Goal: Contribute content: Contribute content

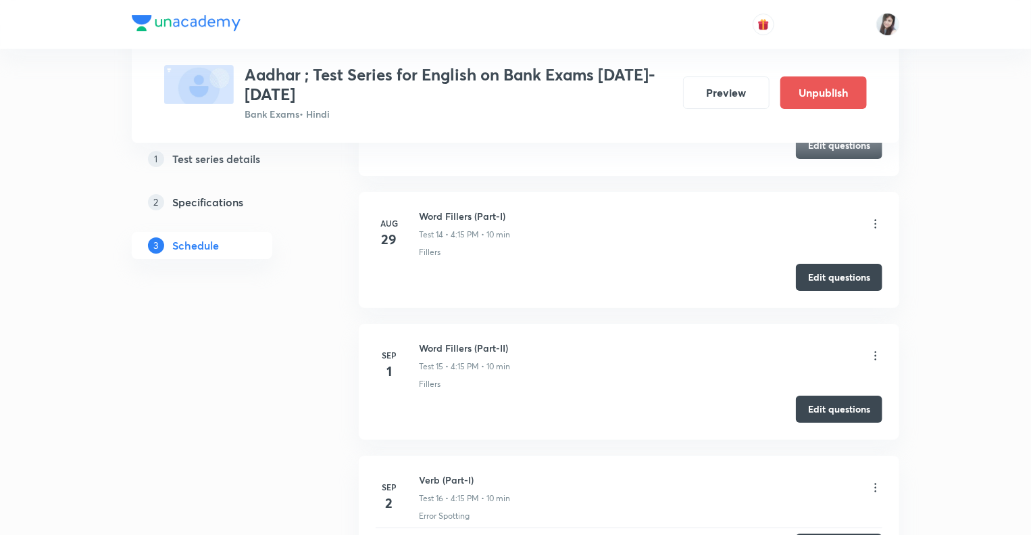
scroll to position [2336, 0]
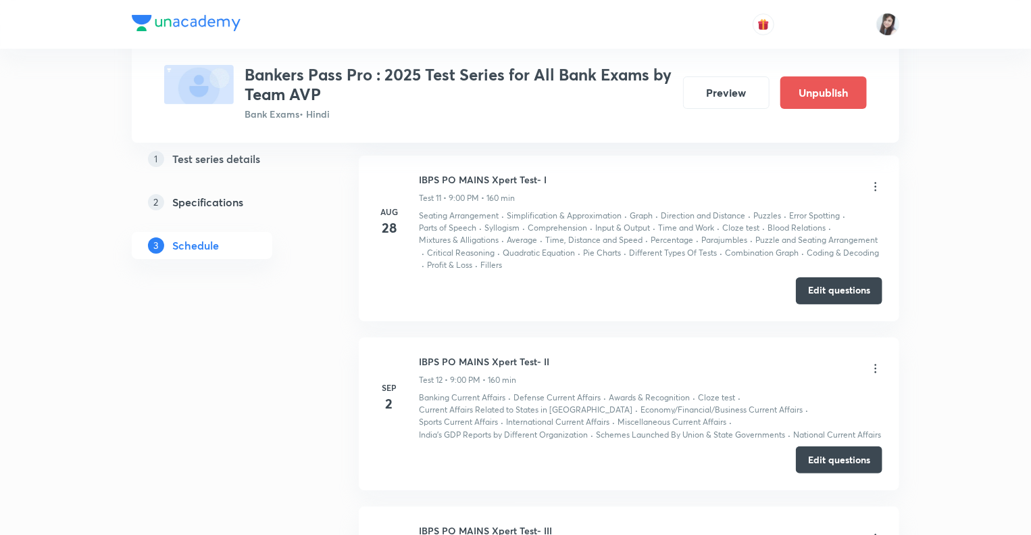
scroll to position [2525, 0]
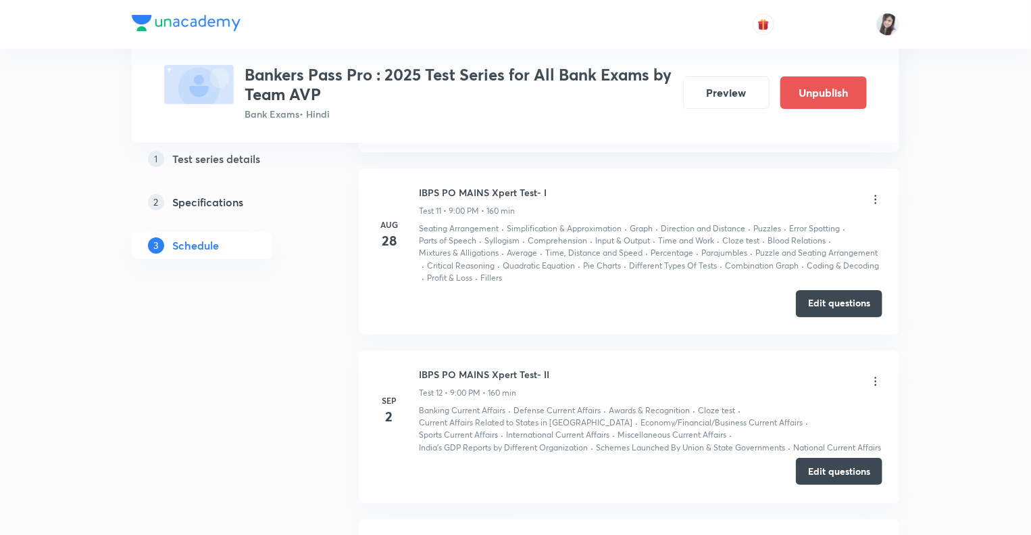
click at [833, 464] on button "Edit questions" at bounding box center [839, 470] width 86 height 27
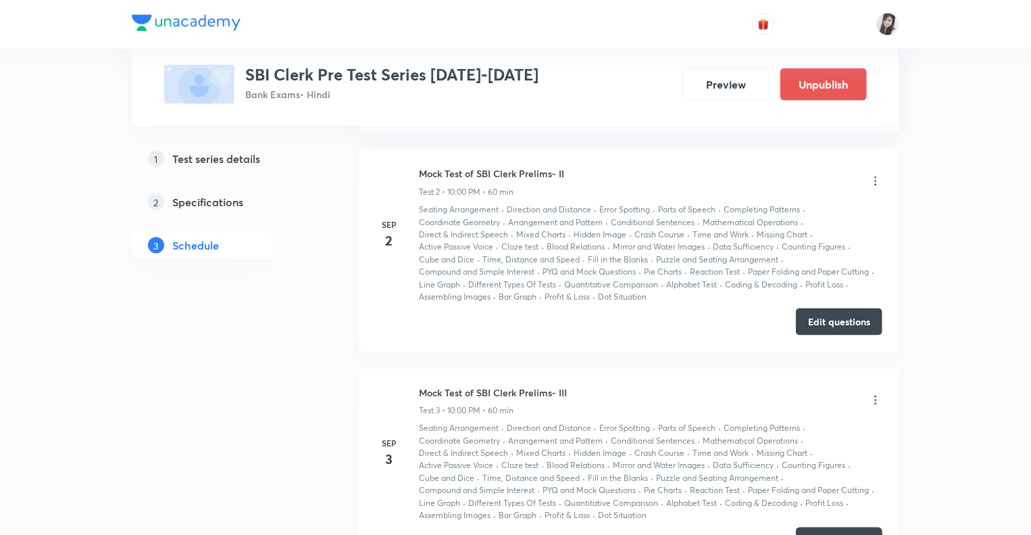
scroll to position [894, 0]
click at [829, 319] on button "Edit questions" at bounding box center [839, 318] width 86 height 27
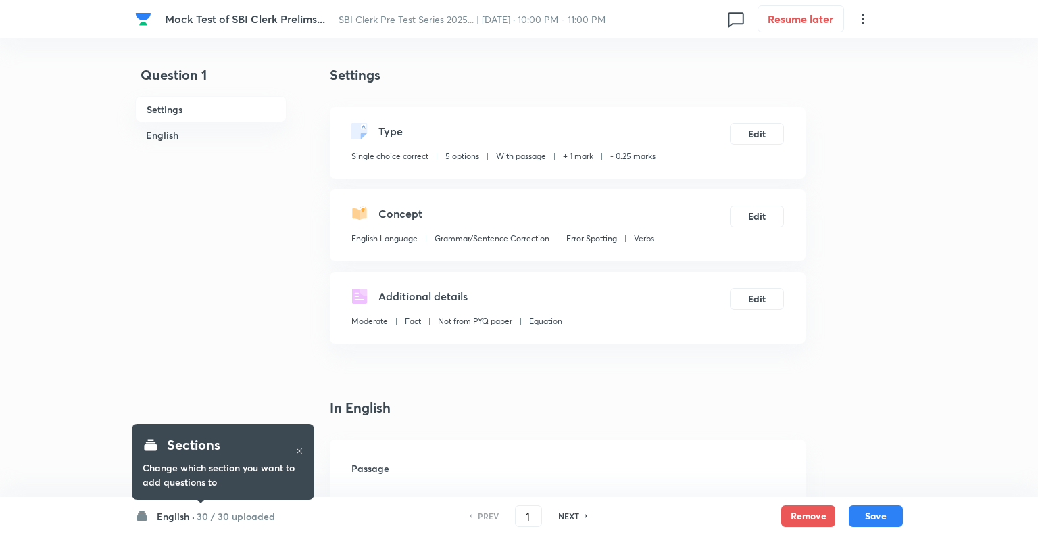
checkbox input "true"
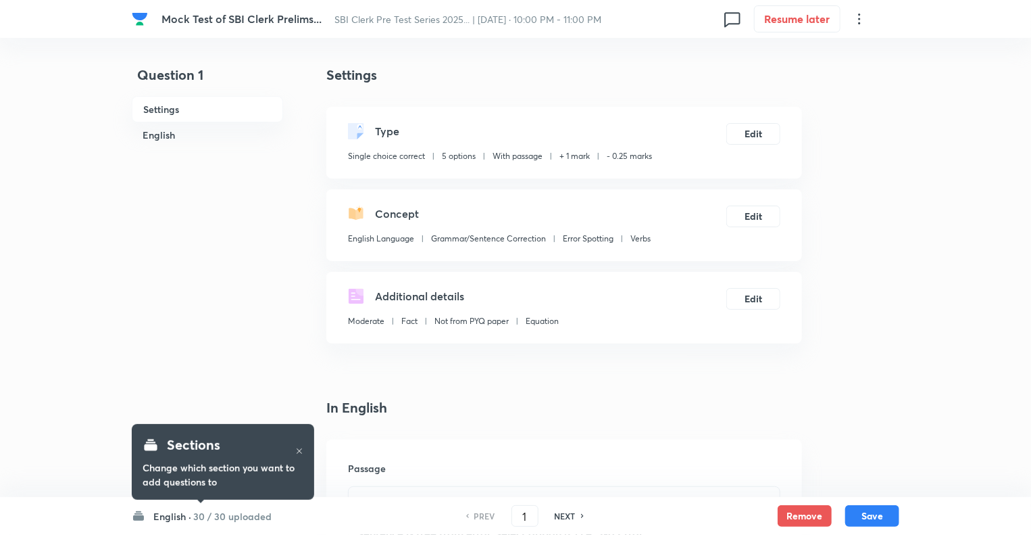
click at [165, 518] on h6 "English ·" at bounding box center [172, 516] width 38 height 14
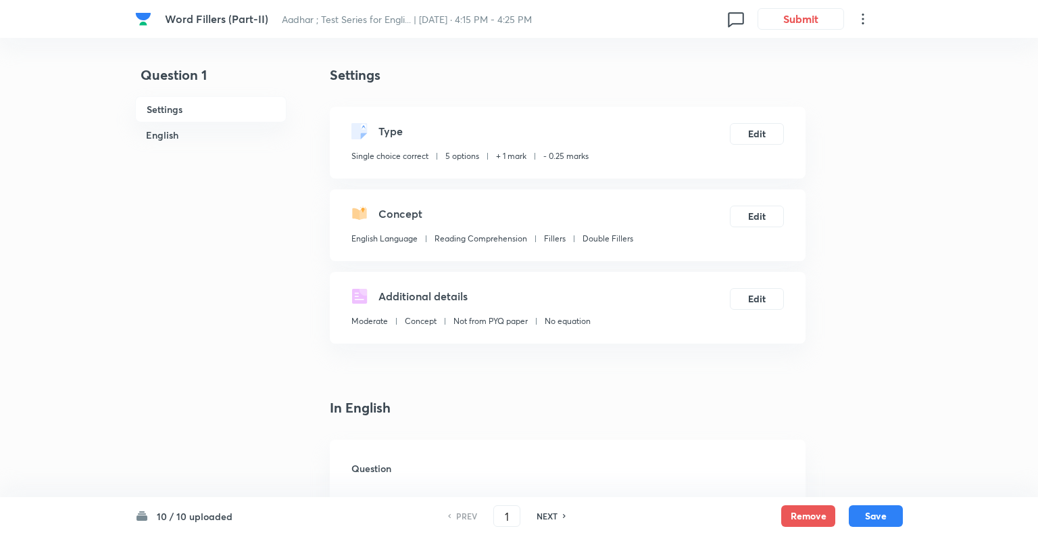
checkbox input "true"
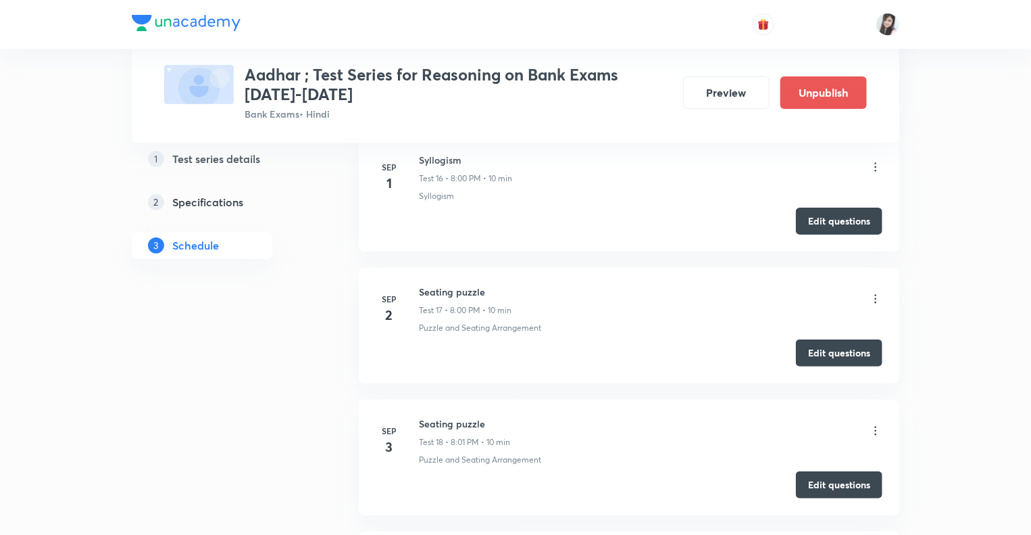
scroll to position [2704, 0]
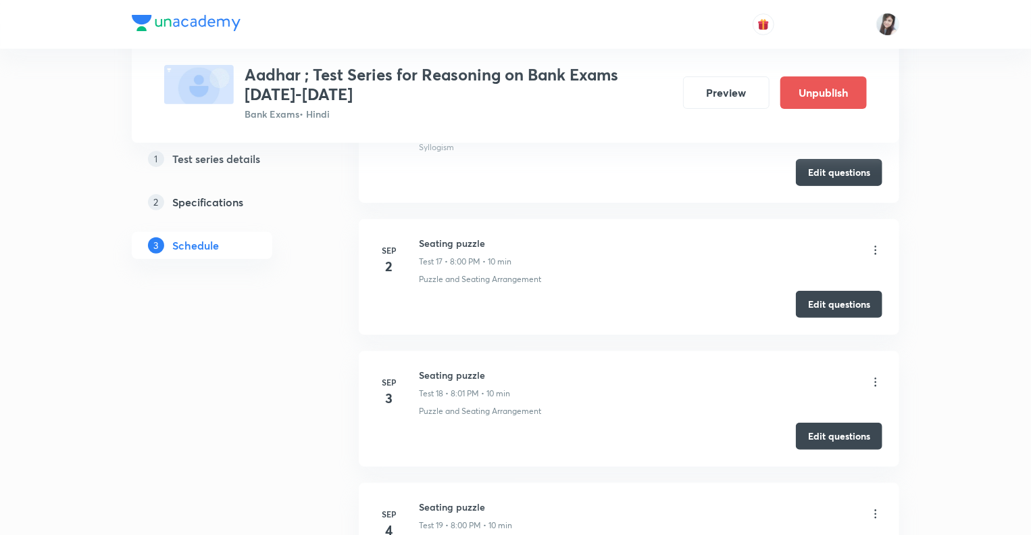
click at [874, 243] on icon at bounding box center [876, 250] width 14 height 14
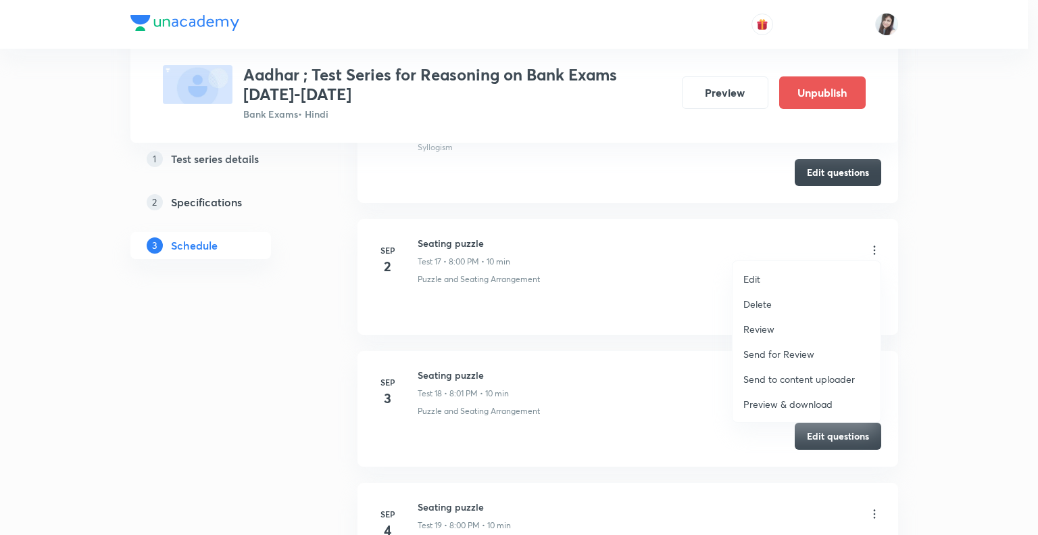
click at [928, 253] on div at bounding box center [519, 267] width 1038 height 535
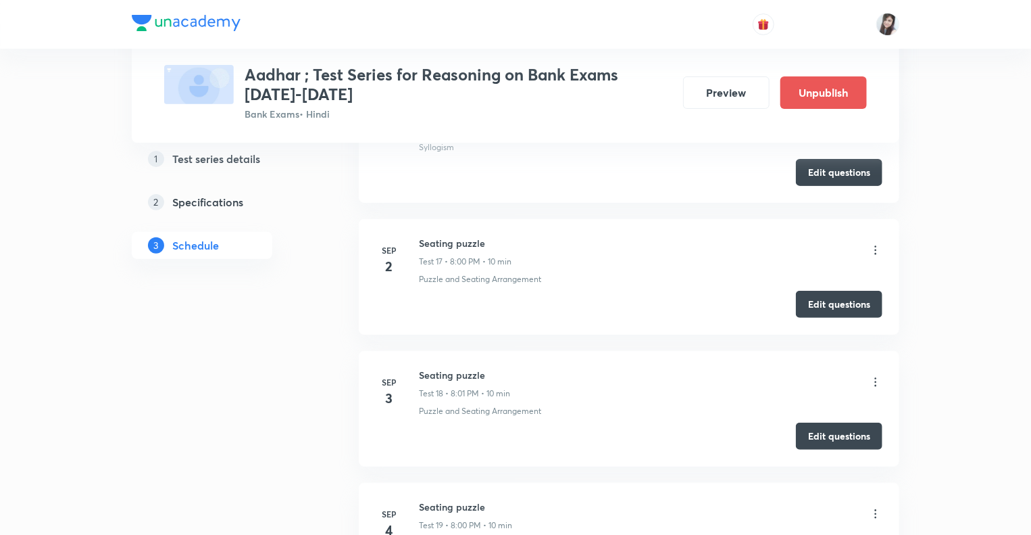
click at [876, 246] on icon at bounding box center [876, 250] width 2 height 9
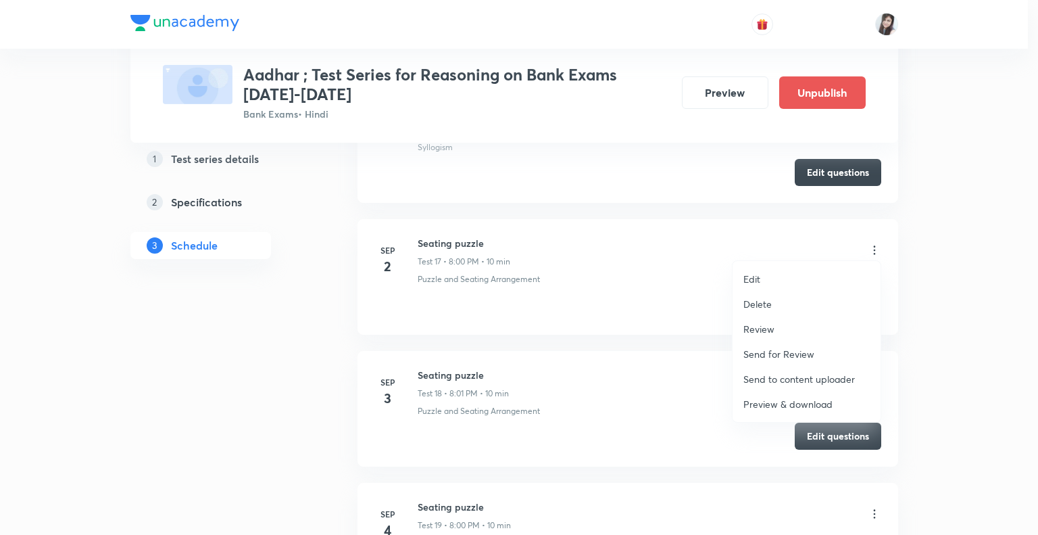
click at [756, 278] on p "Edit" at bounding box center [751, 279] width 17 height 14
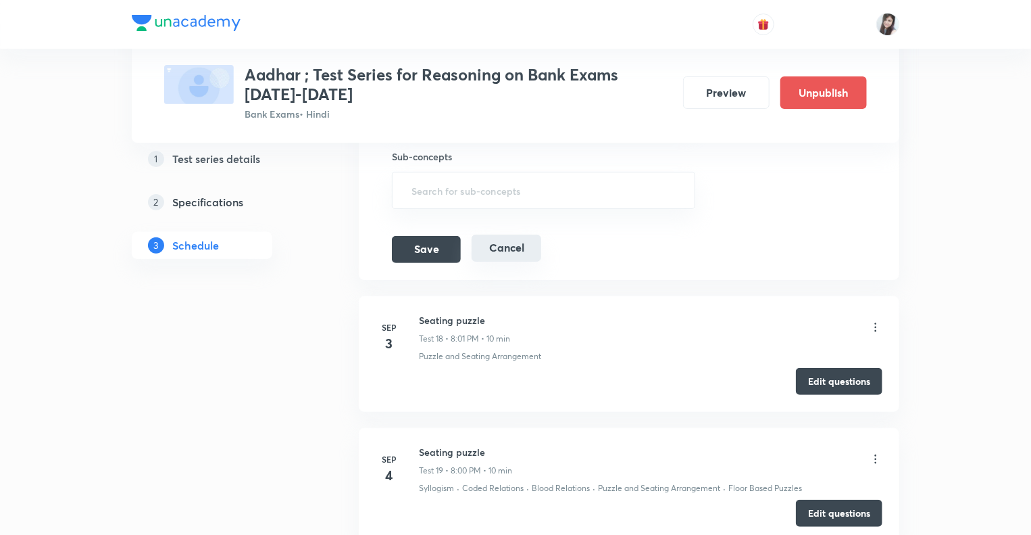
click at [507, 240] on button "Cancel" at bounding box center [507, 247] width 70 height 27
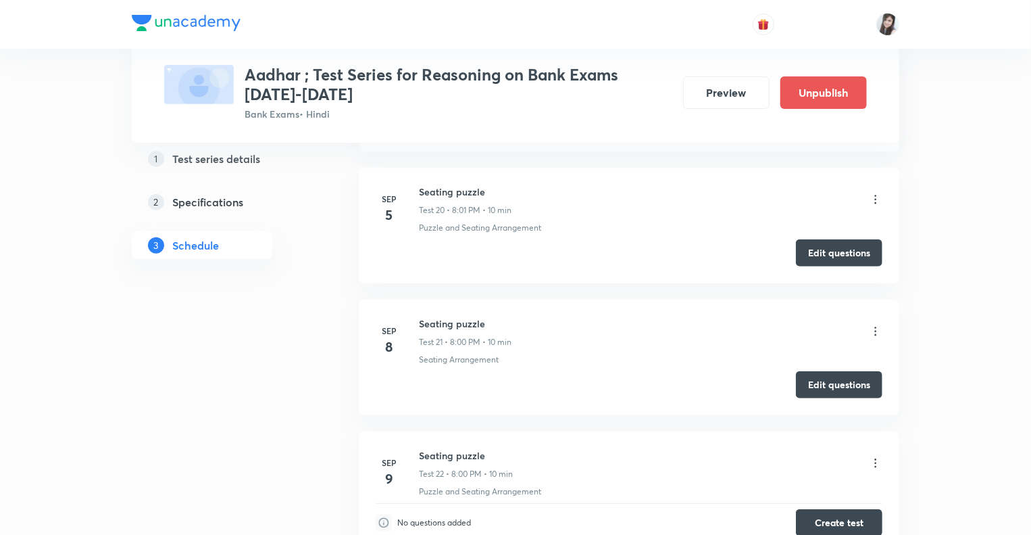
click at [951, 362] on div "Test Series Aadhar ; Test Series for Reasoning on Bank Exams 2025-2026 Bank Exa…" at bounding box center [515, 91] width 1031 height 5590
click at [1002, 309] on div "Test Series Aadhar ; Test Series for Reasoning on Bank Exams 2025-2026 Bank Exa…" at bounding box center [515, 91] width 1031 height 5590
click at [824, 378] on button "Edit questions" at bounding box center [839, 383] width 86 height 27
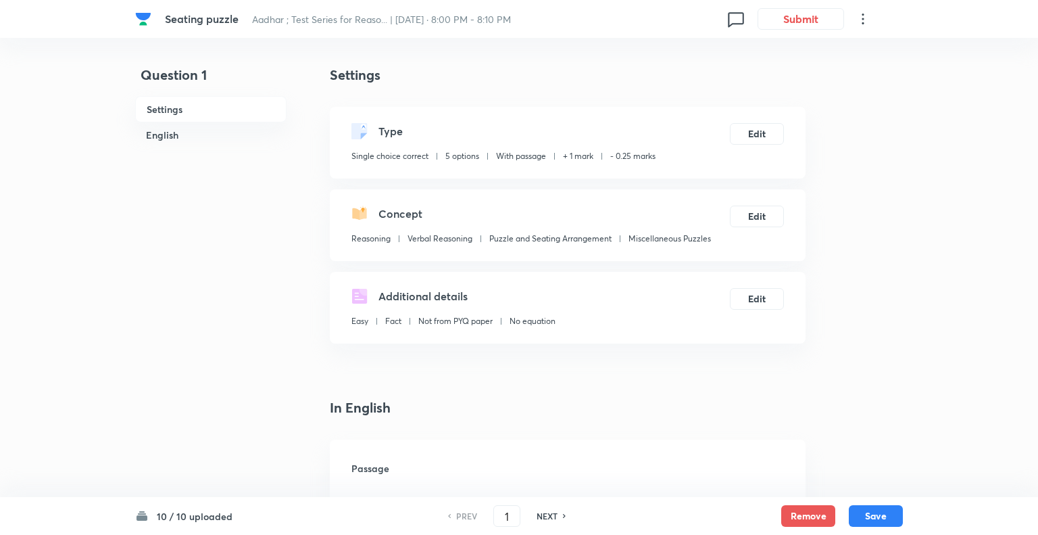
checkbox input "true"
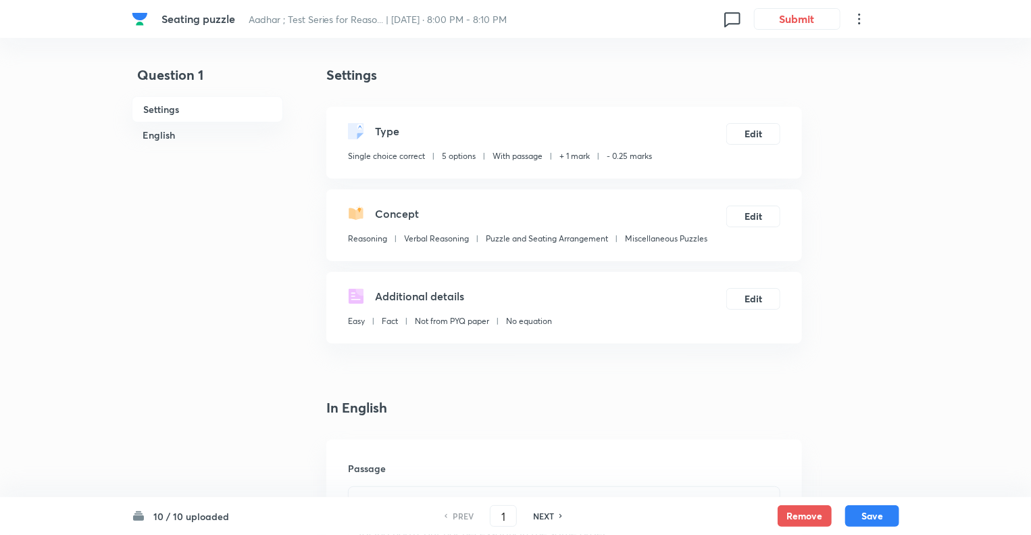
click at [858, 16] on icon at bounding box center [859, 19] width 16 height 16
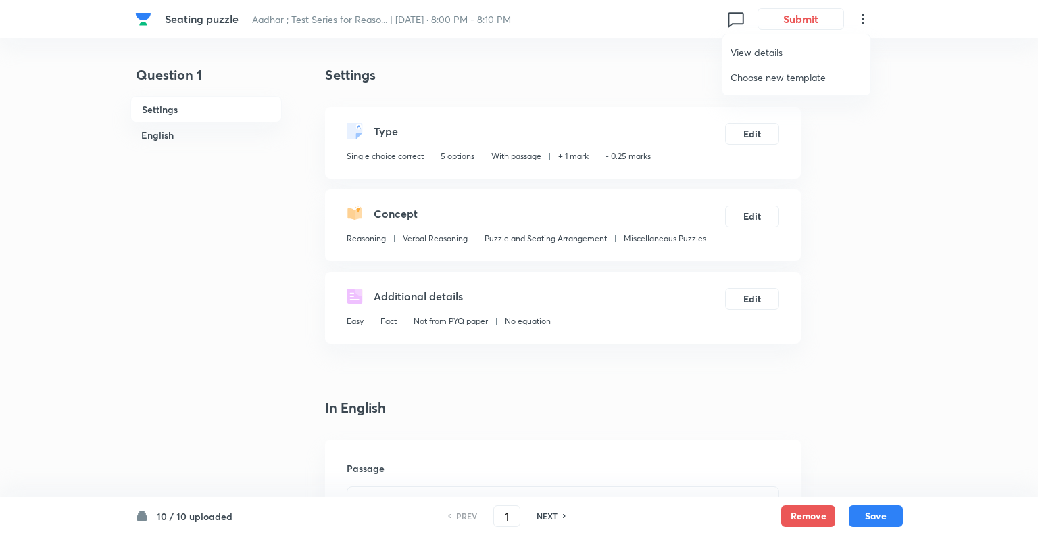
click at [759, 49] on span "View details" at bounding box center [796, 52] width 132 height 14
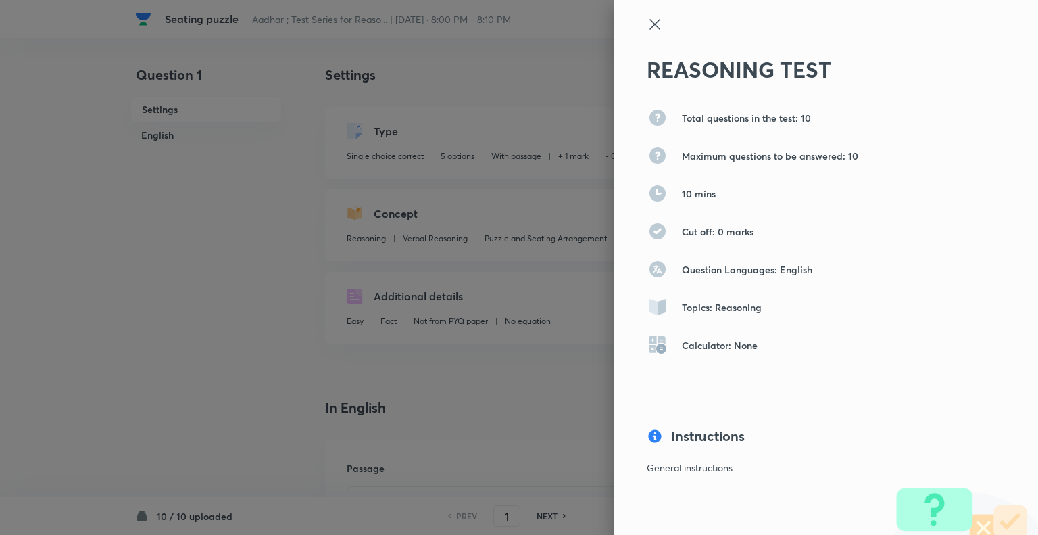
click at [649, 21] on icon at bounding box center [654, 24] width 10 height 10
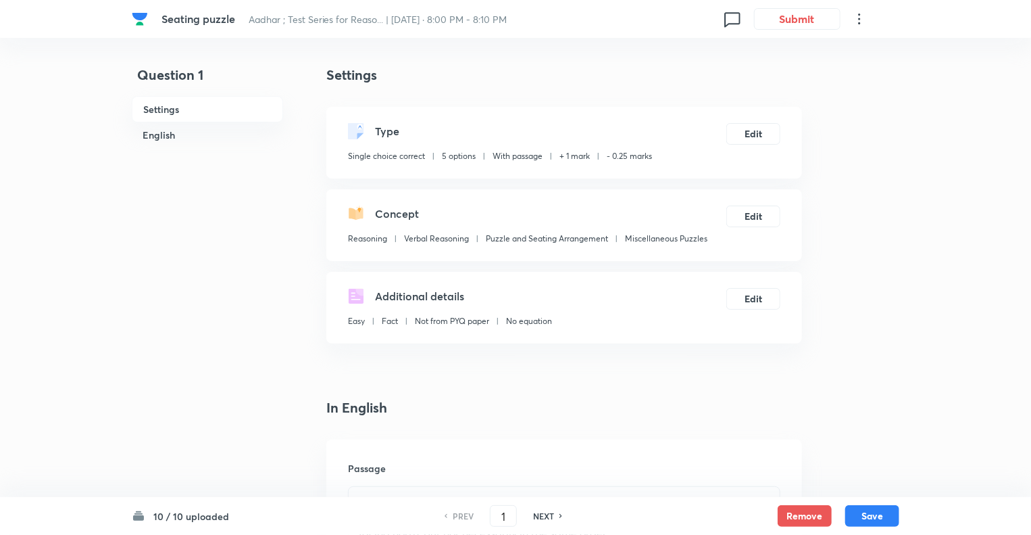
click at [860, 18] on icon at bounding box center [859, 19] width 16 height 16
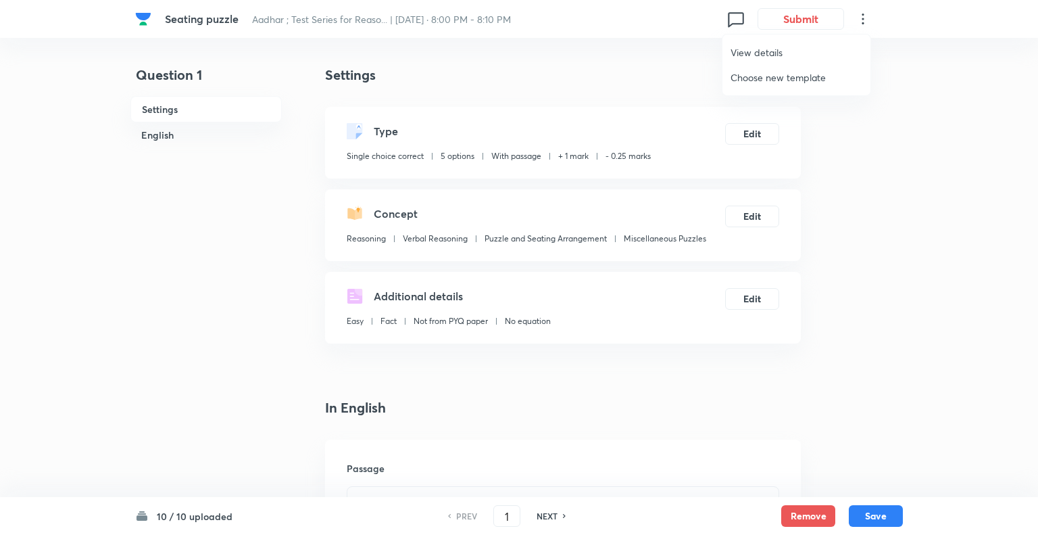
click at [765, 79] on span "Choose new template" at bounding box center [796, 77] width 132 height 14
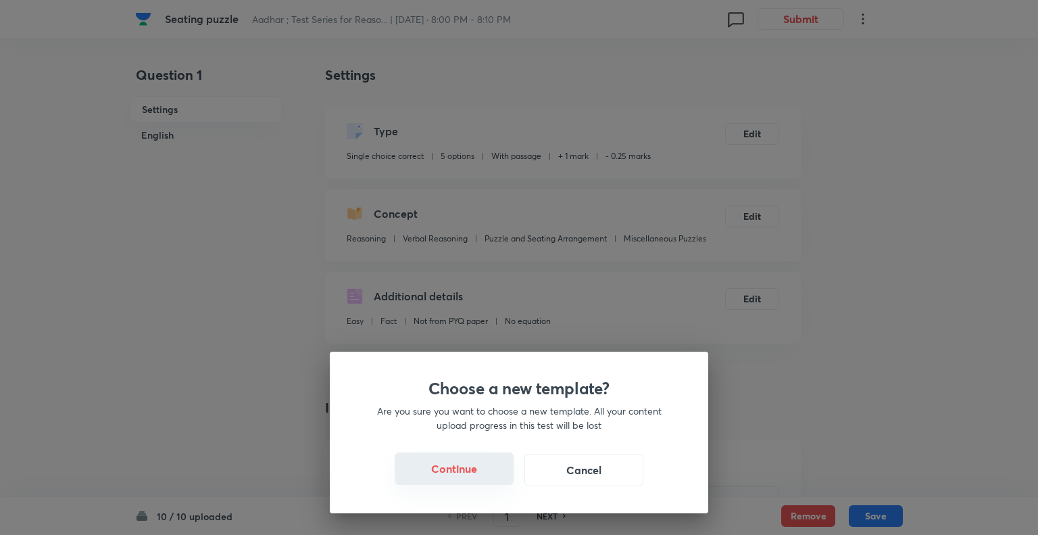
click at [460, 468] on button "Continue" at bounding box center [454, 468] width 119 height 32
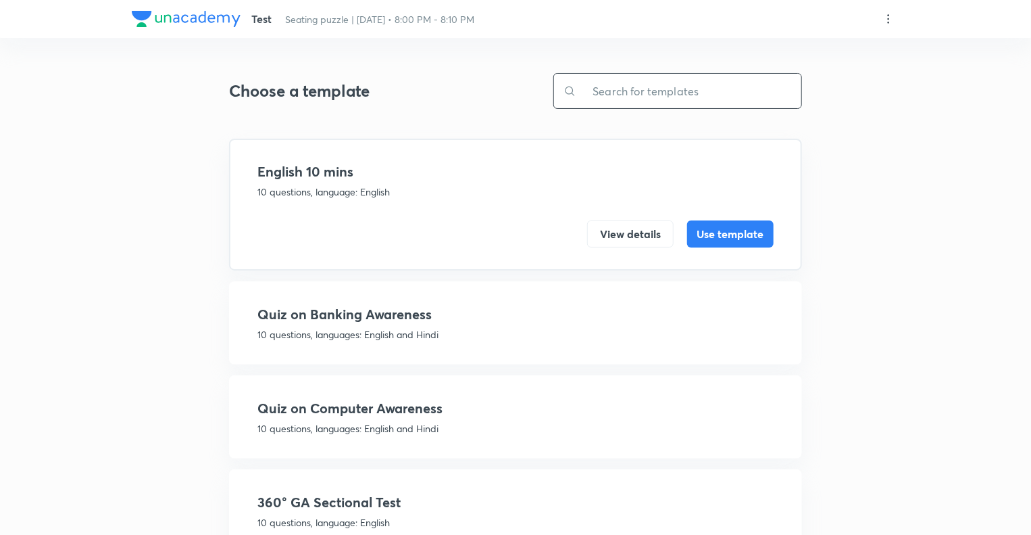
click at [635, 89] on input "text" at bounding box center [688, 91] width 225 height 34
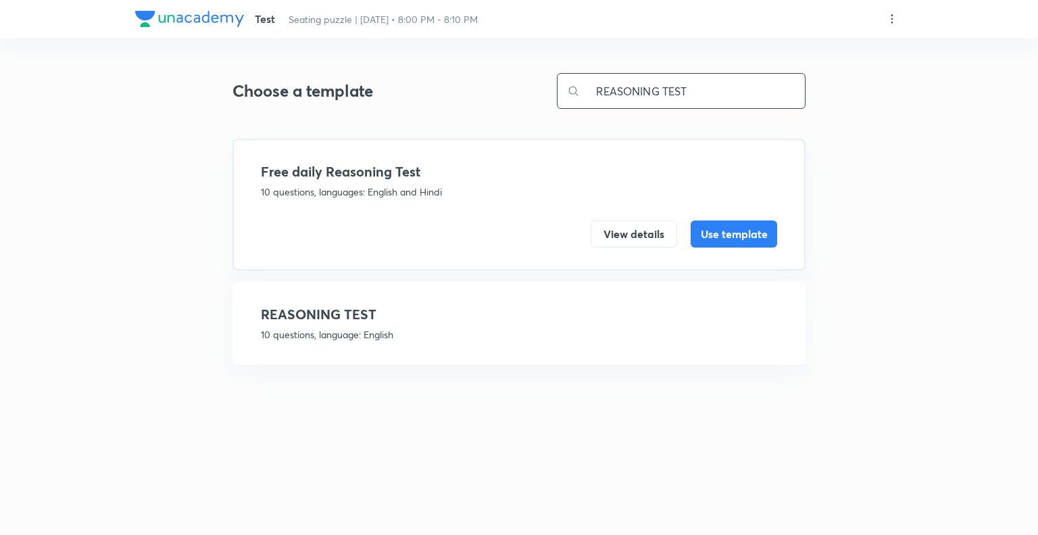
type input "REASONING TEST"
click at [471, 317] on h4 "REASONING TEST" at bounding box center [519, 314] width 516 height 20
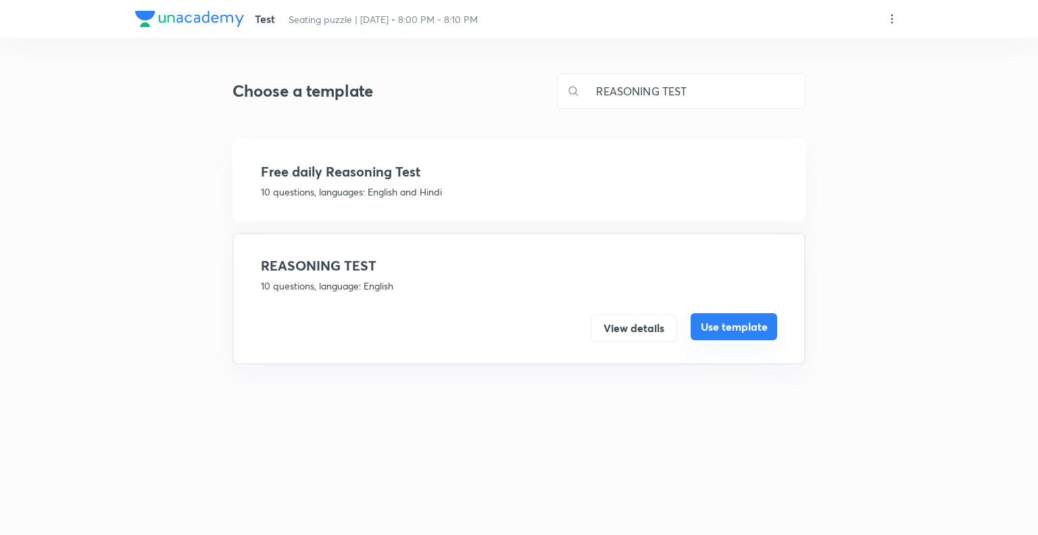
click at [711, 326] on button "Use template" at bounding box center [734, 326] width 86 height 27
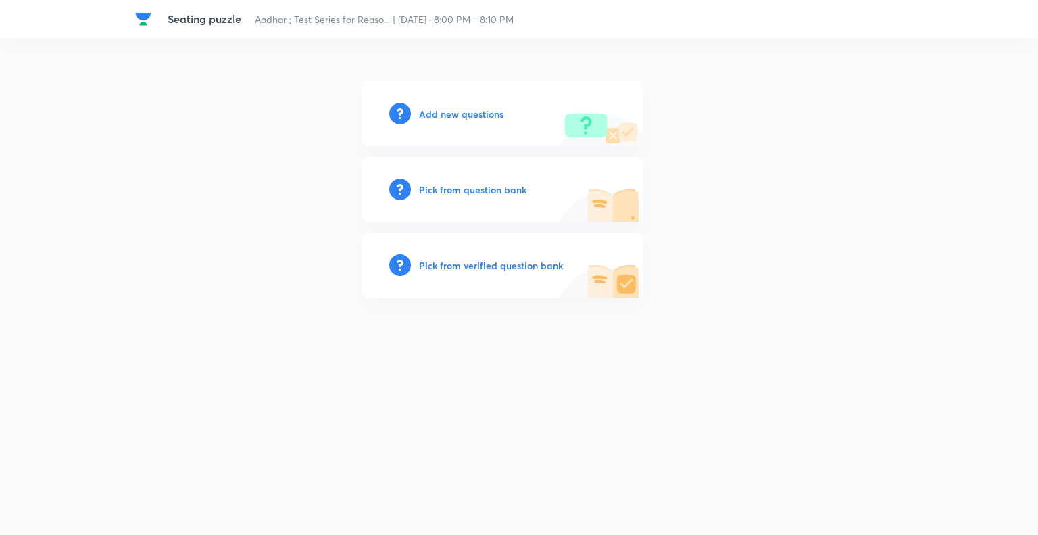
click at [424, 111] on h6 "Add new questions" at bounding box center [461, 114] width 84 height 14
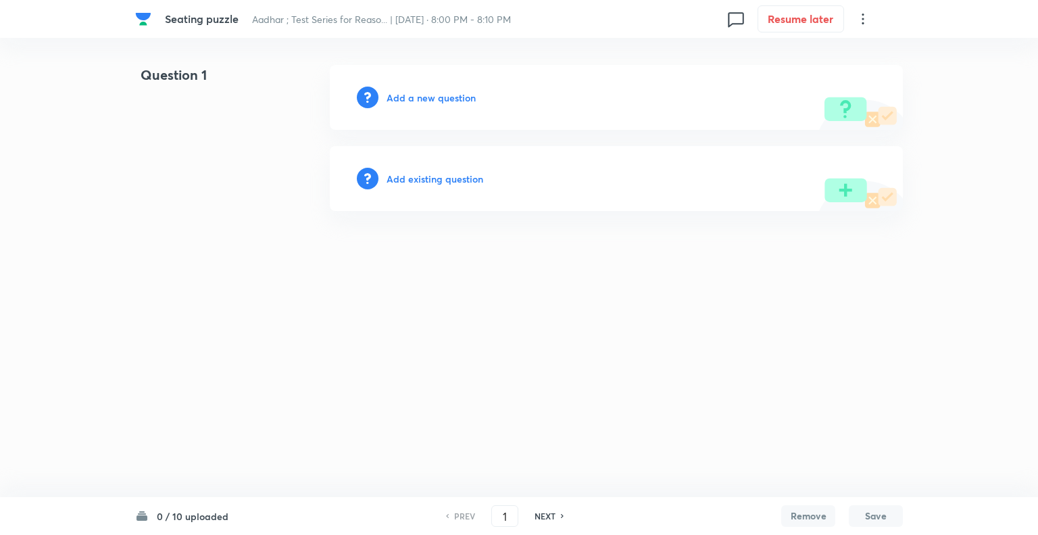
click at [861, 20] on icon at bounding box center [863, 19] width 16 height 16
click at [774, 47] on span "View details" at bounding box center [796, 52] width 132 height 14
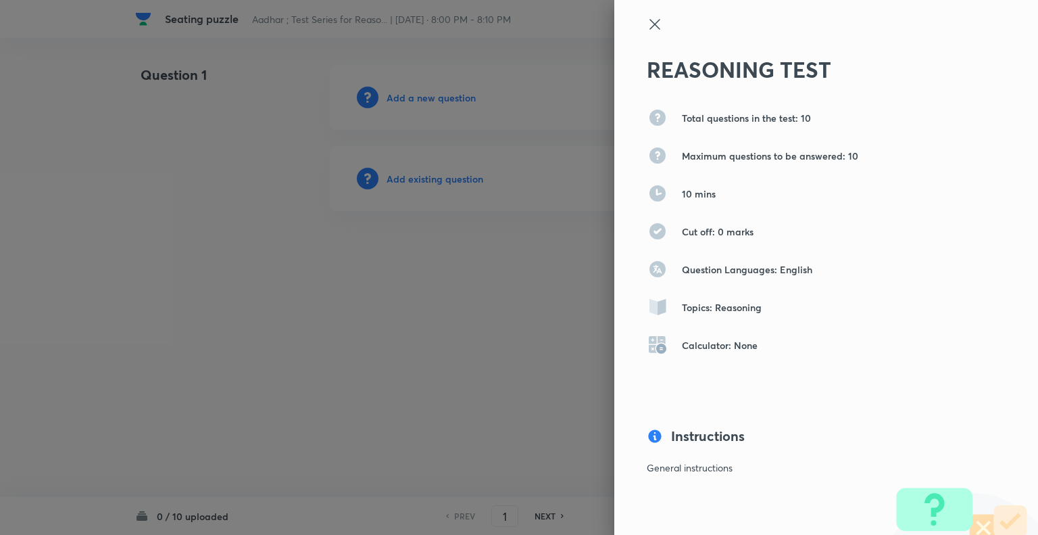
click at [649, 23] on icon at bounding box center [654, 24] width 10 height 10
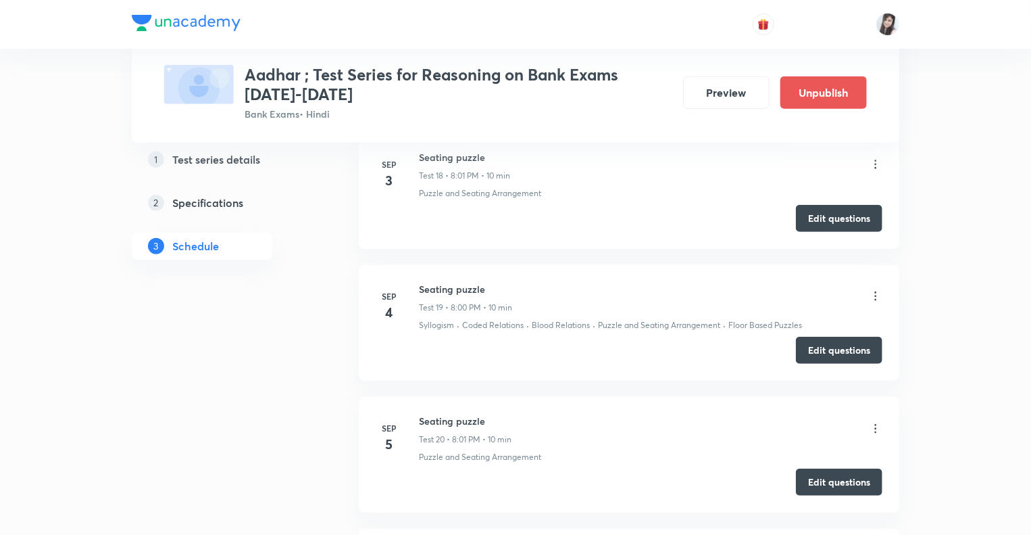
scroll to position [2921, 0]
click at [819, 474] on button "Edit questions" at bounding box center [839, 481] width 86 height 27
click at [824, 348] on button "Edit questions" at bounding box center [839, 350] width 86 height 27
click at [824, 212] on button "Edit questions" at bounding box center [839, 218] width 86 height 27
click at [927, 161] on div "Test Series Aadhar ; Test Series for Reasoning on Bank Exams [DATE]-[DATE] Bank…" at bounding box center [515, 100] width 1031 height 6043
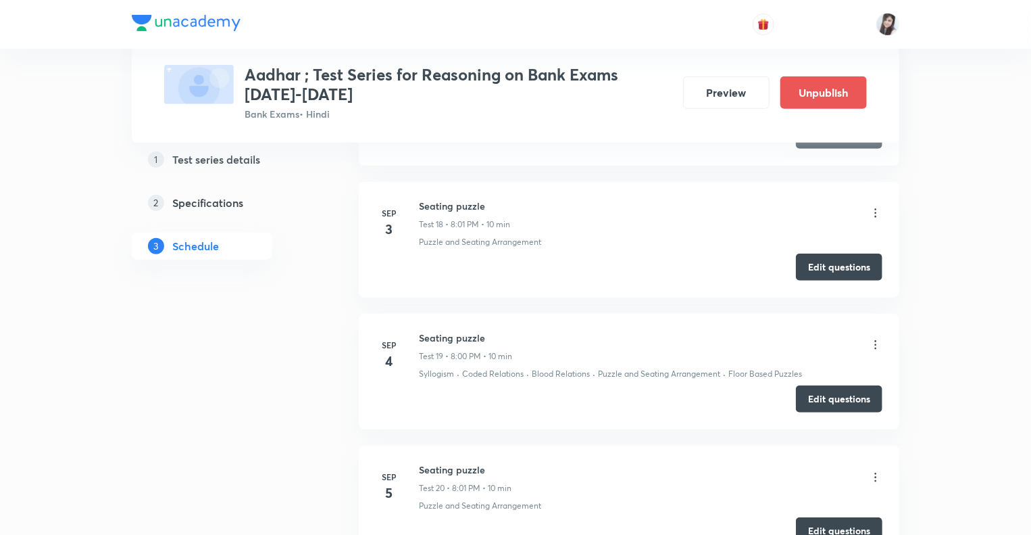
scroll to position [2650, 0]
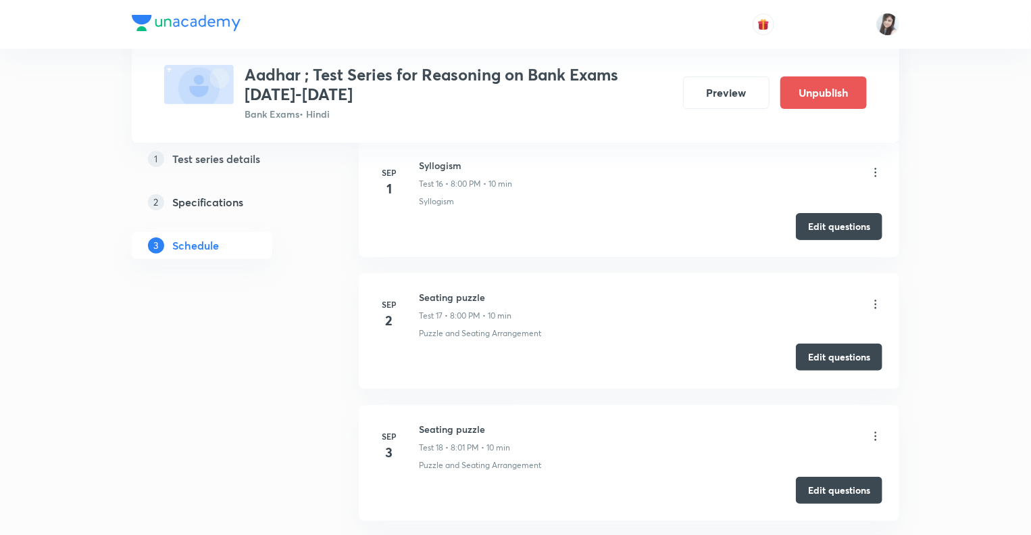
click at [818, 354] on button "Edit questions" at bounding box center [839, 356] width 86 height 27
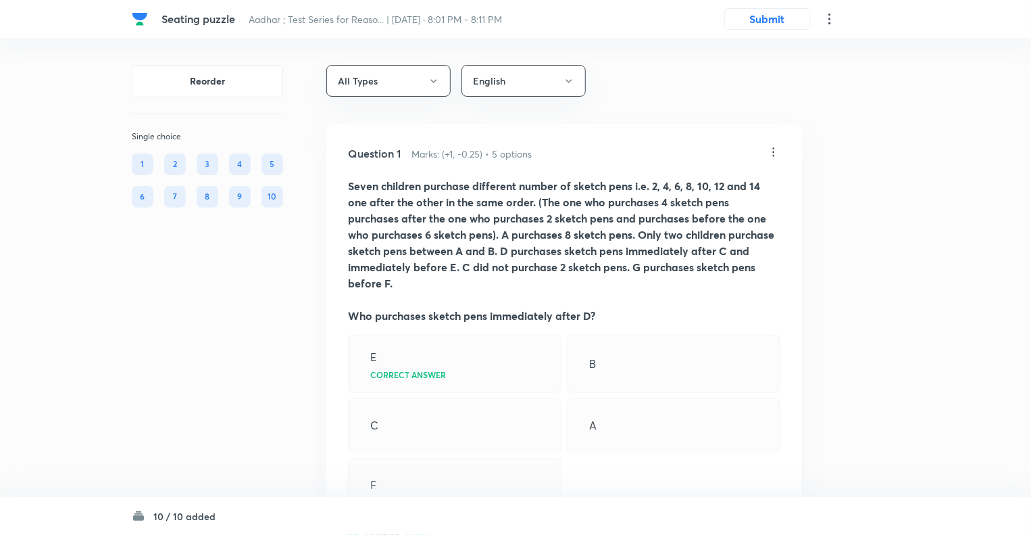
click at [828, 14] on icon at bounding box center [830, 19] width 16 height 16
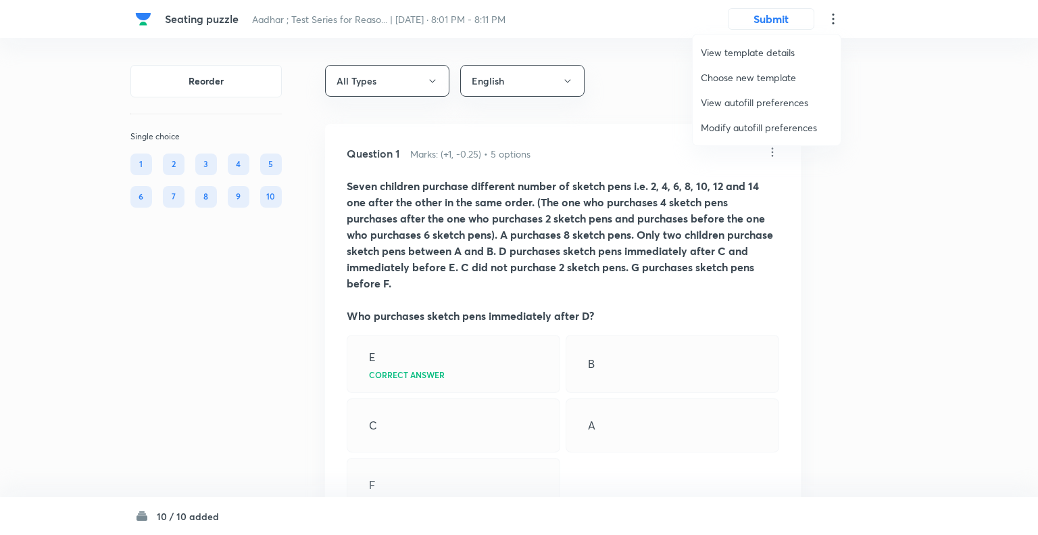
click at [722, 75] on span "Choose new template" at bounding box center [767, 77] width 132 height 14
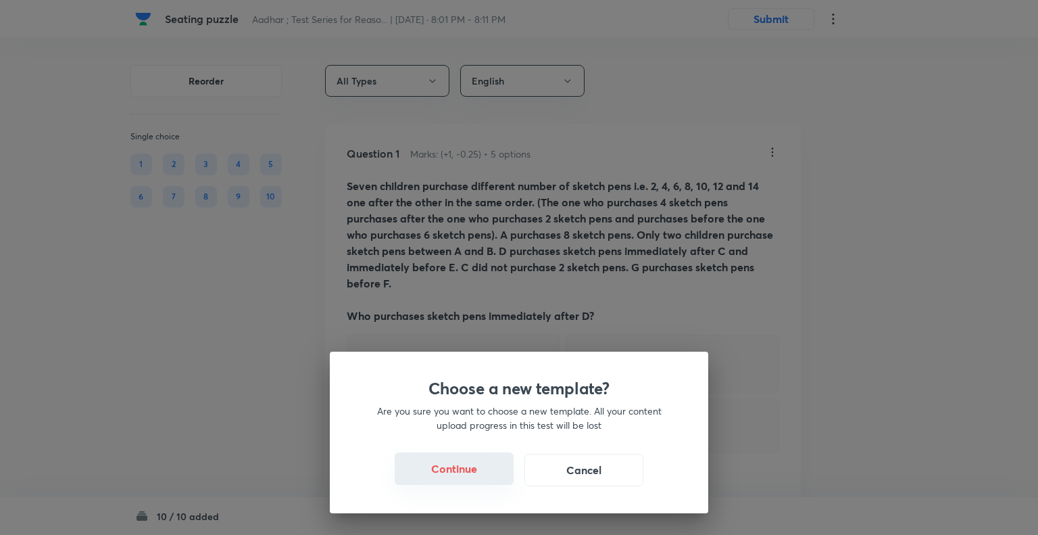
click at [454, 480] on button "Continue" at bounding box center [454, 468] width 119 height 32
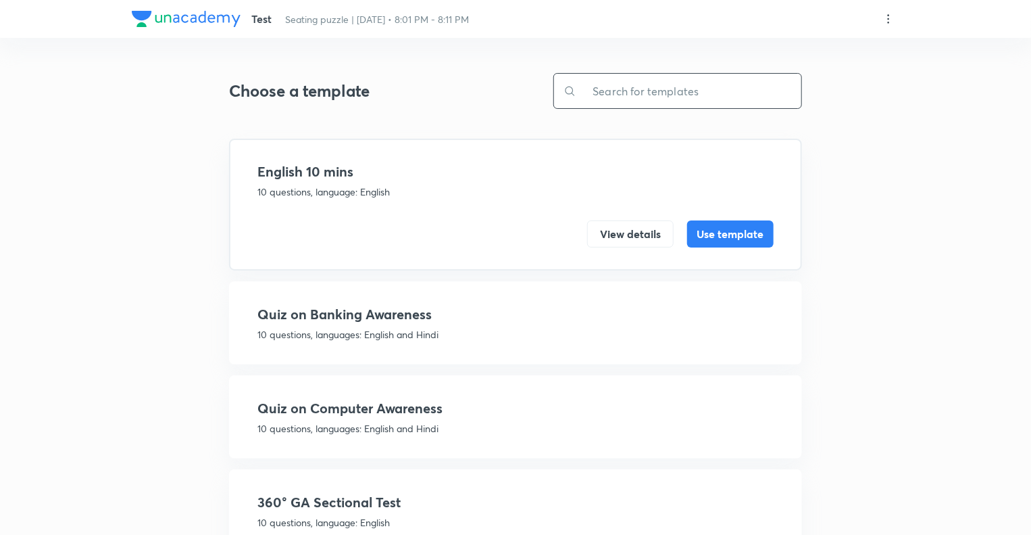
click at [619, 100] on input "text" at bounding box center [688, 91] width 225 height 34
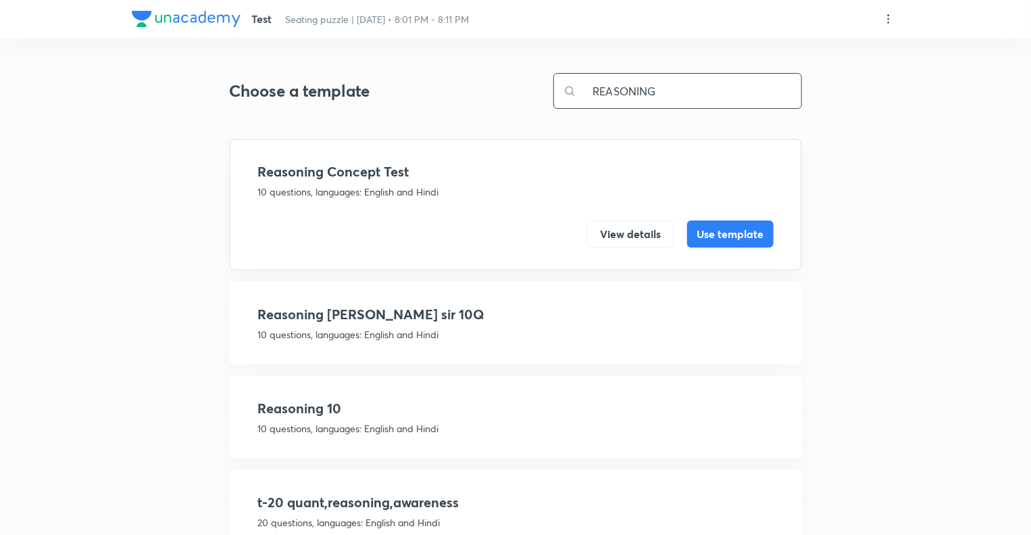
type input "REASONING"
click at [437, 413] on h4 "Reasoning 10" at bounding box center [515, 408] width 516 height 20
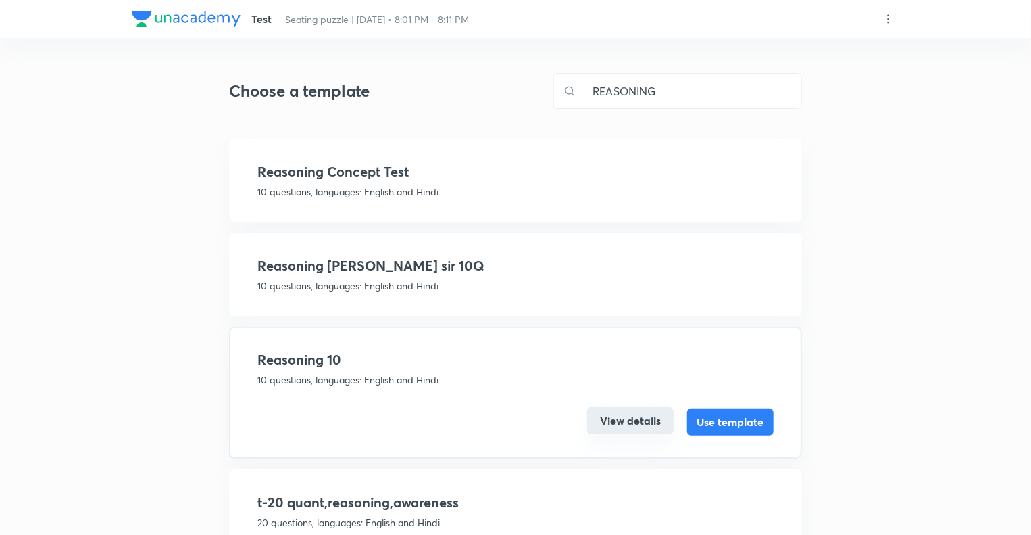
click at [614, 422] on button "View details" at bounding box center [630, 420] width 86 height 27
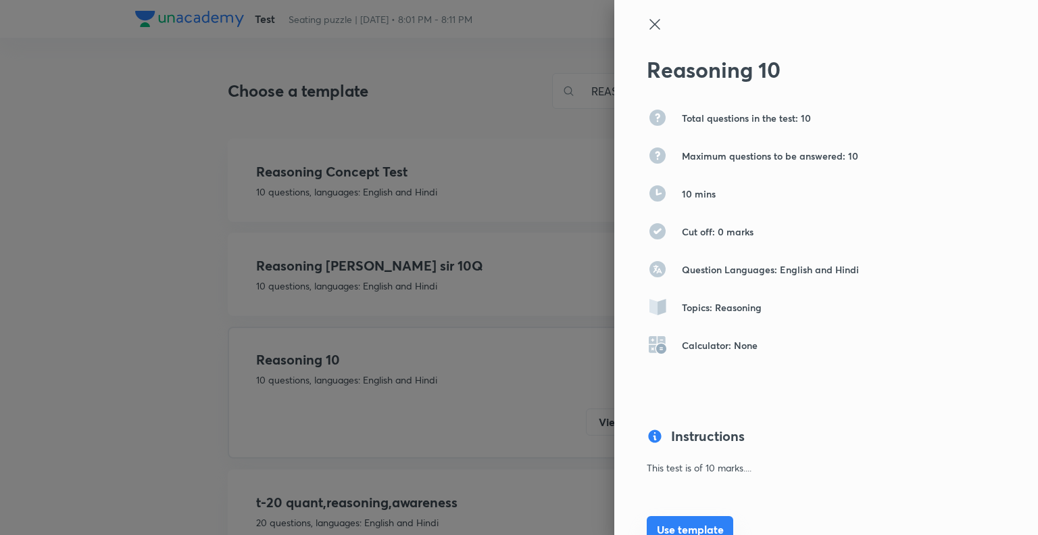
click at [670, 525] on button "Use template" at bounding box center [690, 529] width 86 height 27
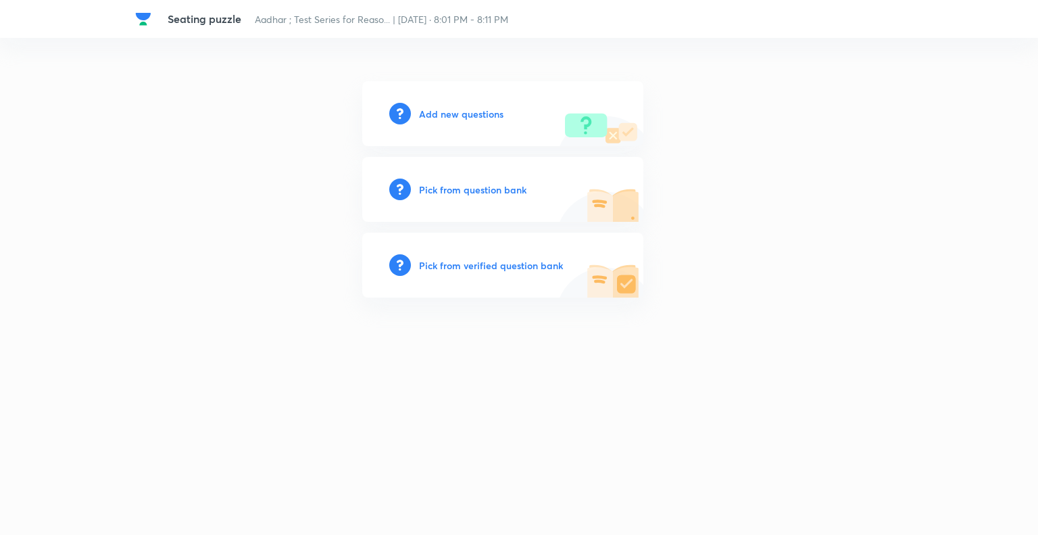
click at [432, 110] on h6 "Add new questions" at bounding box center [461, 114] width 84 height 14
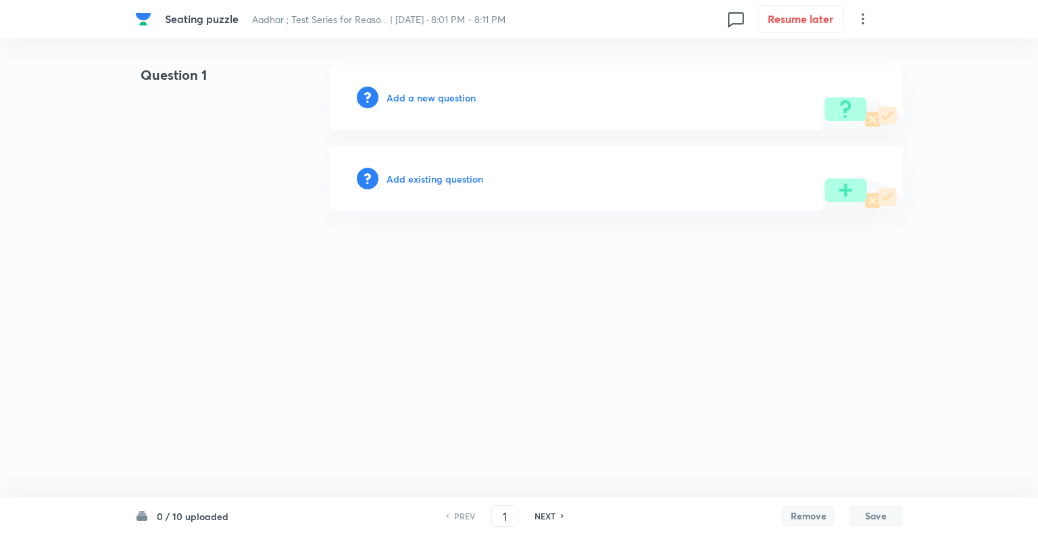
click at [862, 20] on icon at bounding box center [863, 19] width 2 height 11
click at [750, 53] on span "View details" at bounding box center [796, 52] width 132 height 14
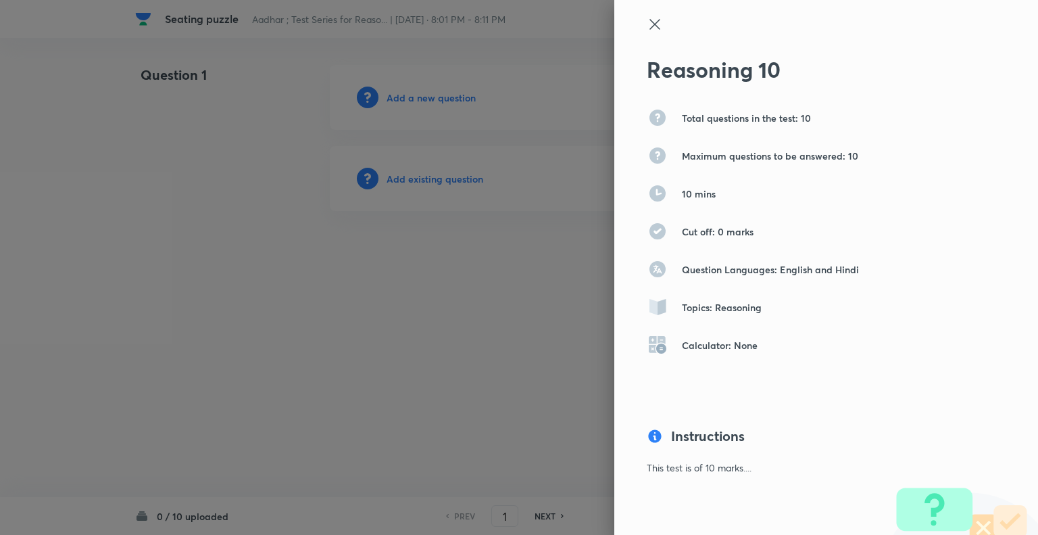
click at [647, 27] on icon at bounding box center [655, 24] width 16 height 16
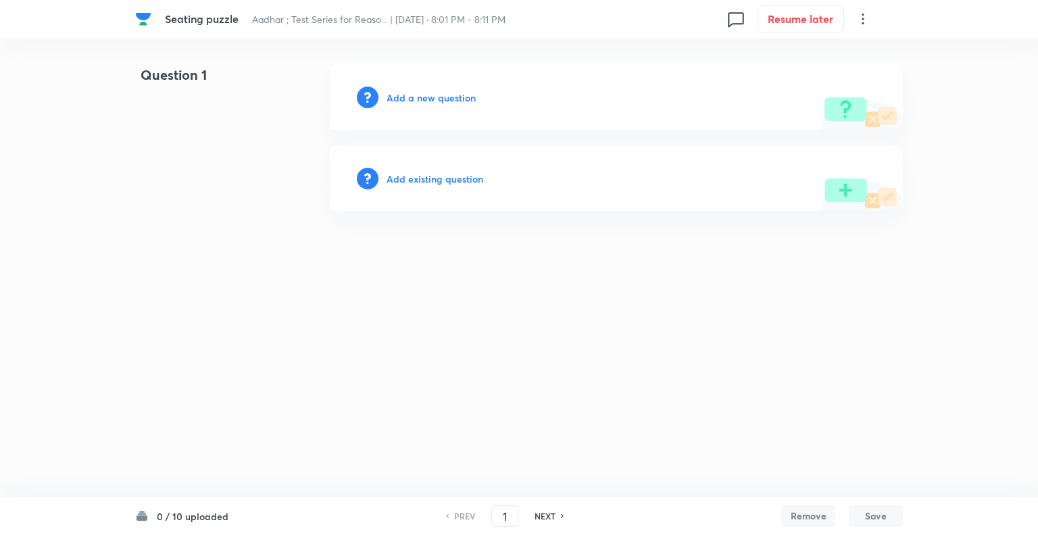
click at [864, 21] on icon at bounding box center [863, 19] width 16 height 16
click at [751, 76] on span "Choose new template" at bounding box center [796, 77] width 132 height 14
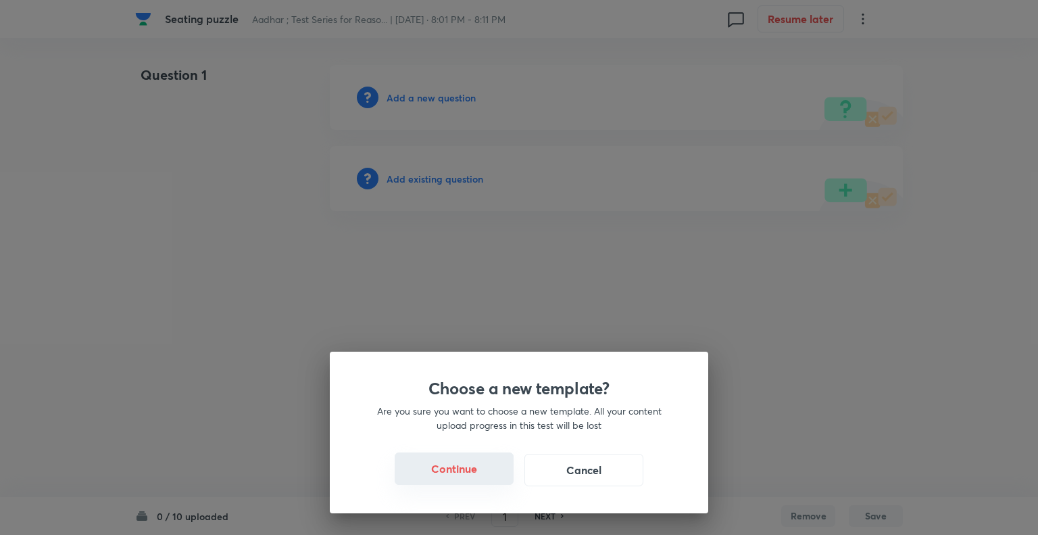
click at [468, 472] on button "Continue" at bounding box center [454, 468] width 119 height 32
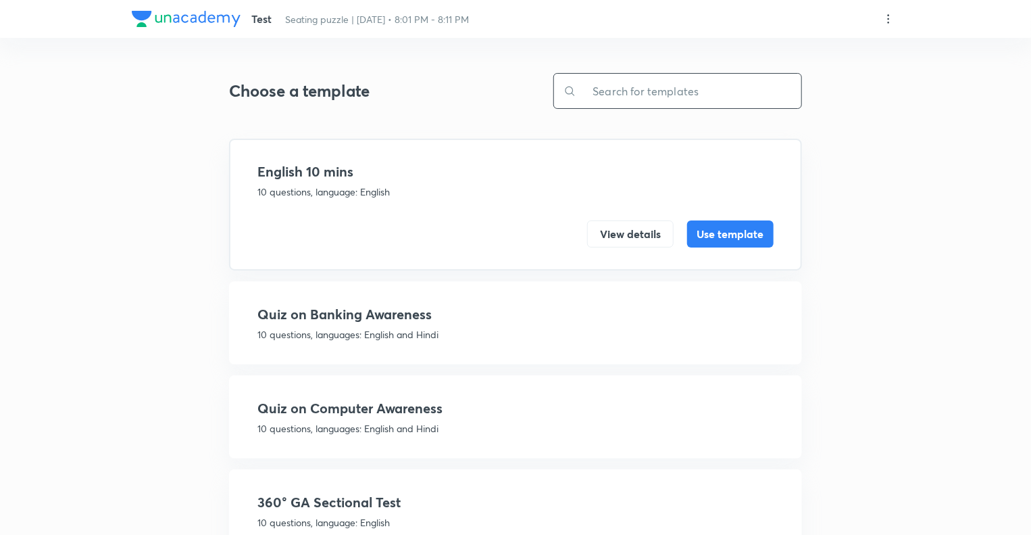
click at [610, 89] on input "text" at bounding box center [688, 91] width 225 height 34
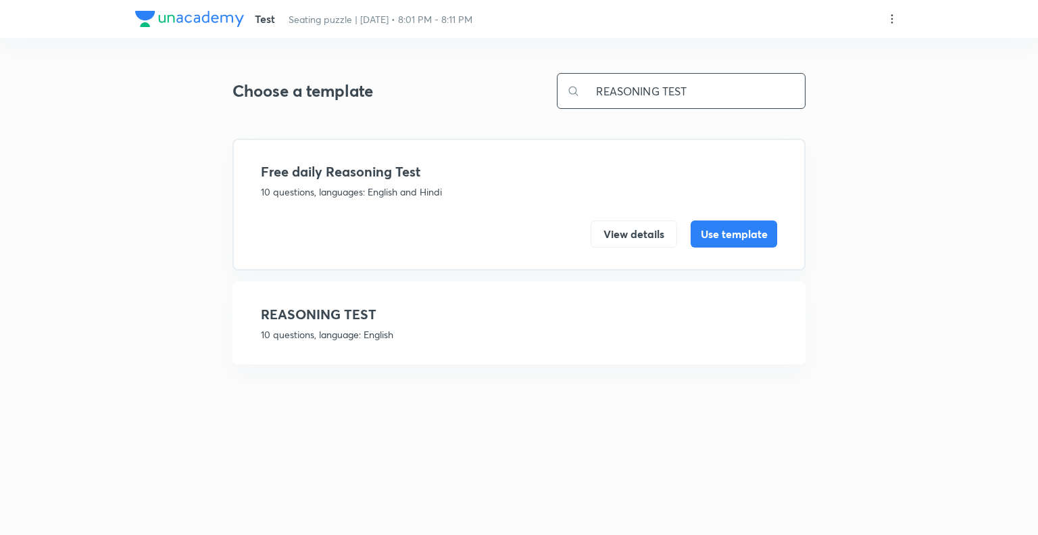
type input "REASONING TEST"
click at [435, 313] on h4 "REASONING TEST" at bounding box center [519, 314] width 516 height 20
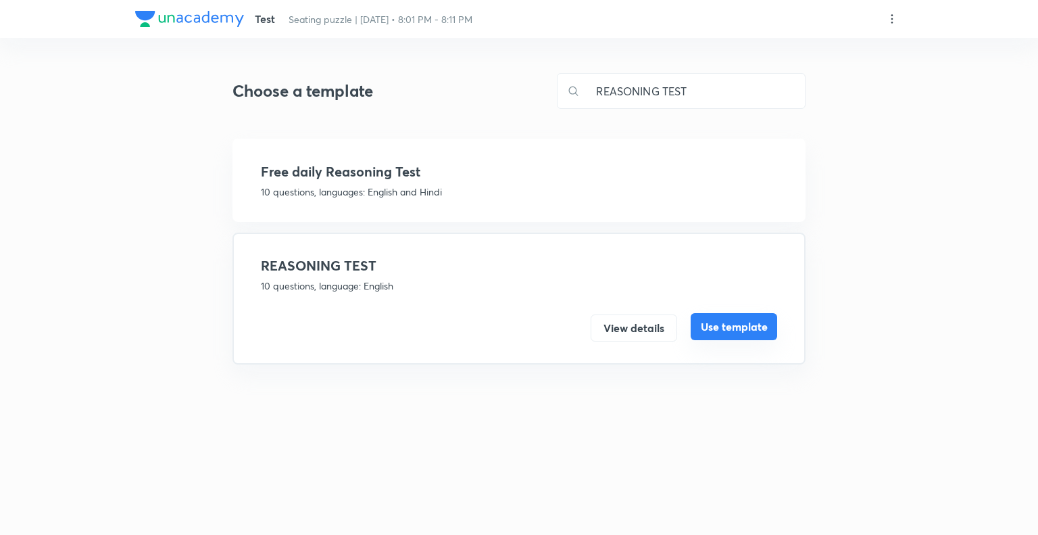
click at [735, 327] on button "Use template" at bounding box center [734, 326] width 86 height 27
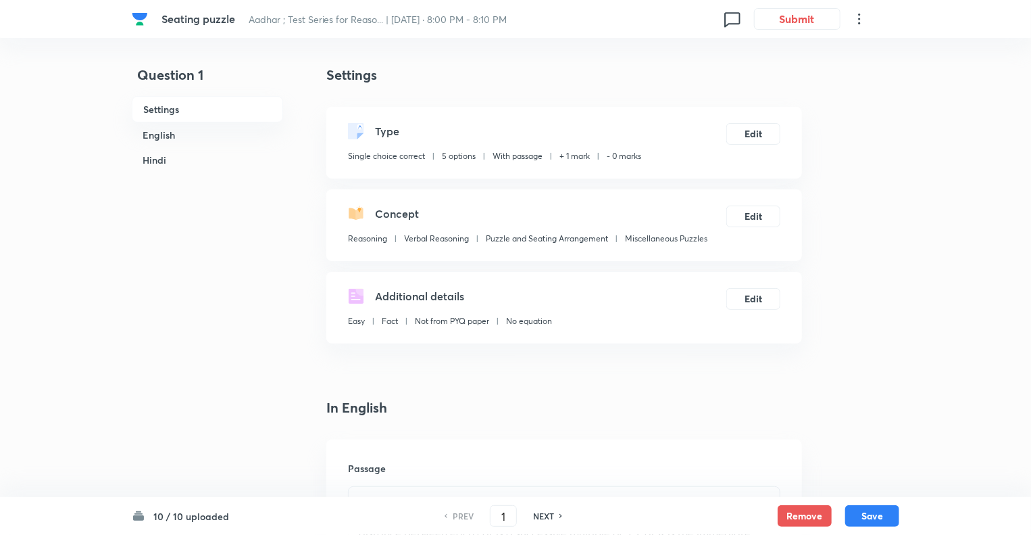
click at [861, 21] on icon at bounding box center [859, 19] width 16 height 16
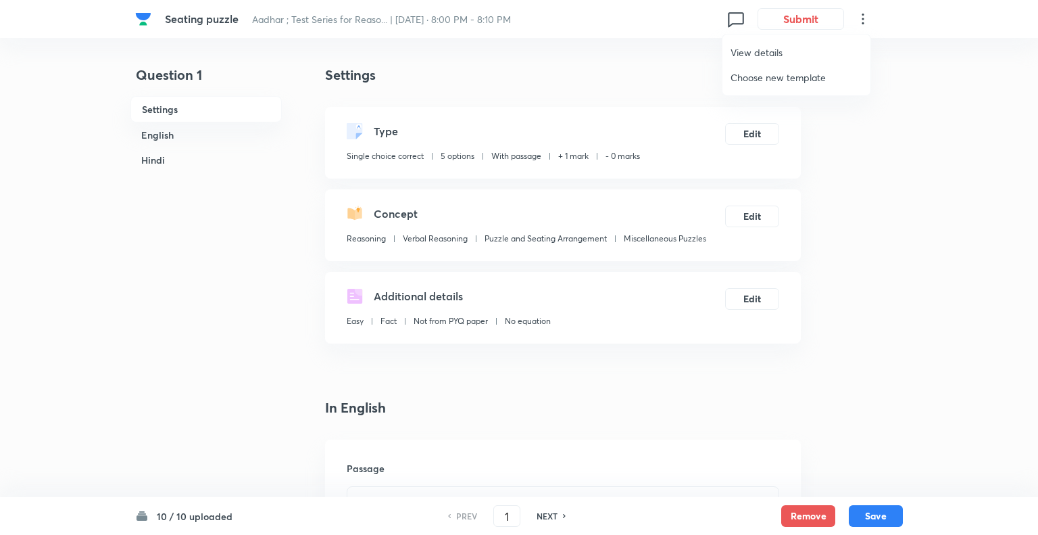
click at [797, 82] on span "Choose new template" at bounding box center [796, 77] width 132 height 14
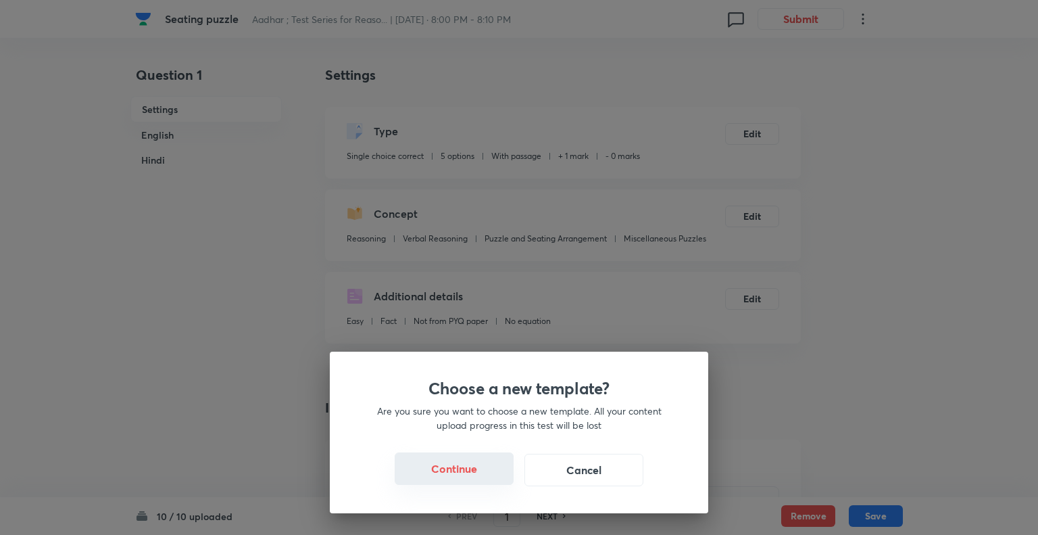
click at [461, 465] on button "Continue" at bounding box center [454, 468] width 119 height 32
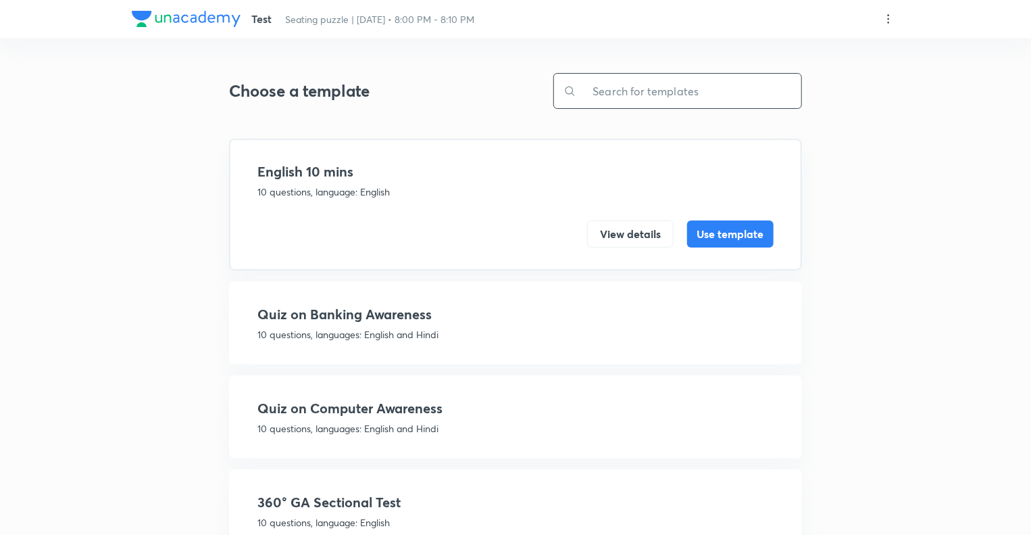
click at [612, 86] on input "text" at bounding box center [688, 91] width 225 height 34
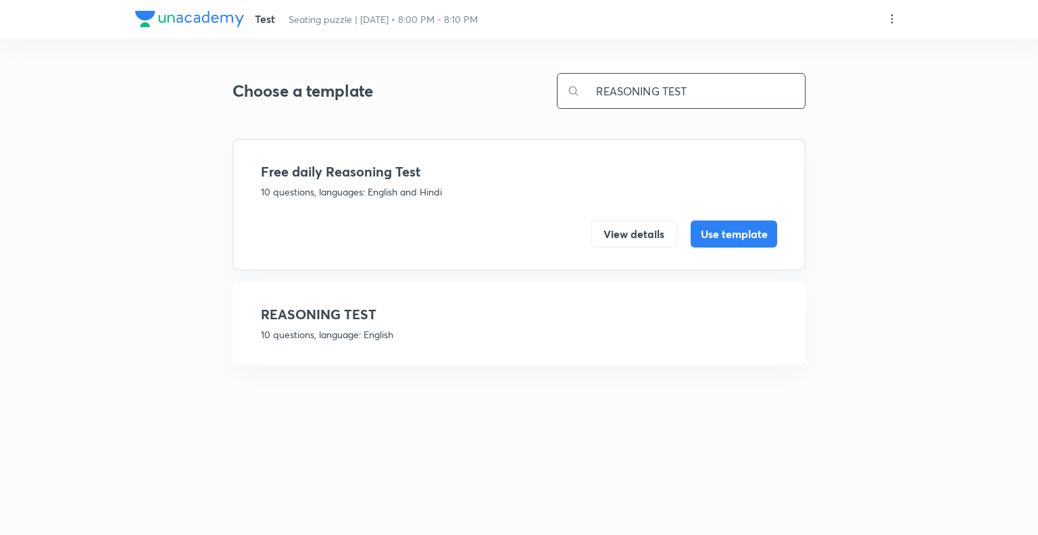
type input "REASONING TEST"
click at [470, 334] on p "10 questions, language: English" at bounding box center [519, 334] width 516 height 14
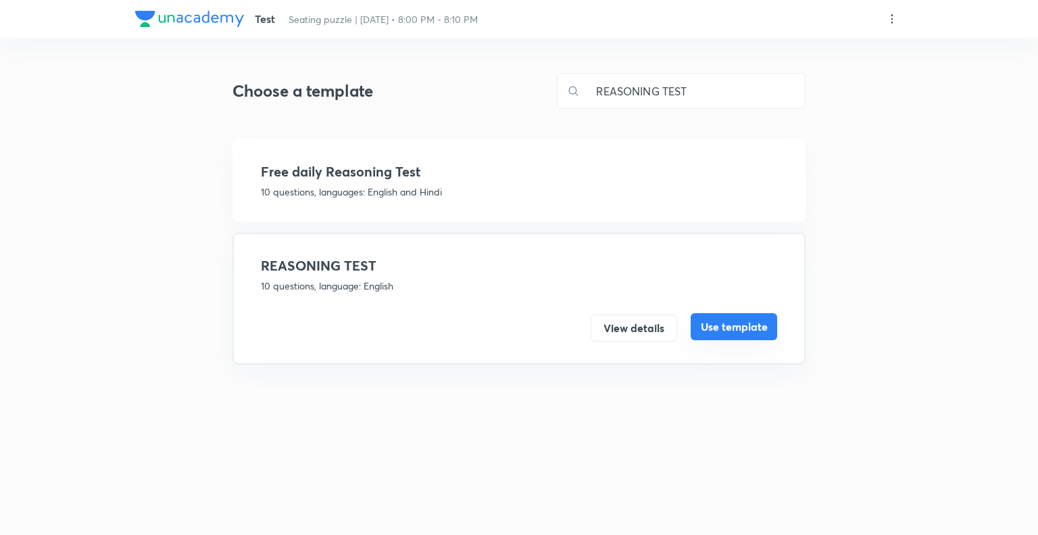
click at [710, 324] on button "Use template" at bounding box center [734, 326] width 86 height 27
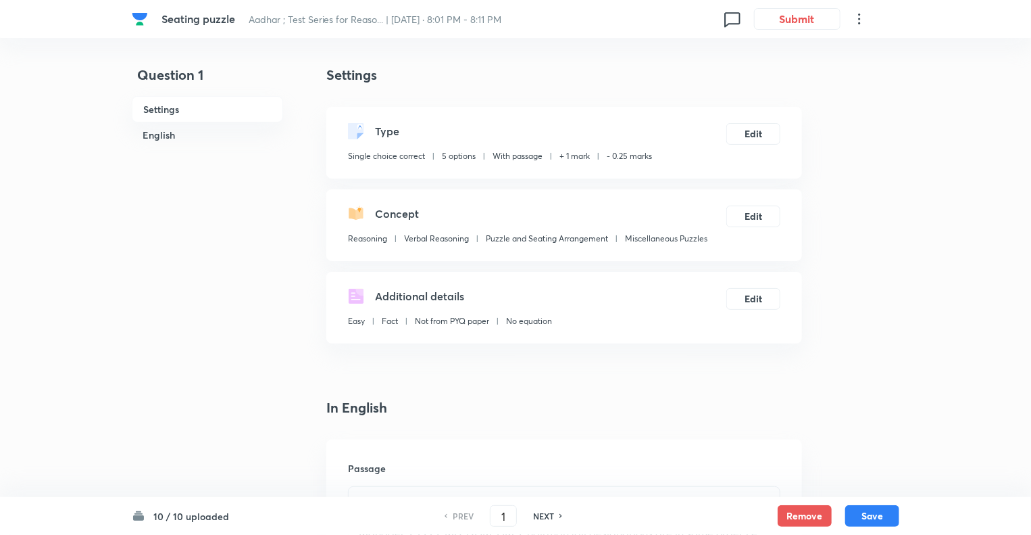
click at [860, 21] on icon at bounding box center [859, 19] width 16 height 16
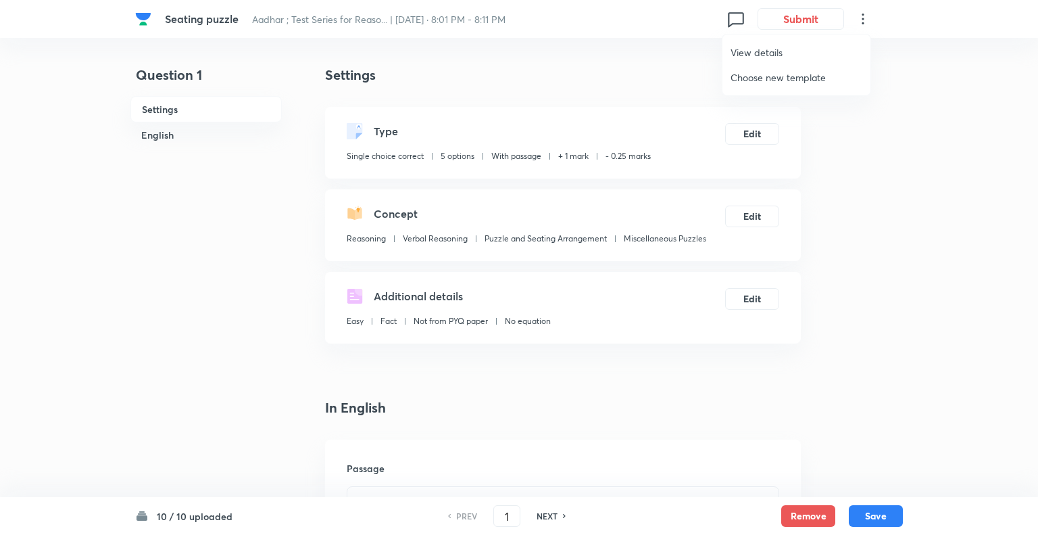
click at [780, 80] on span "Choose new template" at bounding box center [796, 77] width 132 height 14
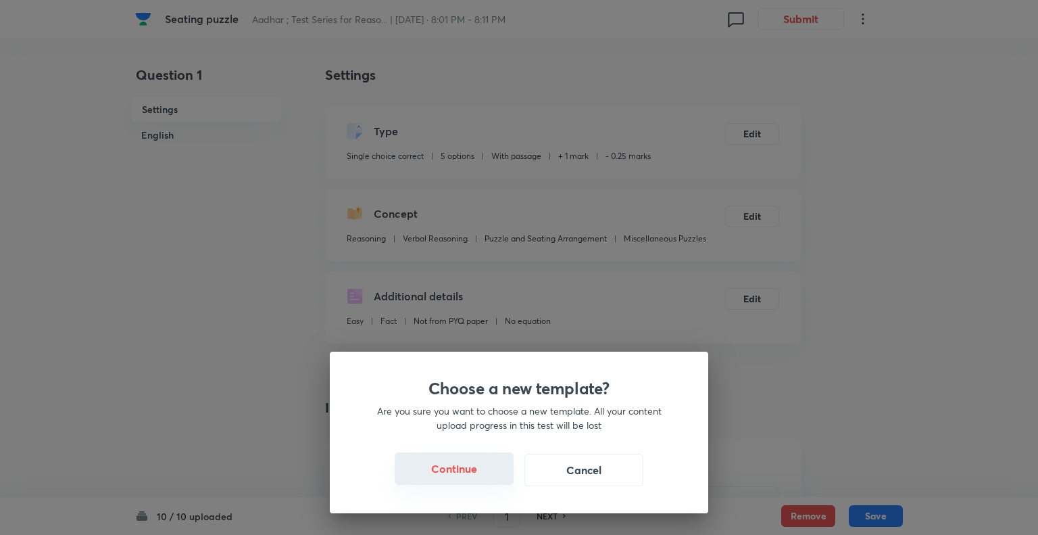
click at [472, 470] on button "Continue" at bounding box center [454, 468] width 119 height 32
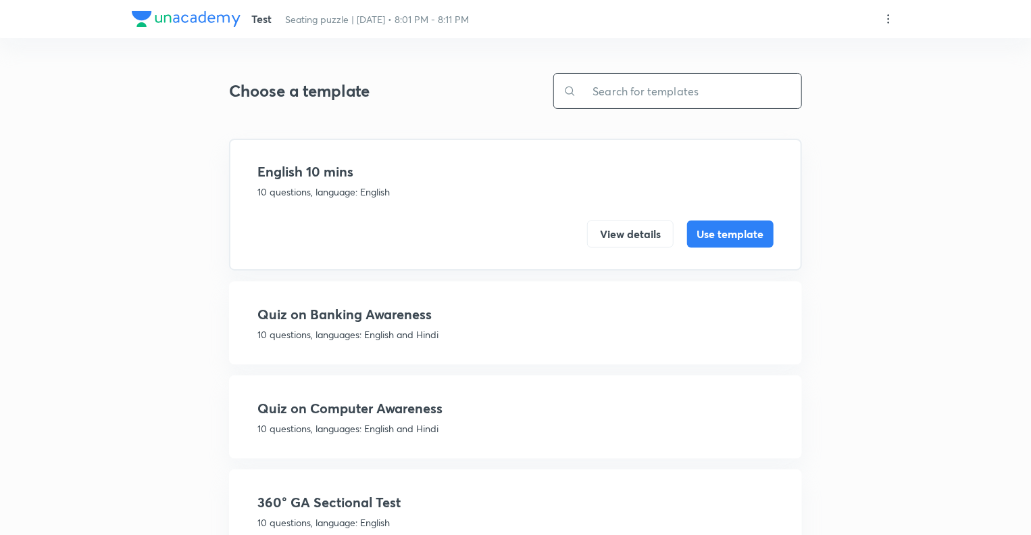
click at [644, 89] on input "text" at bounding box center [688, 91] width 225 height 34
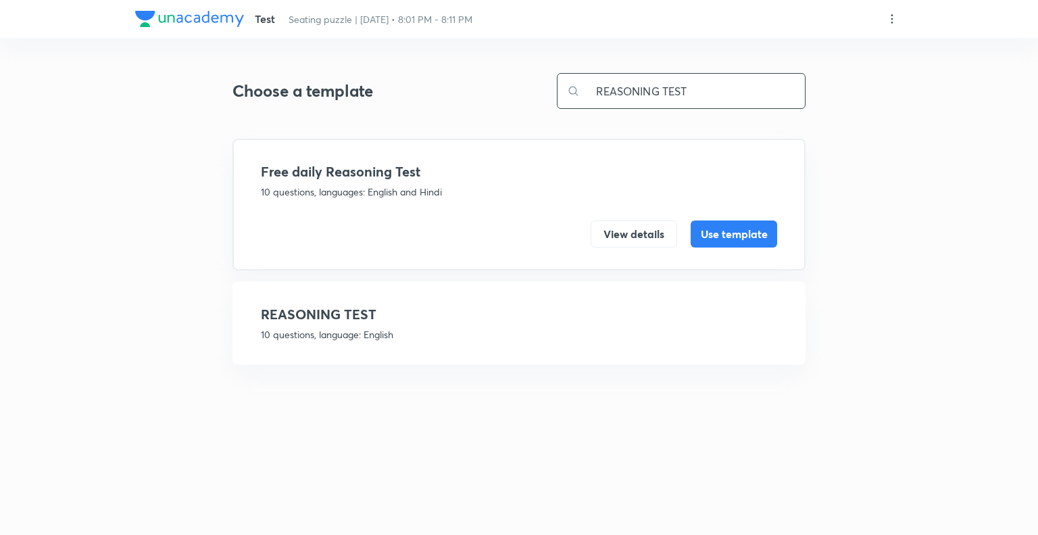
type input "REASONING TEST"
click at [600, 340] on p "10 questions, language: English" at bounding box center [519, 334] width 516 height 14
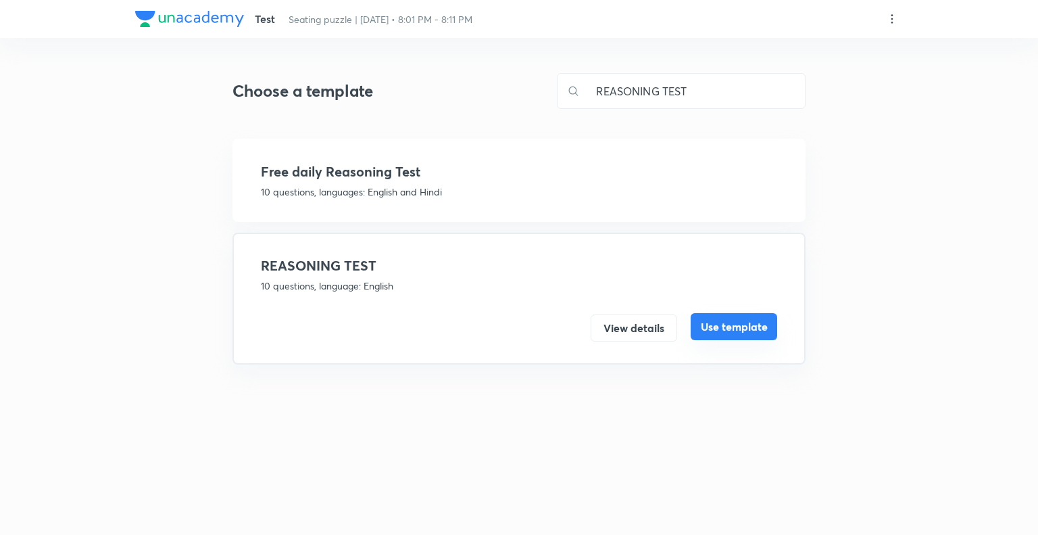
click at [717, 316] on button "Use template" at bounding box center [734, 326] width 86 height 27
click at [719, 326] on button "Use template" at bounding box center [734, 326] width 86 height 27
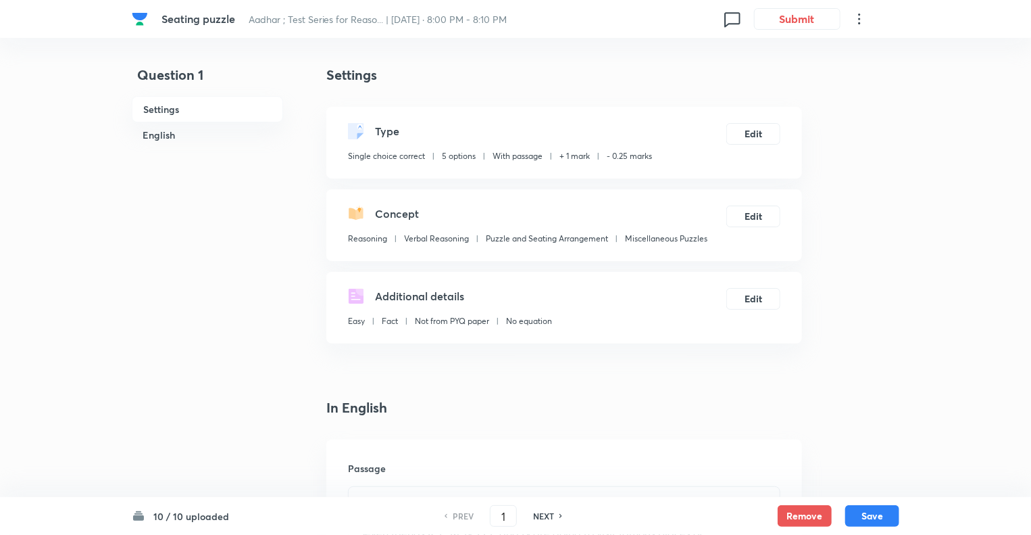
click at [860, 21] on icon at bounding box center [859, 19] width 16 height 16
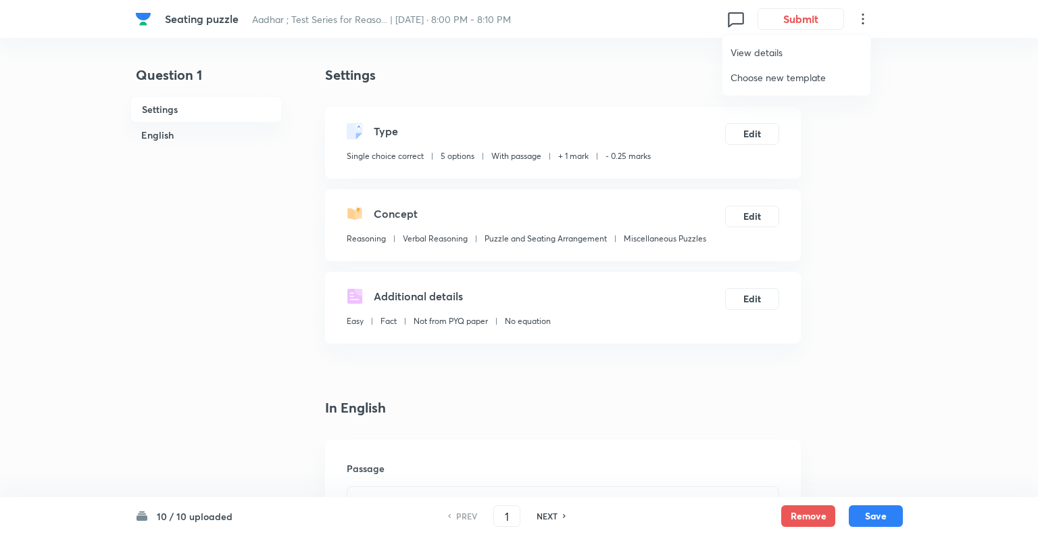
click at [756, 80] on span "Choose new template" at bounding box center [796, 77] width 132 height 14
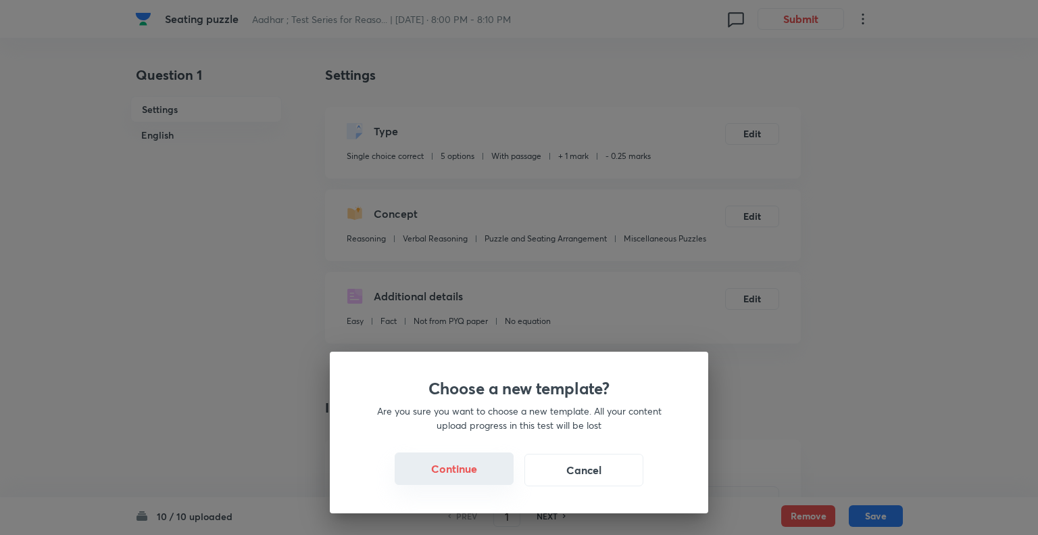
click at [451, 465] on button "Continue" at bounding box center [454, 468] width 119 height 32
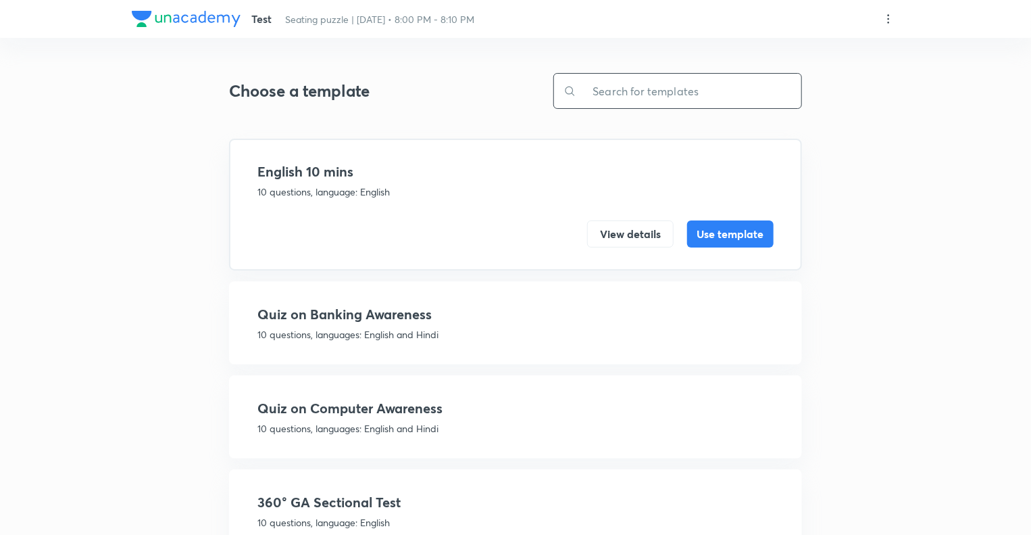
click at [636, 99] on input "text" at bounding box center [688, 91] width 225 height 34
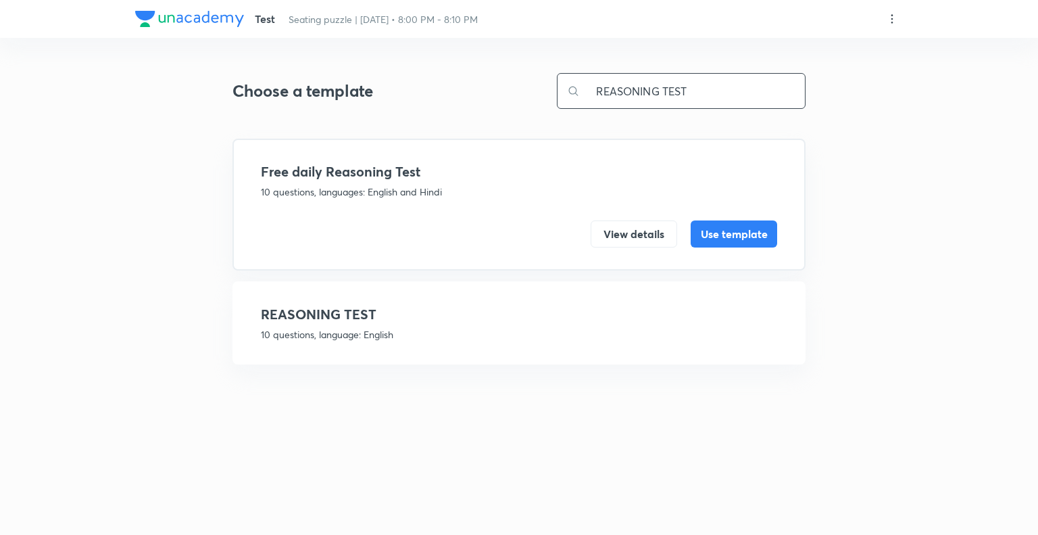
type input "REASONING TEST"
click at [575, 310] on h4 "REASONING TEST" at bounding box center [519, 314] width 516 height 20
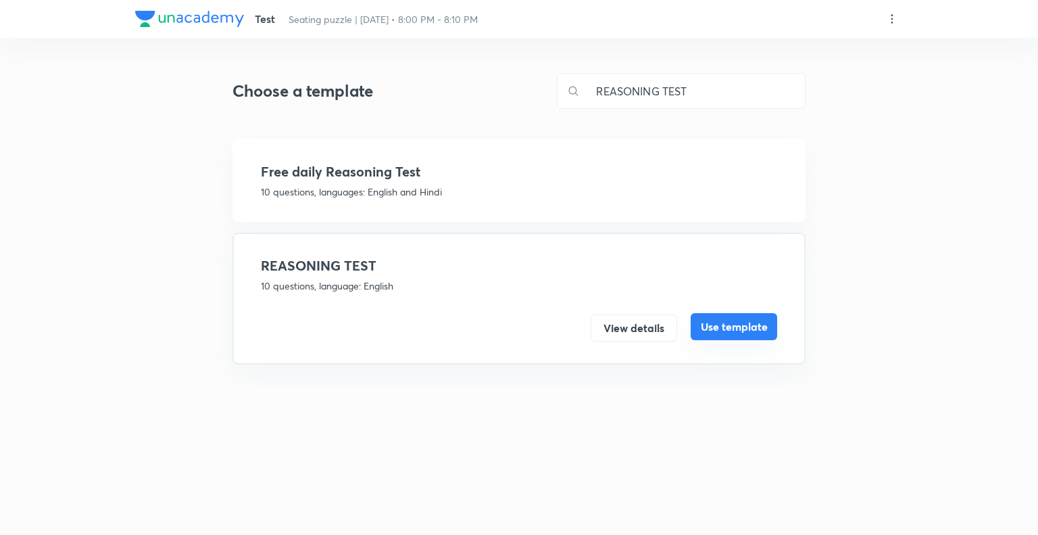
click at [706, 325] on button "Use template" at bounding box center [734, 326] width 86 height 27
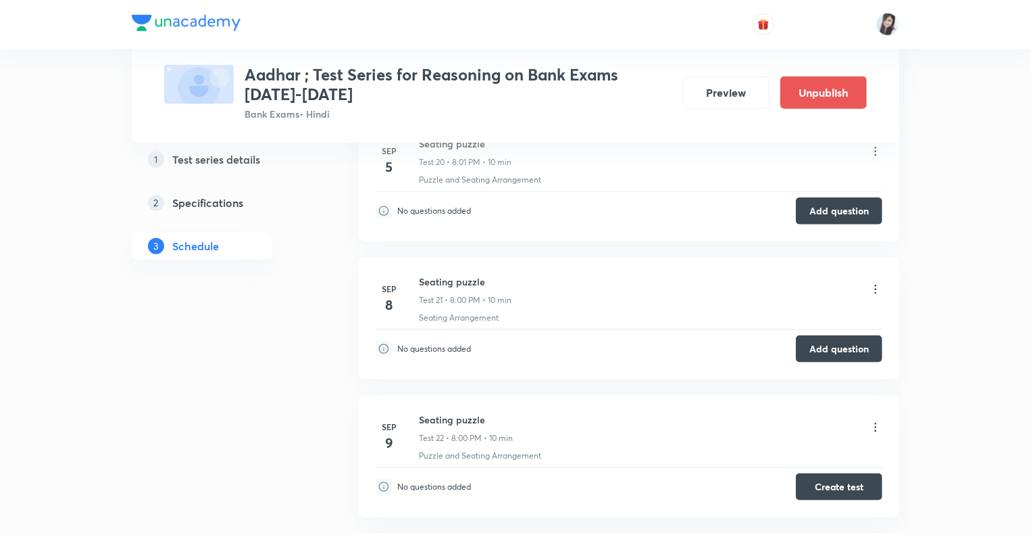
scroll to position [3267, 0]
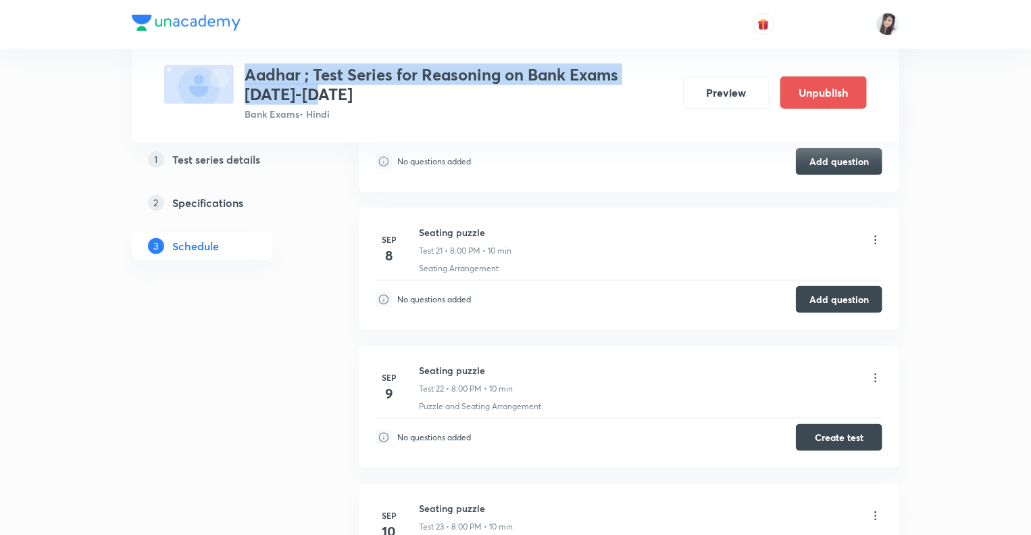
drag, startPoint x: 286, startPoint y: 96, endPoint x: 243, endPoint y: 77, distance: 46.6
click at [243, 77] on div "Aadhar ; Test Series for Reasoning on Bank Exams 2025-2026 Bank Exams • Hindi" at bounding box center [418, 93] width 508 height 56
copy h3 "Aadhar ; Test Series for Reasoning on Bank Exams [DATE]-[DATE]"
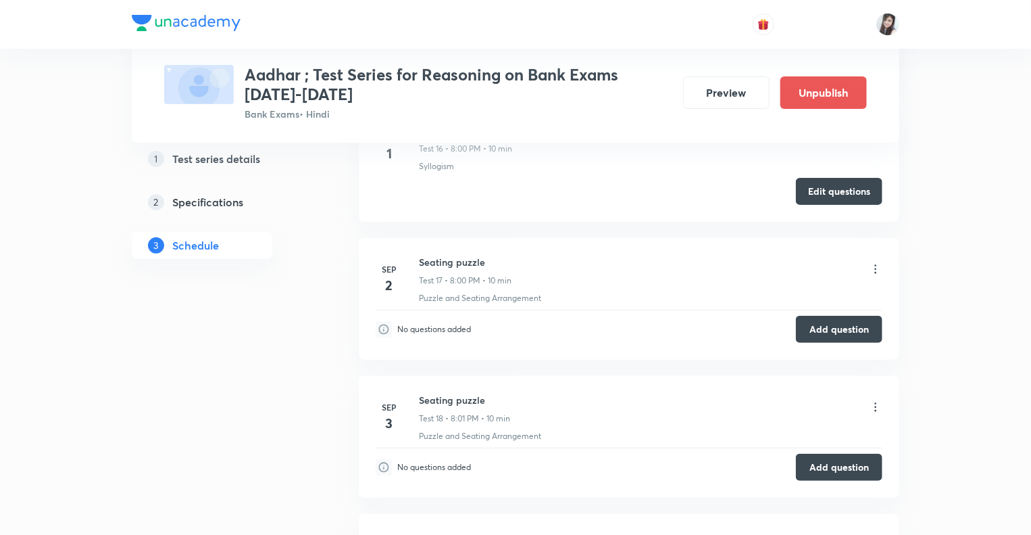
scroll to position [2735, 0]
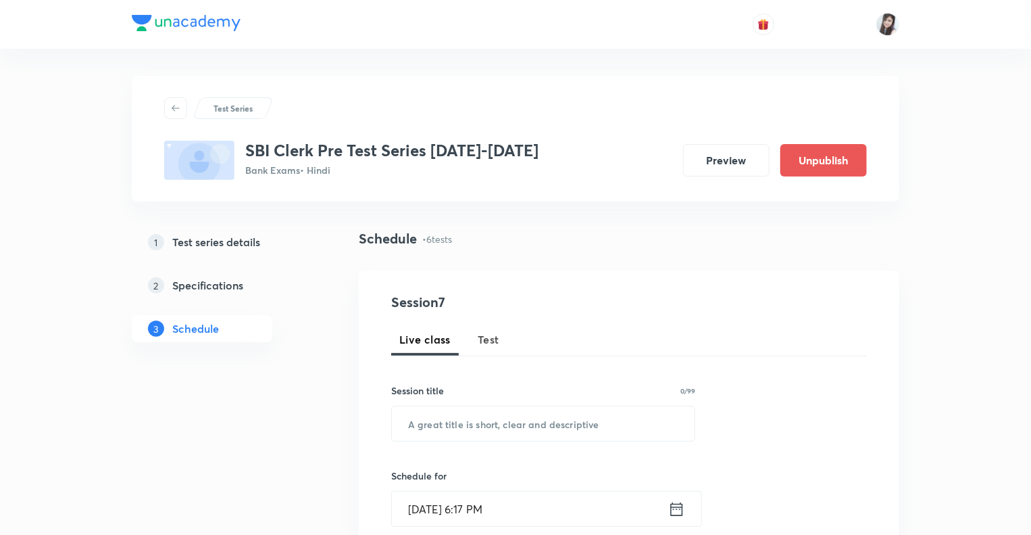
click at [587, 86] on div "Test Series SBI Clerk Pre Test Series [DATE]-[DATE] Bank Exams • Hindi Preview …" at bounding box center [516, 139] width 768 height 126
click at [533, 255] on div "Schedule • 6 tests" at bounding box center [629, 249] width 541 height 42
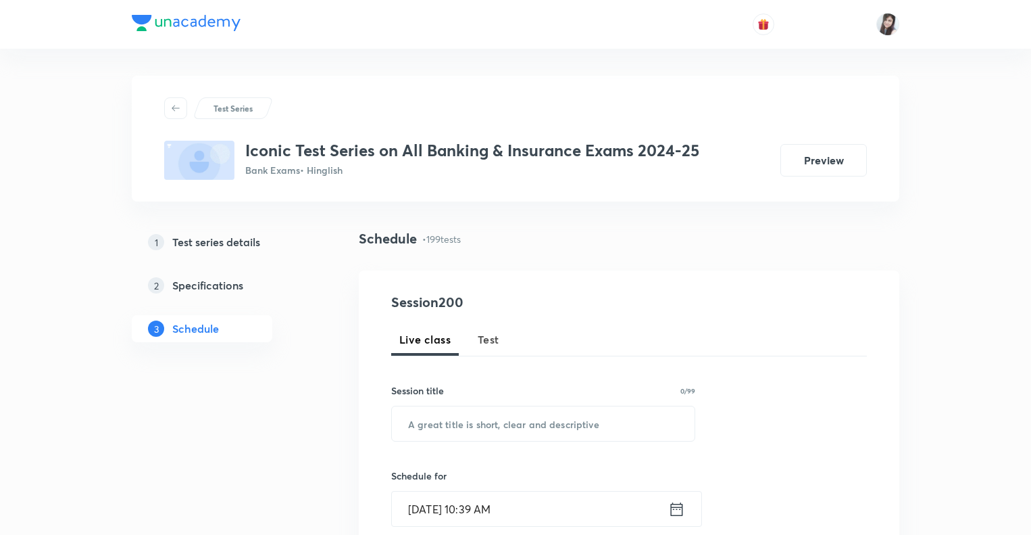
scroll to position [29721, 0]
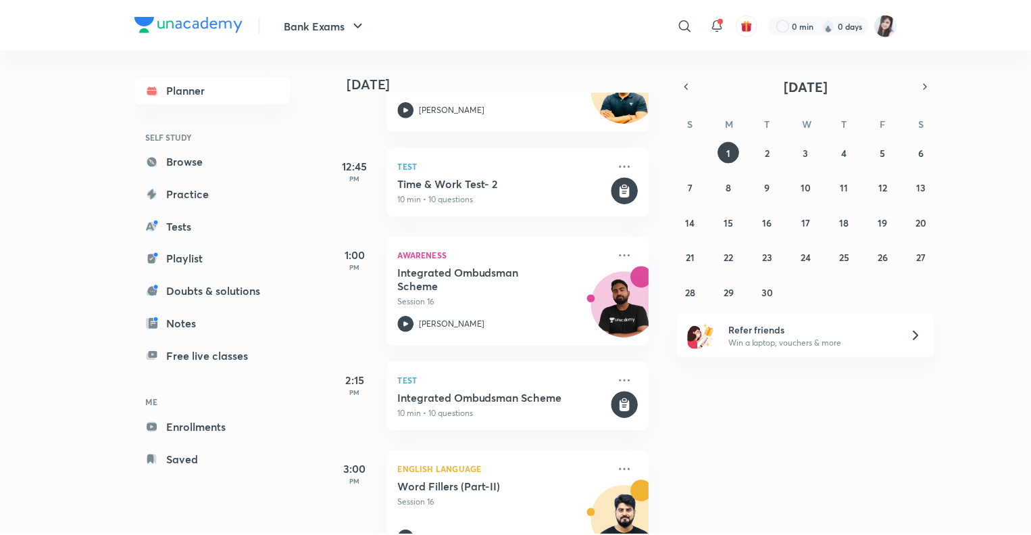
scroll to position [1054, 0]
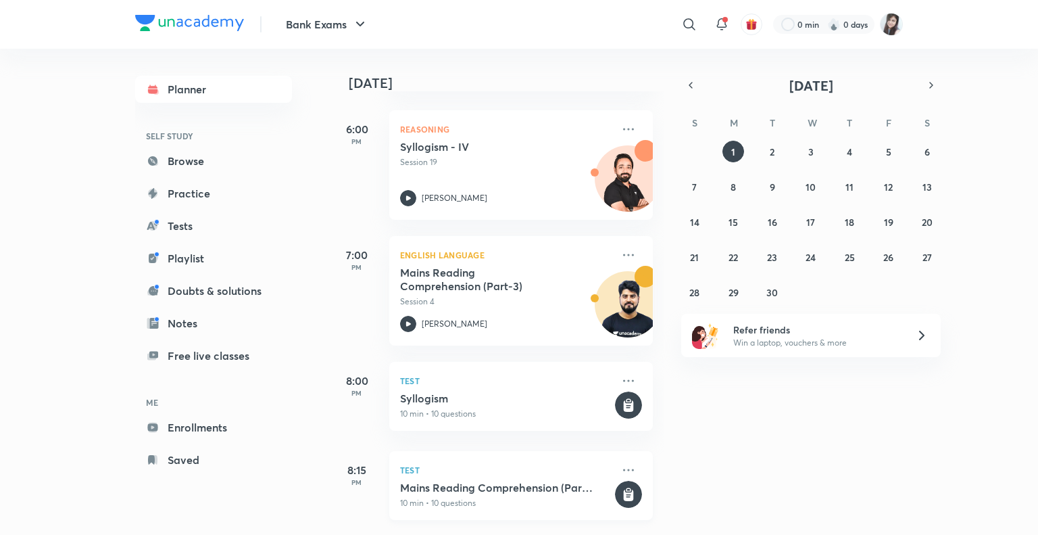
click at [587, 480] on h5 "Mains Reading Comprehension (Part-3)" at bounding box center [506, 487] width 212 height 14
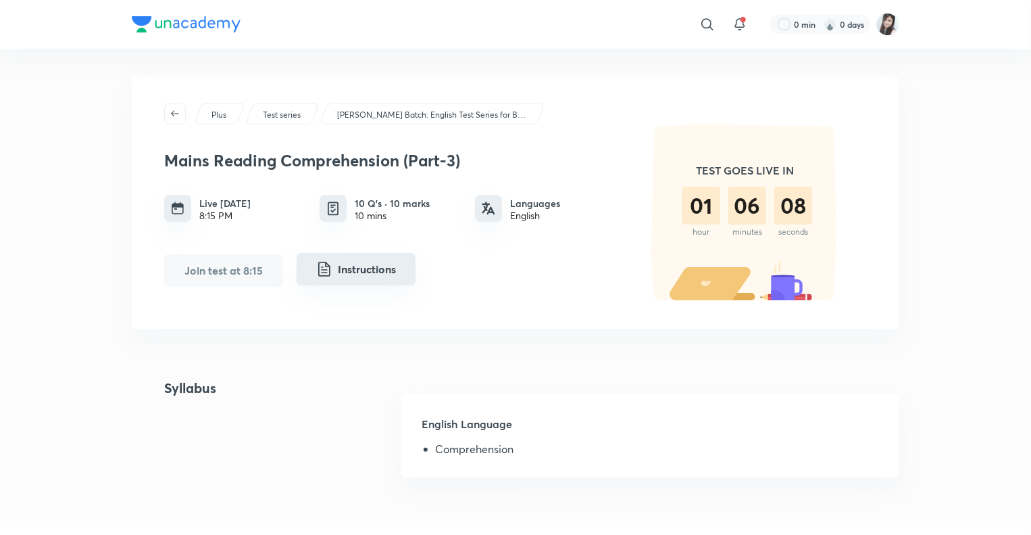
click at [349, 269] on button "Instructions" at bounding box center [356, 269] width 119 height 32
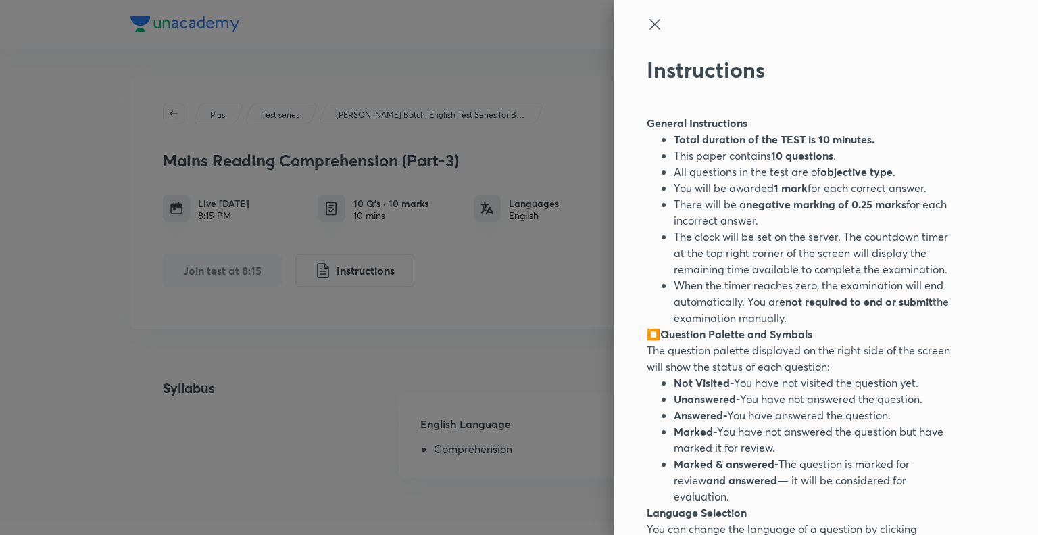
click at [649, 24] on icon at bounding box center [654, 24] width 10 height 10
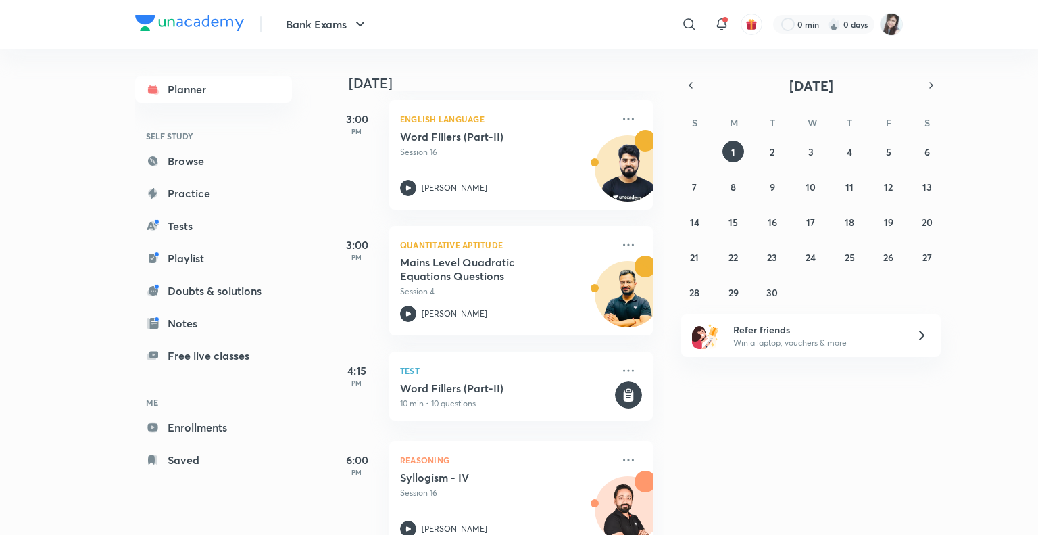
scroll to position [1054, 0]
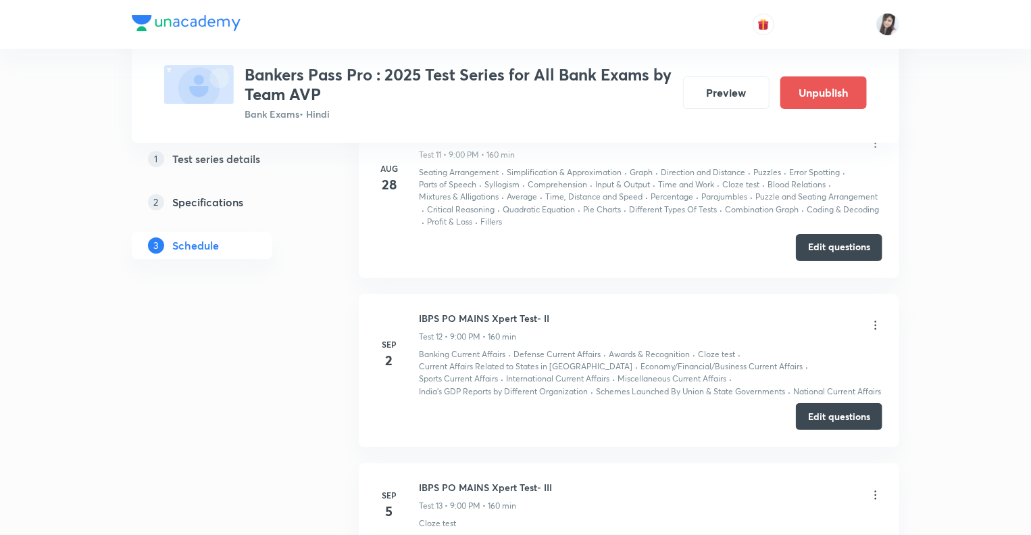
scroll to position [2568, 0]
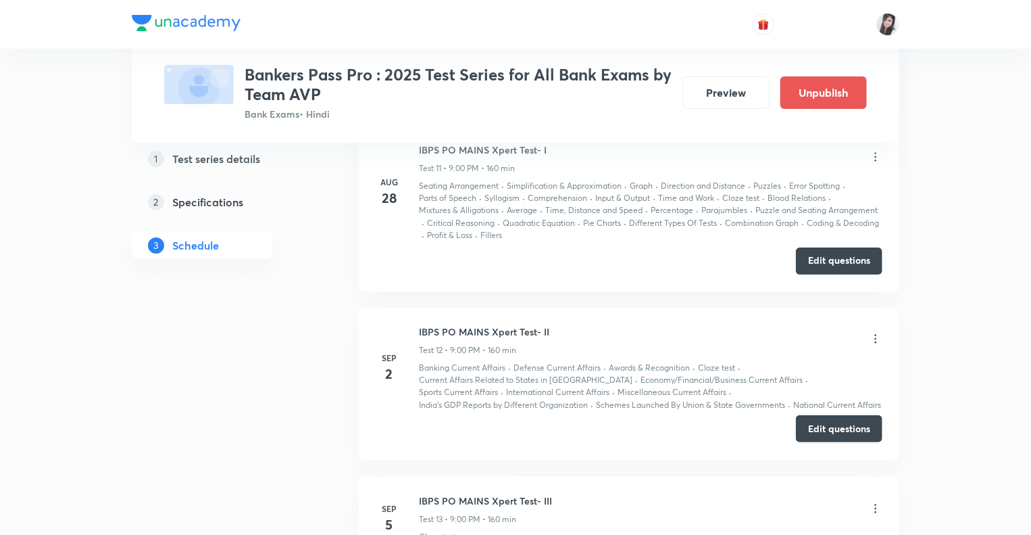
click at [830, 423] on button "Edit questions" at bounding box center [839, 428] width 86 height 27
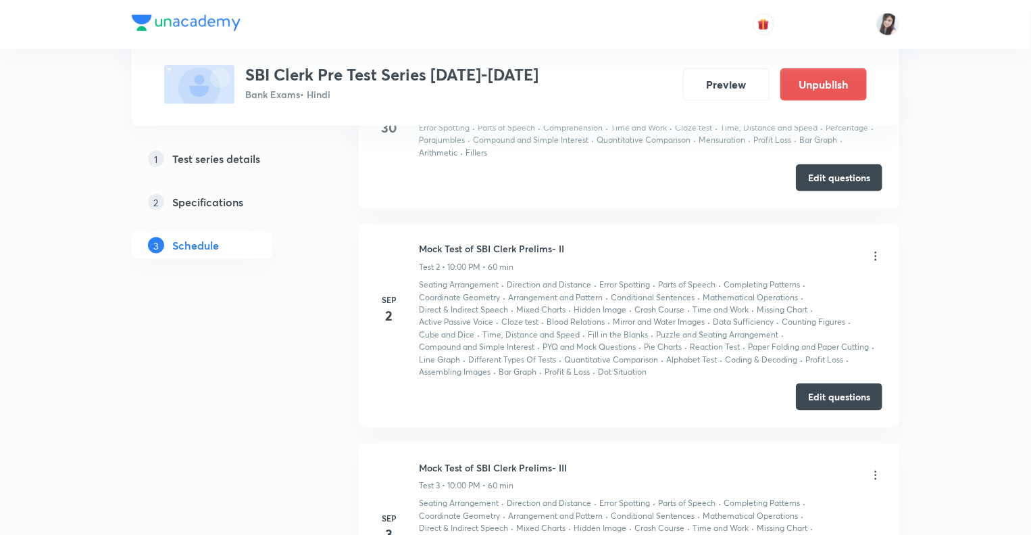
scroll to position [855, 0]
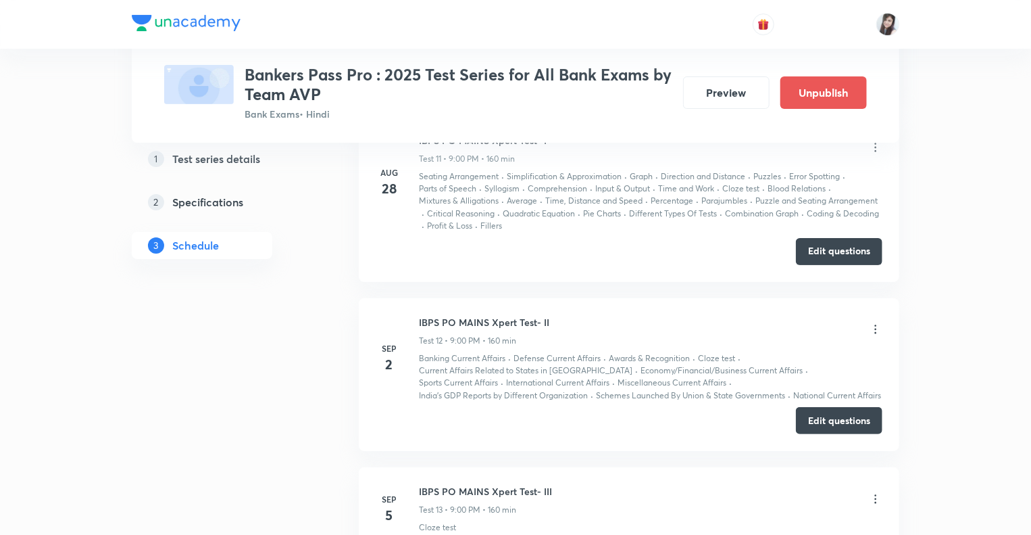
scroll to position [2589, 0]
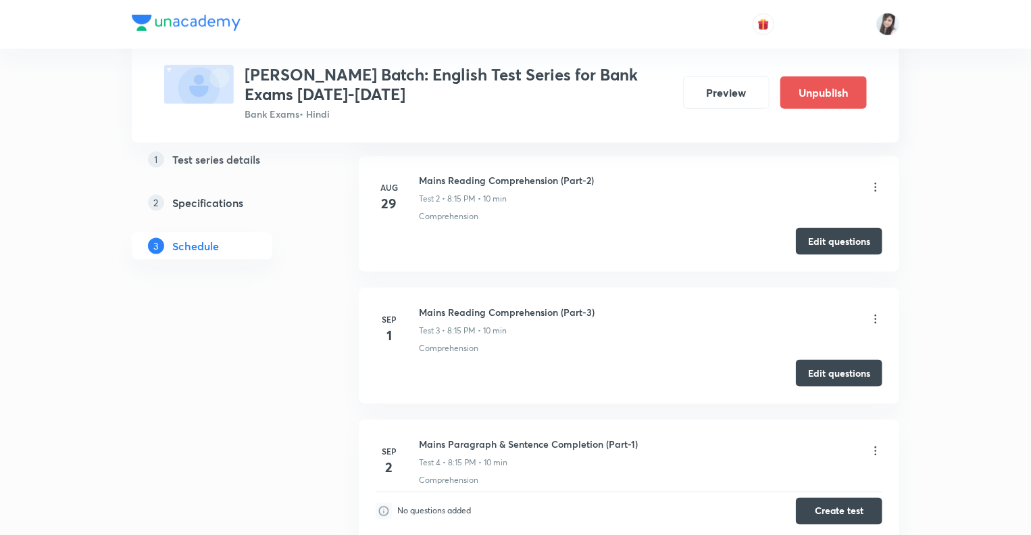
scroll to position [799, 0]
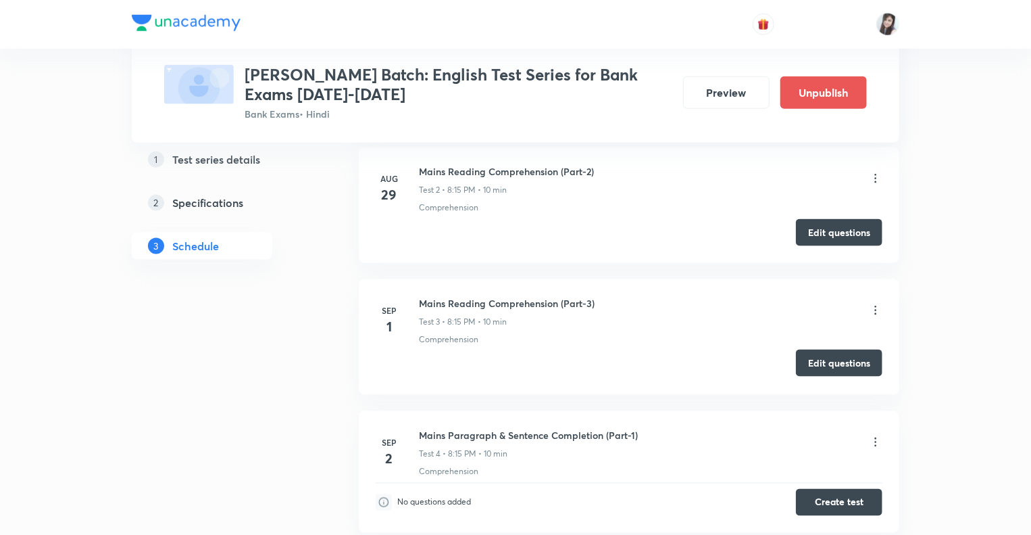
click at [835, 361] on button "Edit questions" at bounding box center [839, 362] width 86 height 27
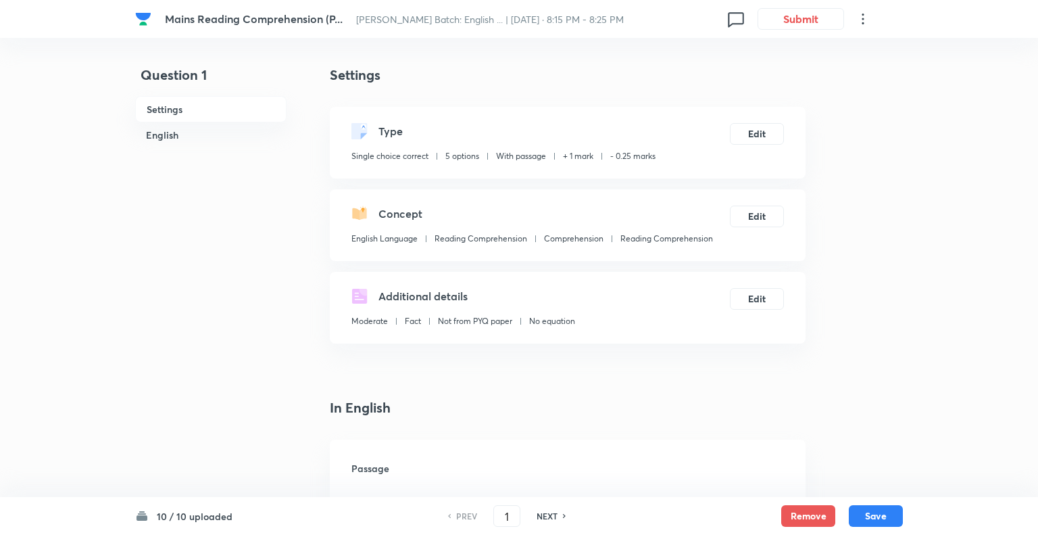
checkbox input "true"
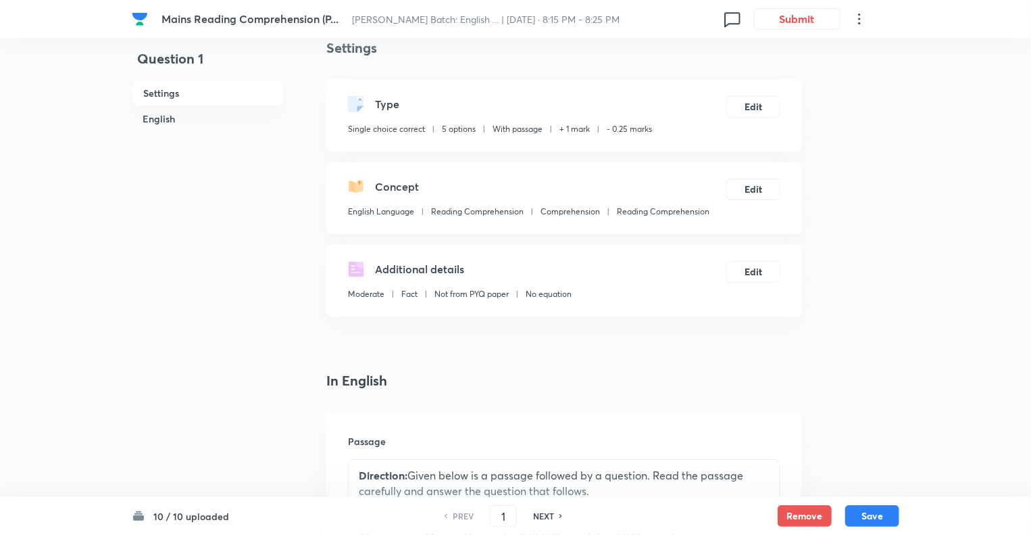
scroll to position [81, 0]
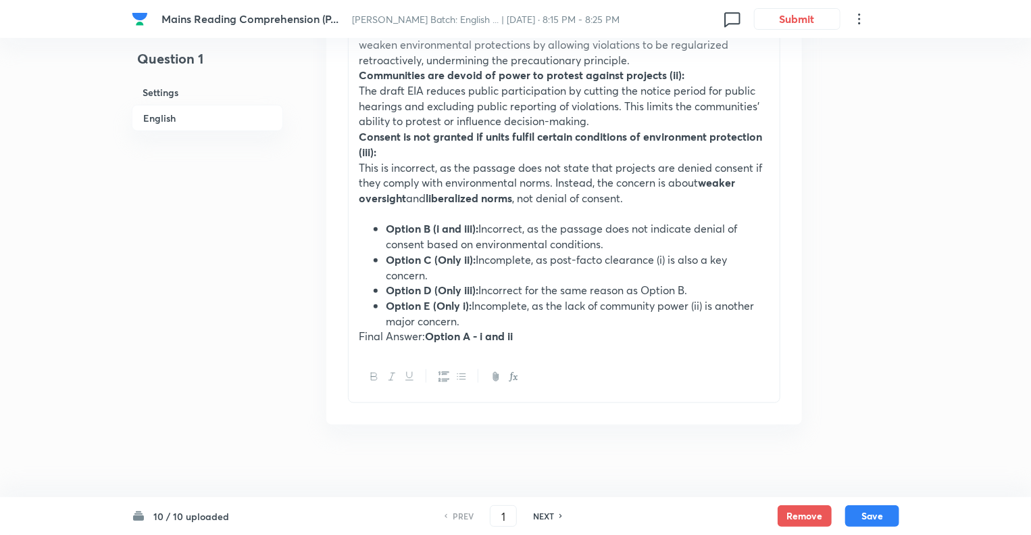
scroll to position [3163, 0]
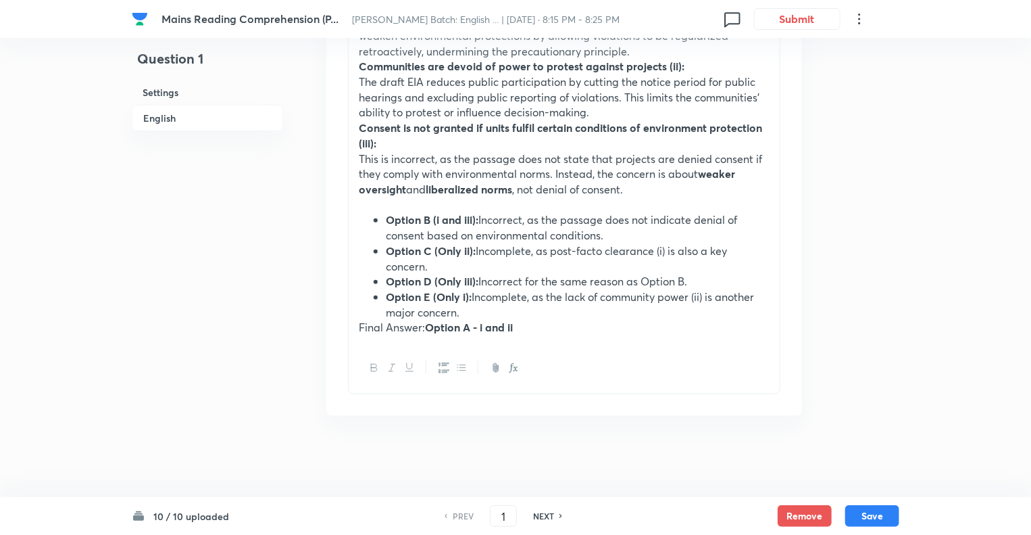
click at [482, 327] on strong "Option A - i and ii" at bounding box center [469, 327] width 88 height 14
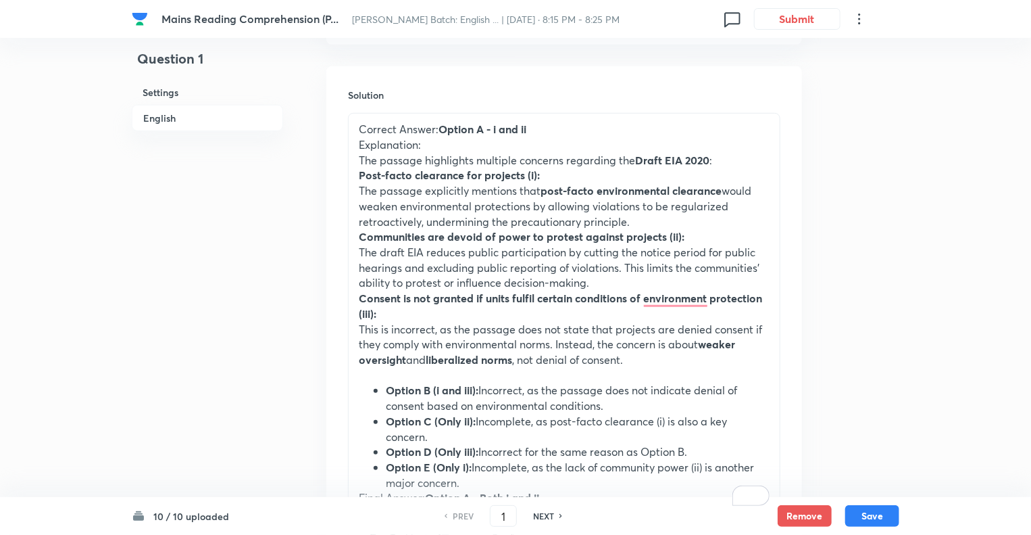
scroll to position [2973, 0]
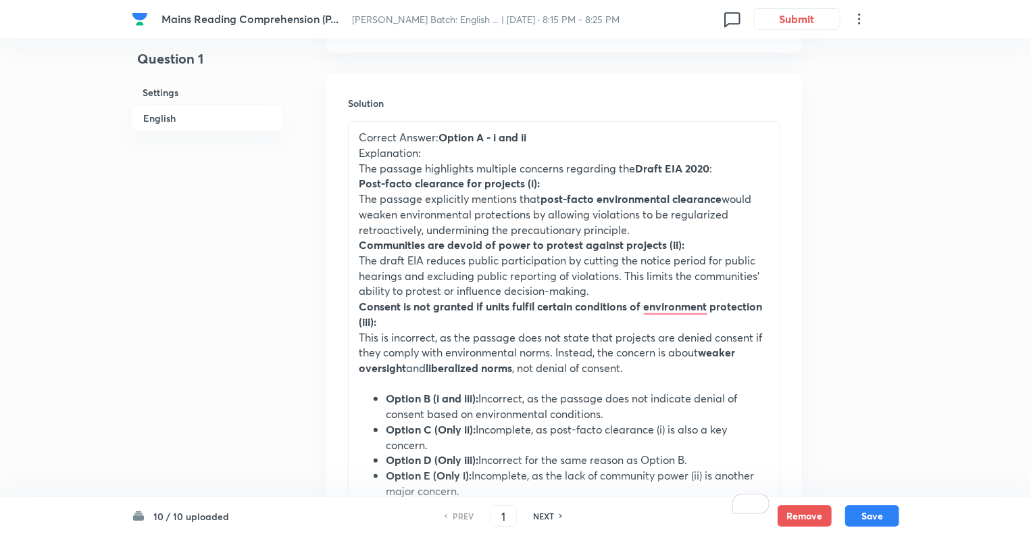
click at [495, 144] on strong "Option A - i and ii" at bounding box center [483, 137] width 88 height 14
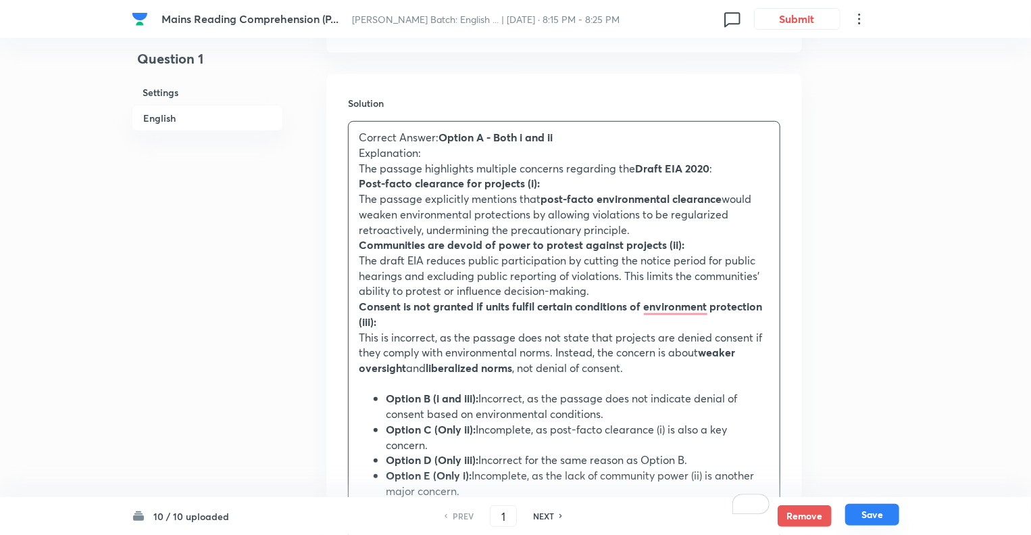
click at [864, 514] on button "Save" at bounding box center [872, 514] width 54 height 22
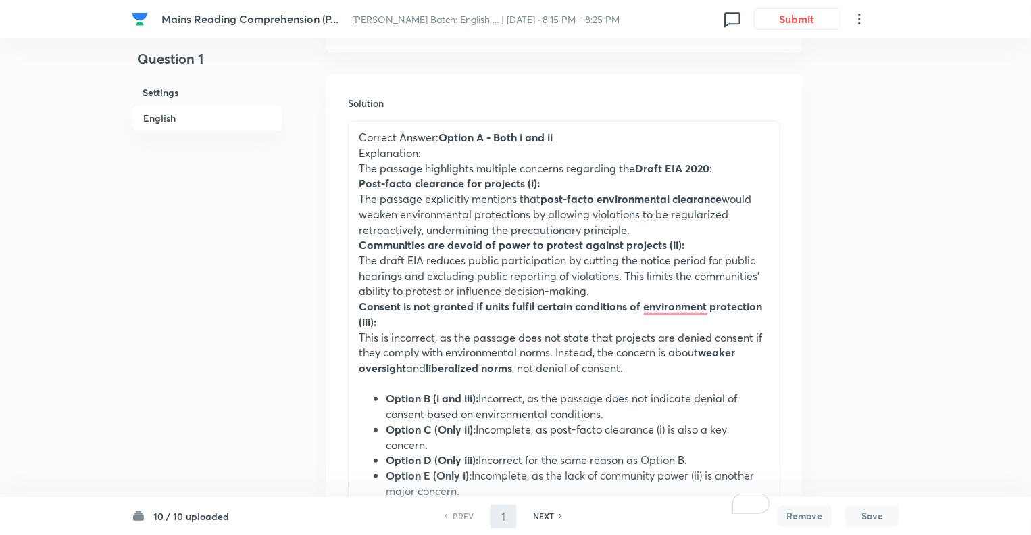
type input "2"
checkbox input "false"
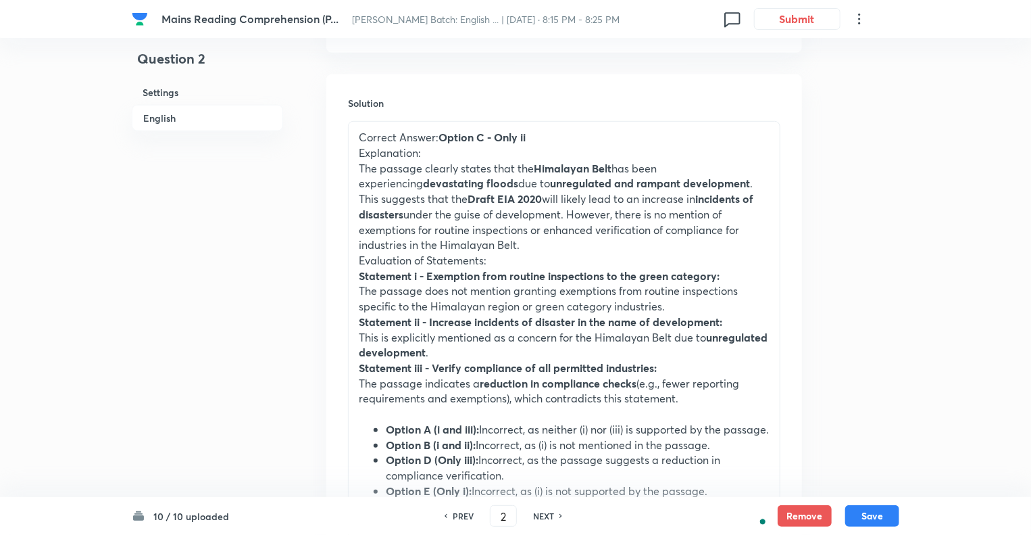
checkbox input "true"
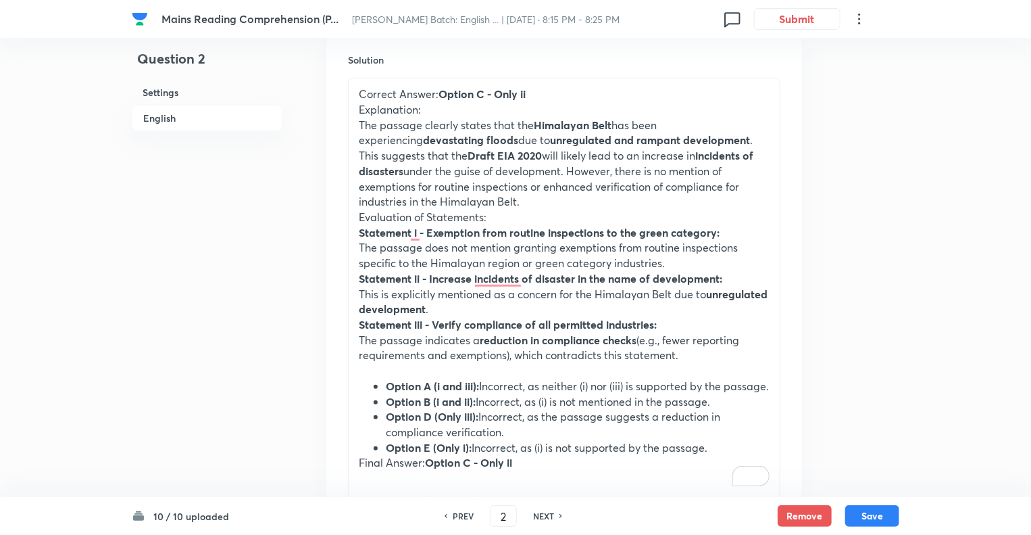
scroll to position [3163, 0]
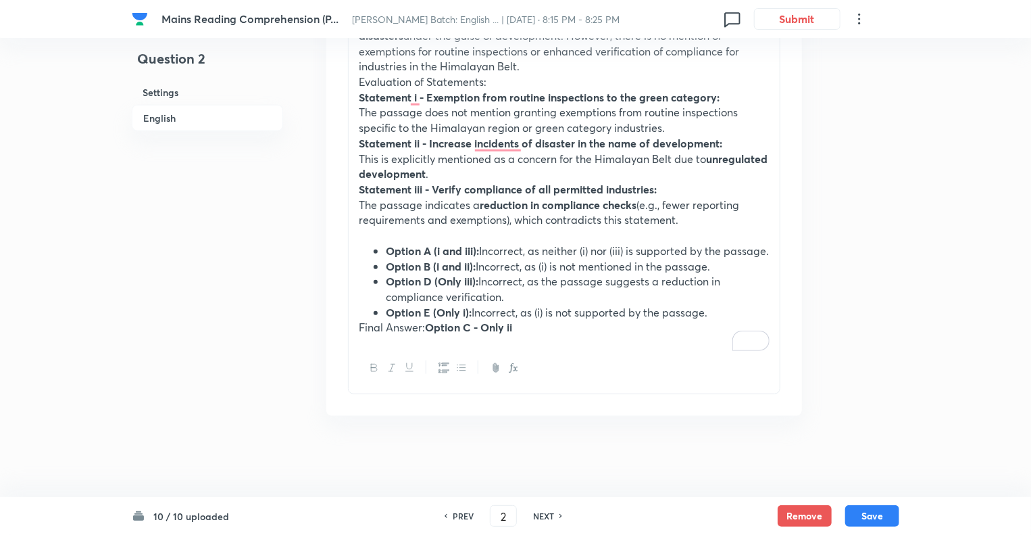
click at [435, 243] on strong "Option A (i and iii):" at bounding box center [432, 250] width 93 height 14
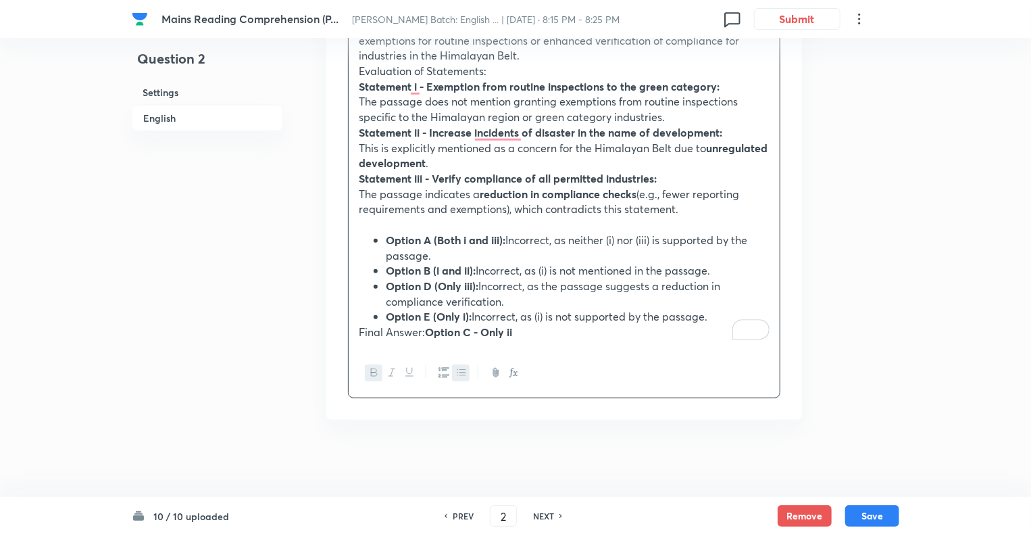
click at [437, 268] on strong "Option B (i and ii):" at bounding box center [431, 270] width 90 height 14
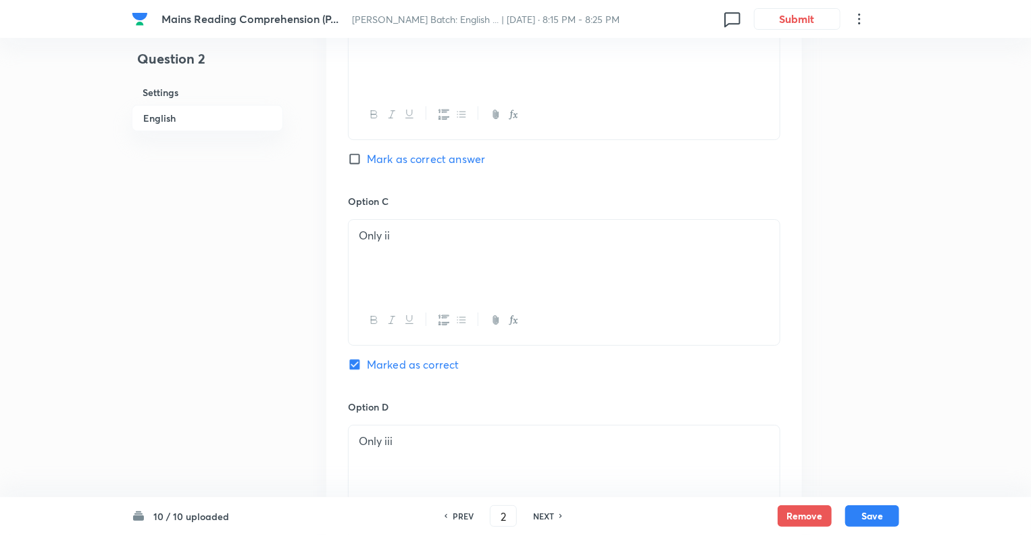
scroll to position [2243, 0]
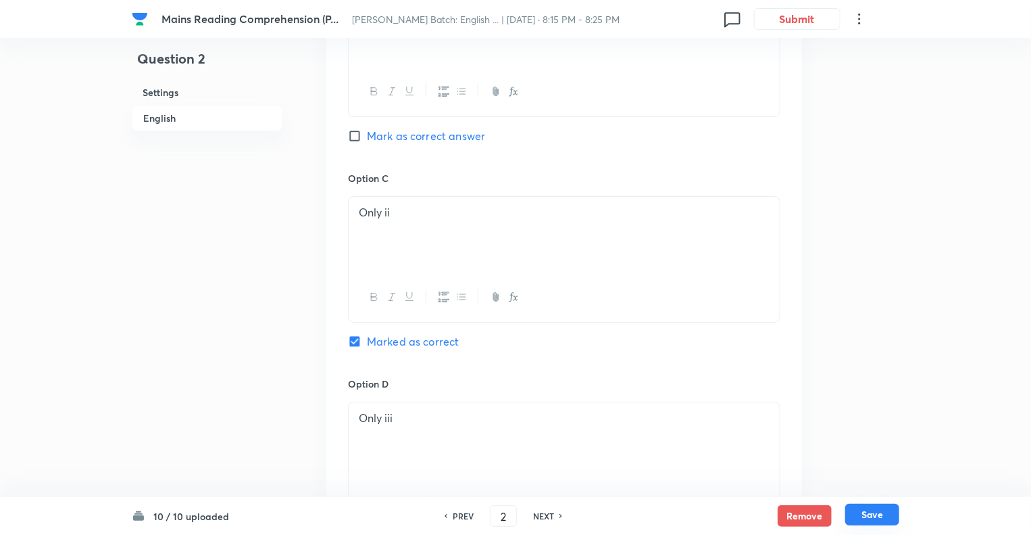
click at [862, 510] on button "Save" at bounding box center [872, 514] width 54 height 22
type input "3"
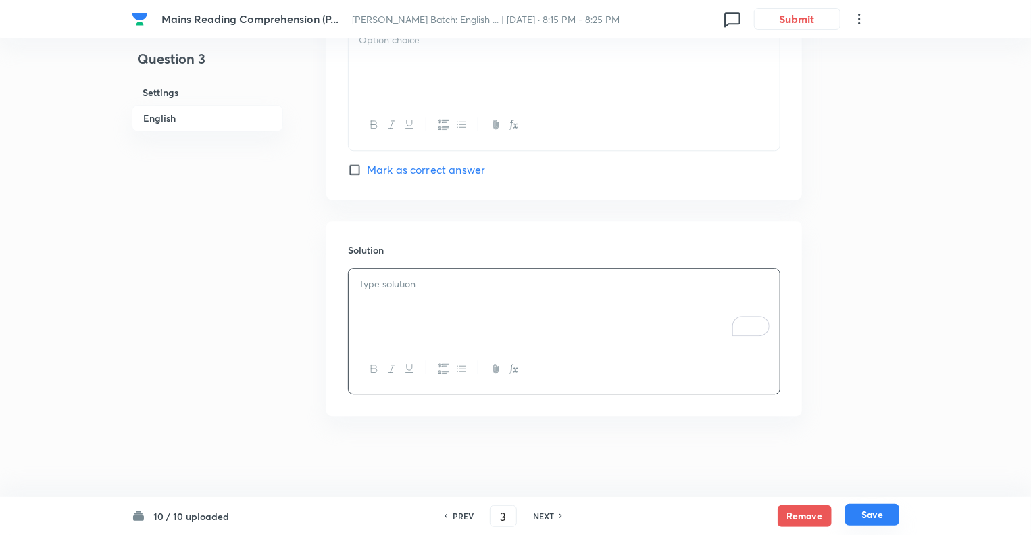
checkbox input "true"
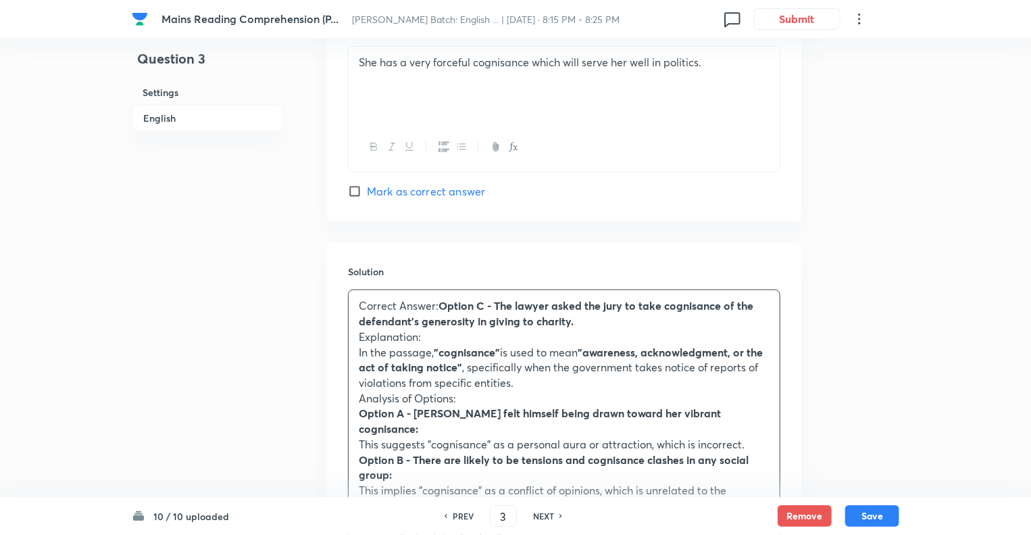
scroll to position [2777, 0]
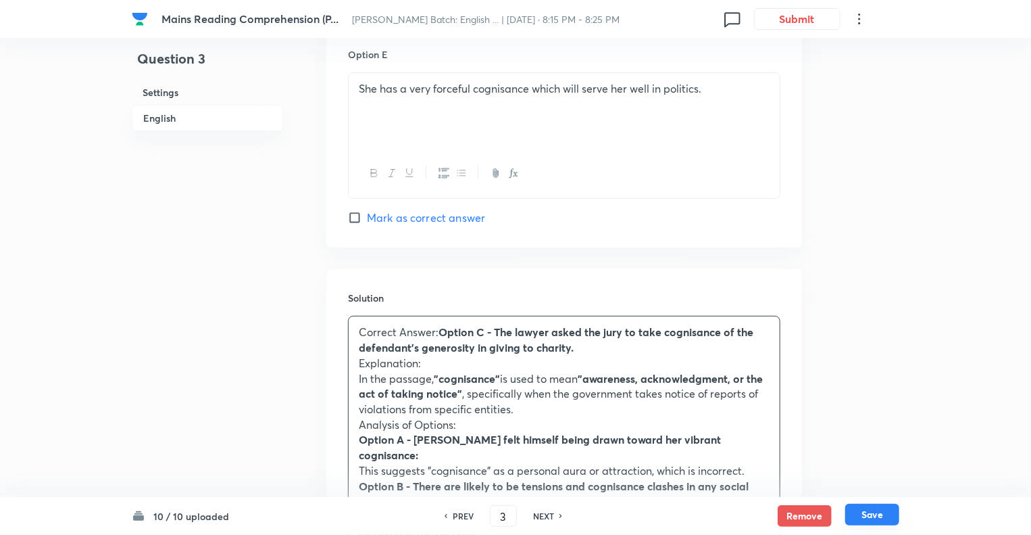
click at [873, 515] on button "Save" at bounding box center [872, 514] width 54 height 22
type input "4"
checkbox input "false"
checkbox input "true"
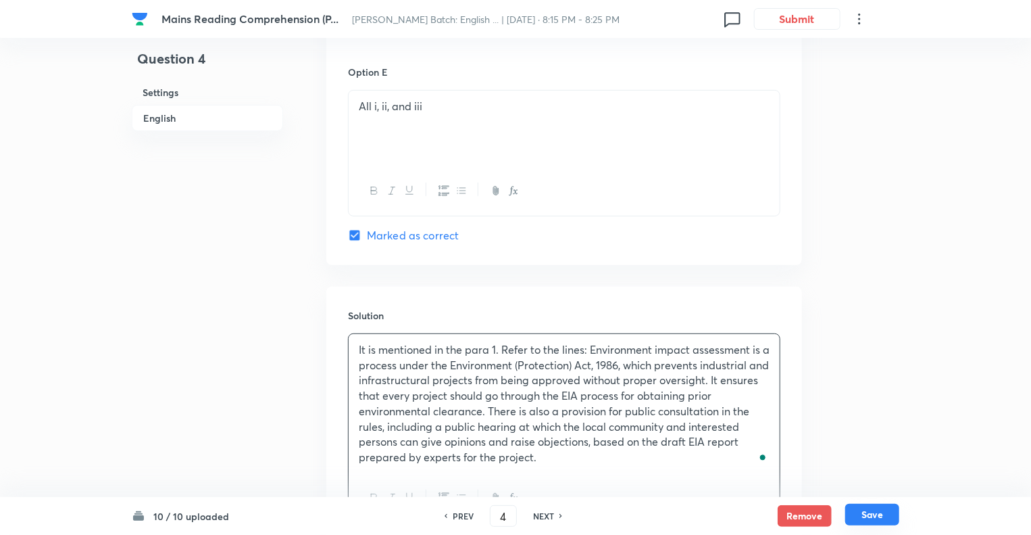
scroll to position [2855, 0]
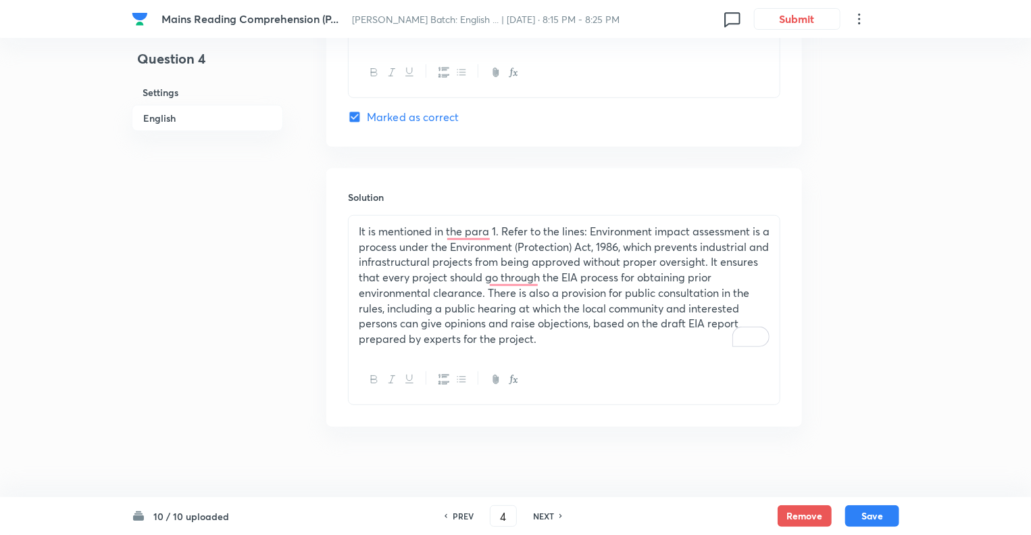
scroll to position [2902, 0]
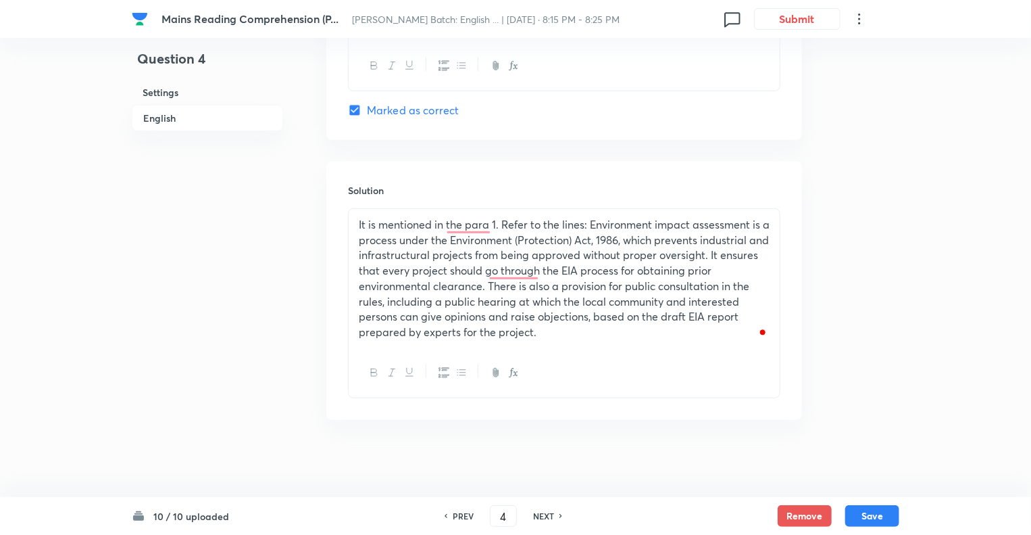
click at [503, 221] on p "It is mentioned in the para 1. Refer to the lines: Environment impact assessmen…" at bounding box center [564, 278] width 411 height 123
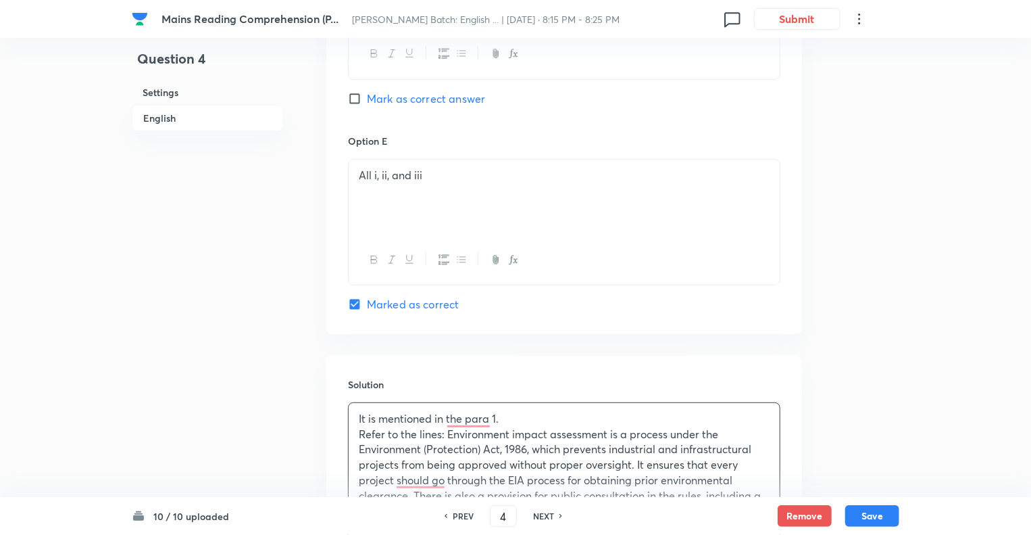
scroll to position [2680, 0]
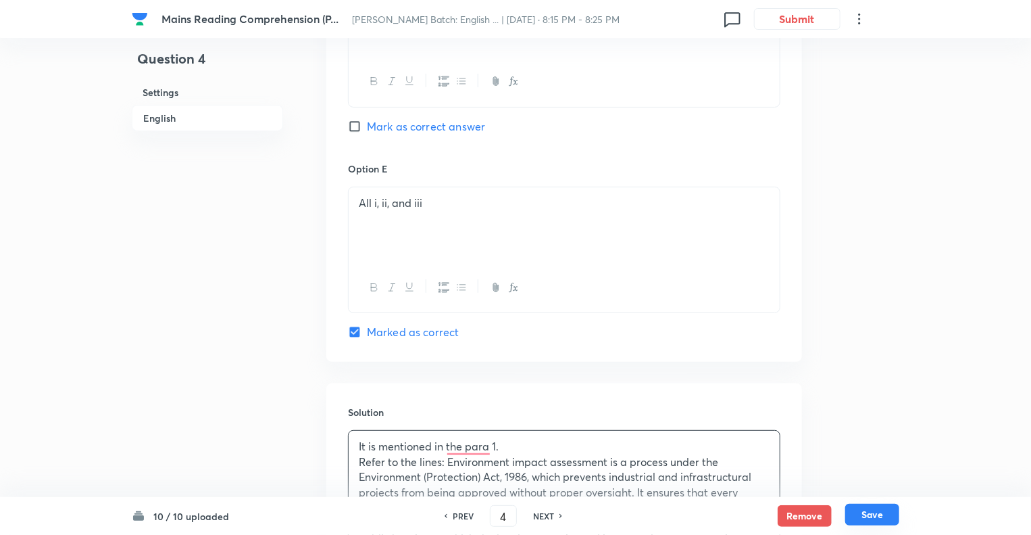
click at [877, 512] on button "Save" at bounding box center [872, 514] width 54 height 22
type input "5"
checkbox input "false"
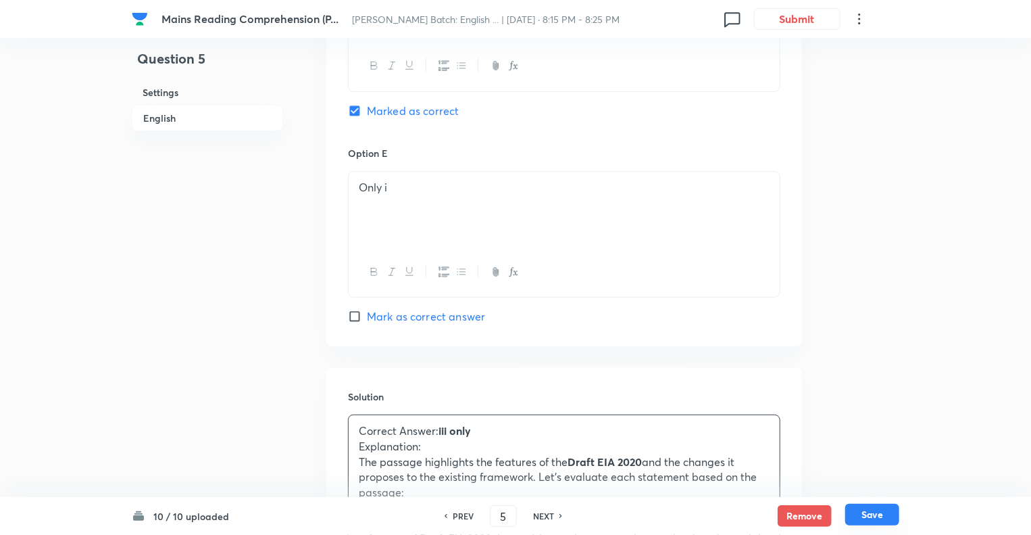
checkbox input "true"
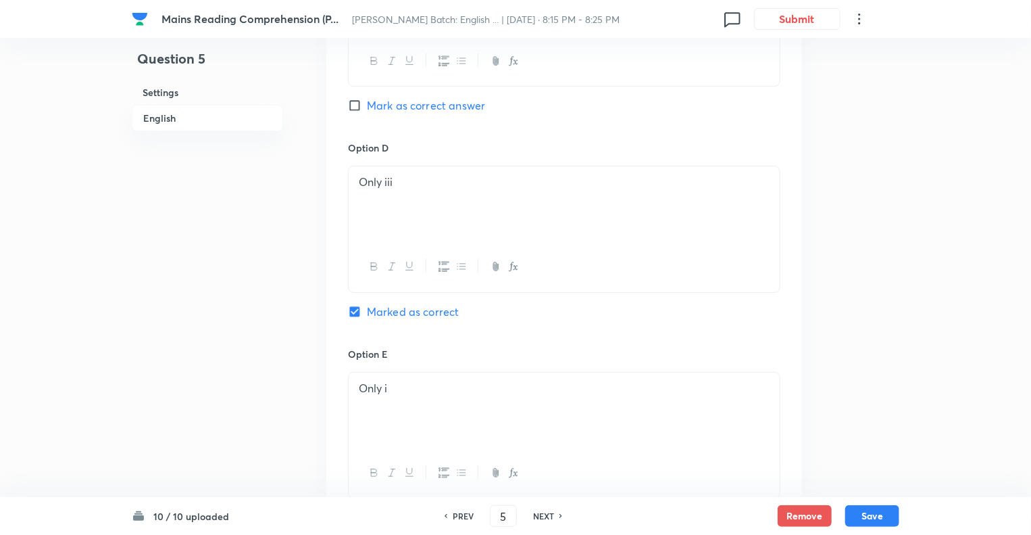
scroll to position [2473, 0]
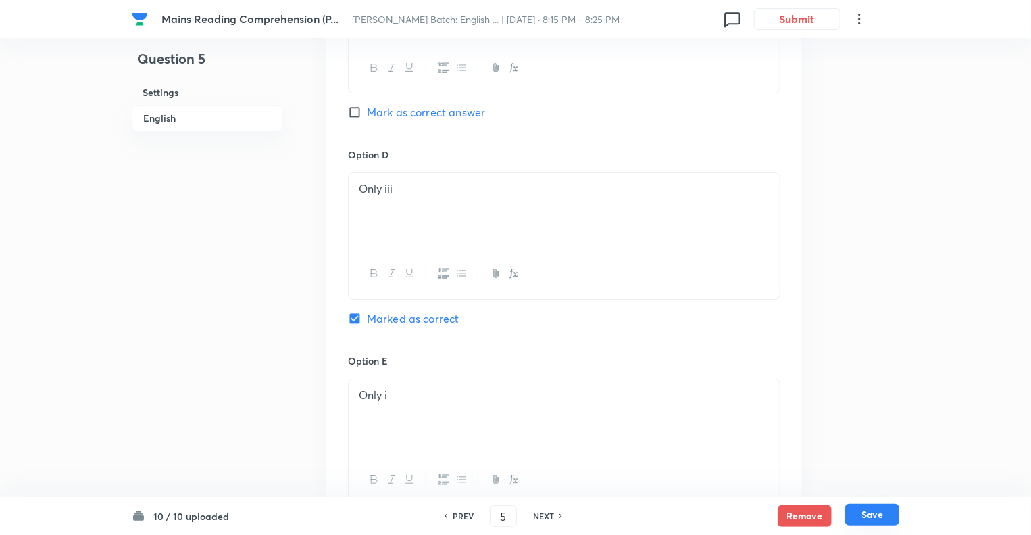
click at [876, 515] on button "Save" at bounding box center [872, 514] width 54 height 22
type input "6"
checkbox input "false"
checkbox input "true"
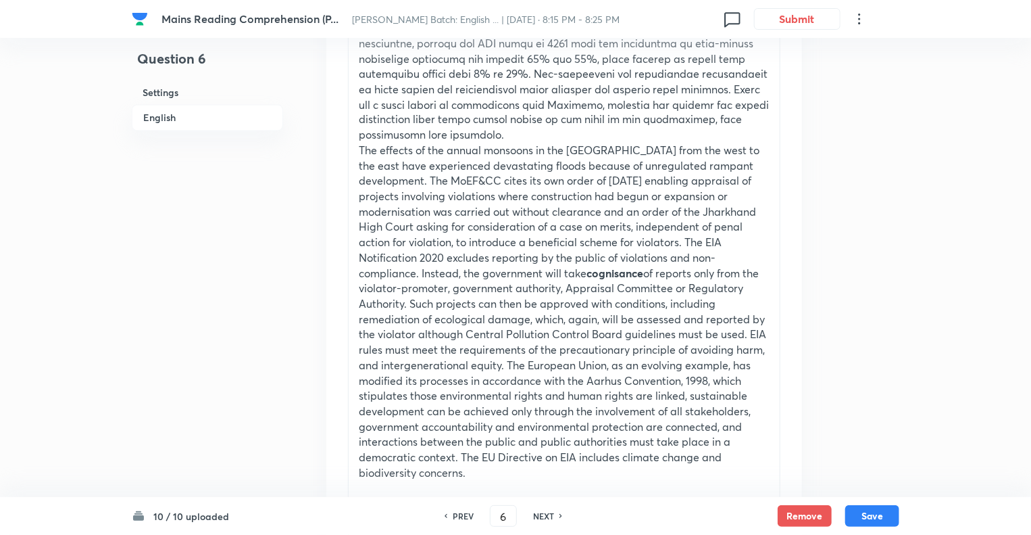
scroll to position [1150, 0]
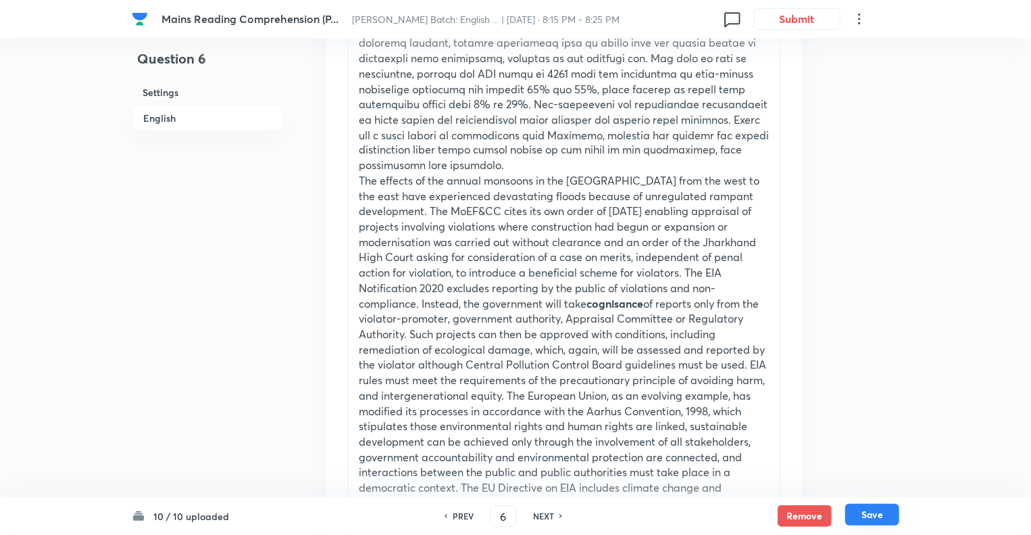
click at [856, 516] on button "Save" at bounding box center [872, 514] width 54 height 22
type input "7"
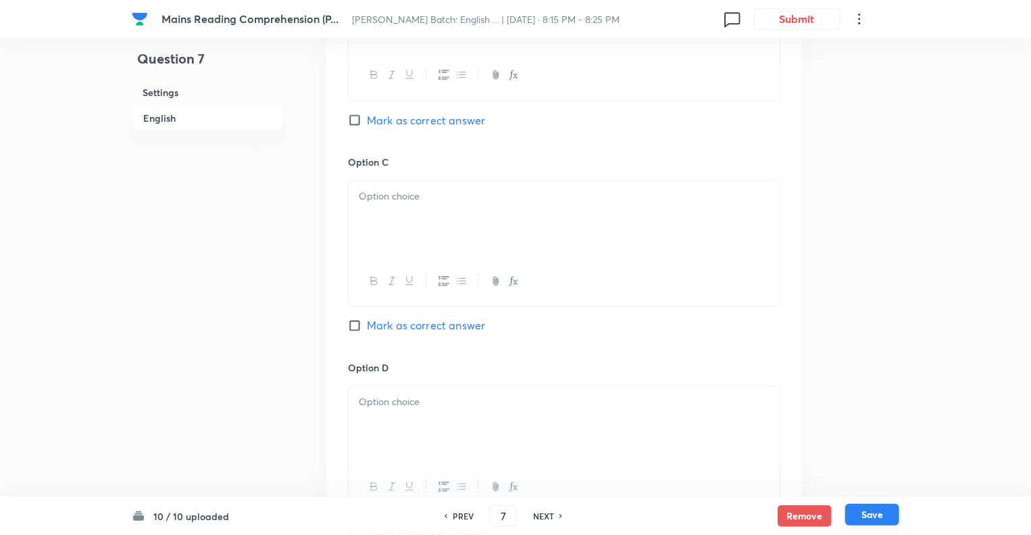
checkbox input "false"
checkbox input "true"
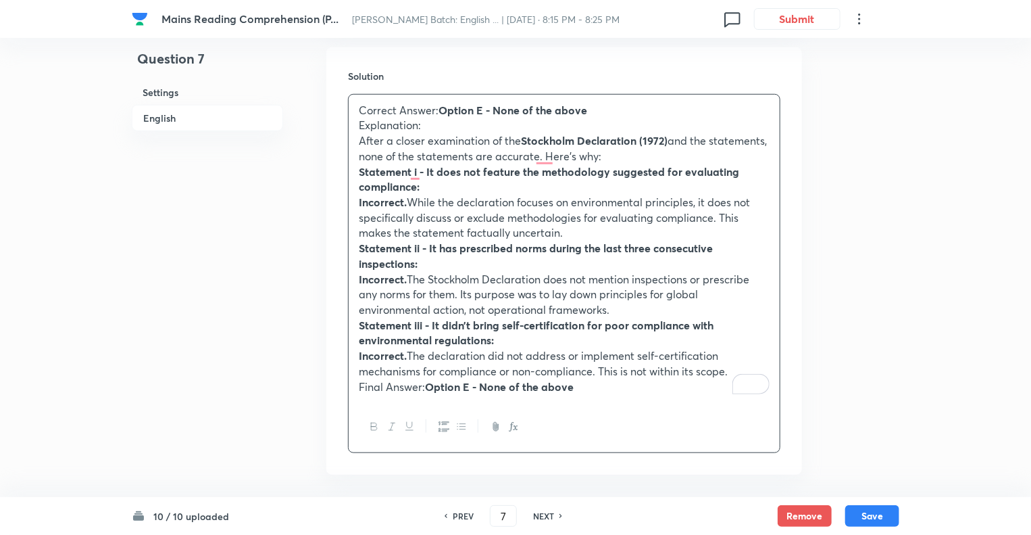
scroll to position [3086, 0]
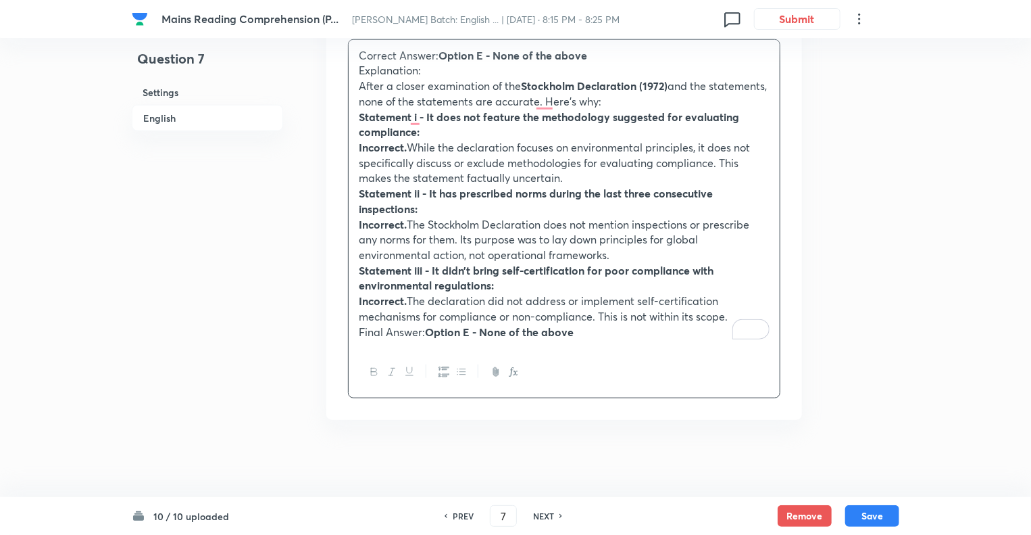
click at [542, 518] on h6 "NEXT" at bounding box center [543, 516] width 21 height 12
type input "8"
checkbox input "false"
checkbox input "true"
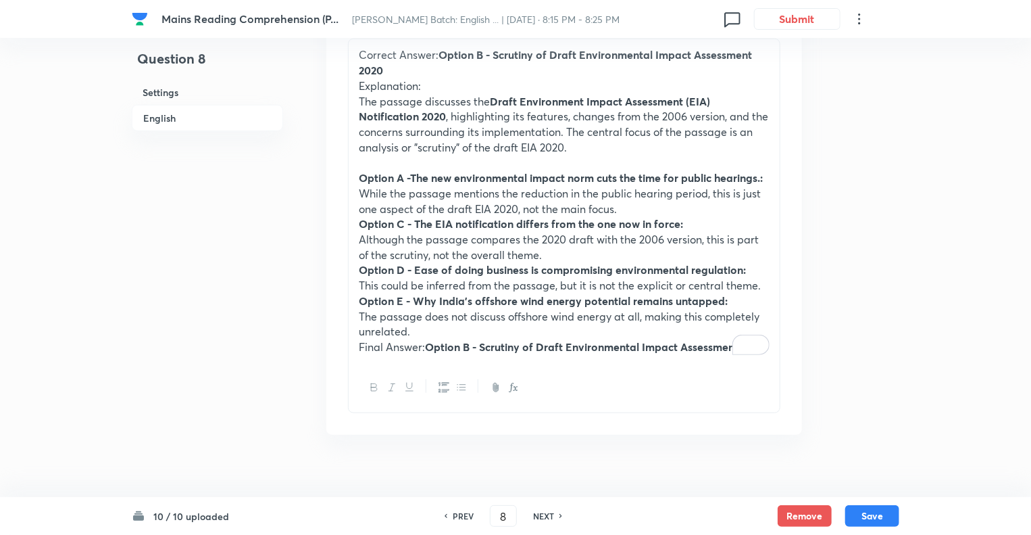
scroll to position [3069, 0]
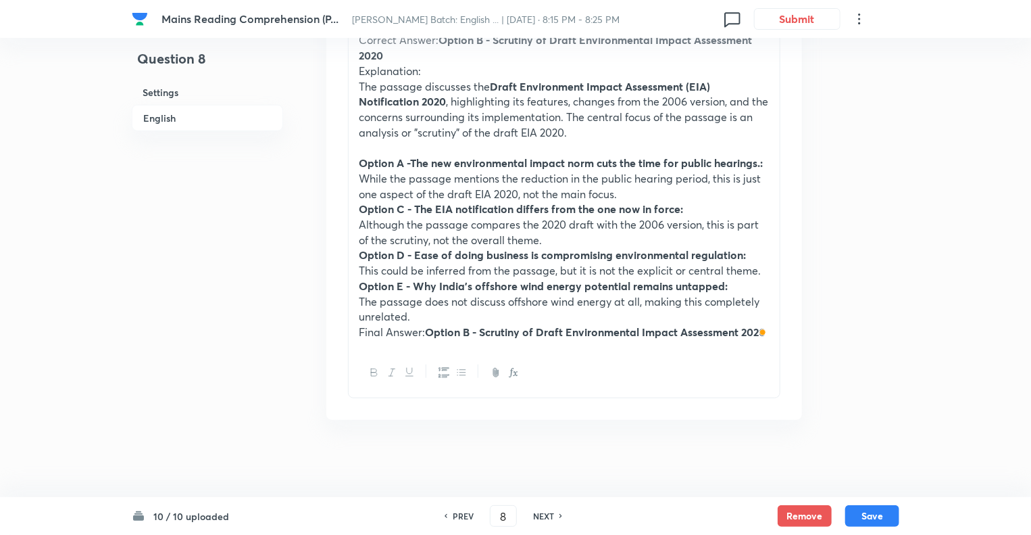
click at [541, 516] on h6 "NEXT" at bounding box center [543, 516] width 21 height 12
type input "9"
checkbox input "false"
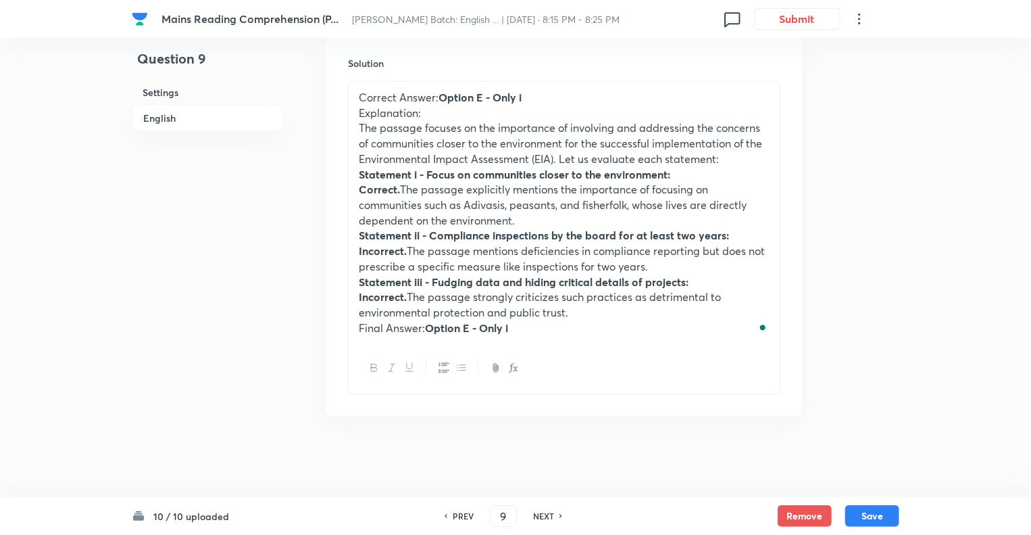
scroll to position [3025, 0]
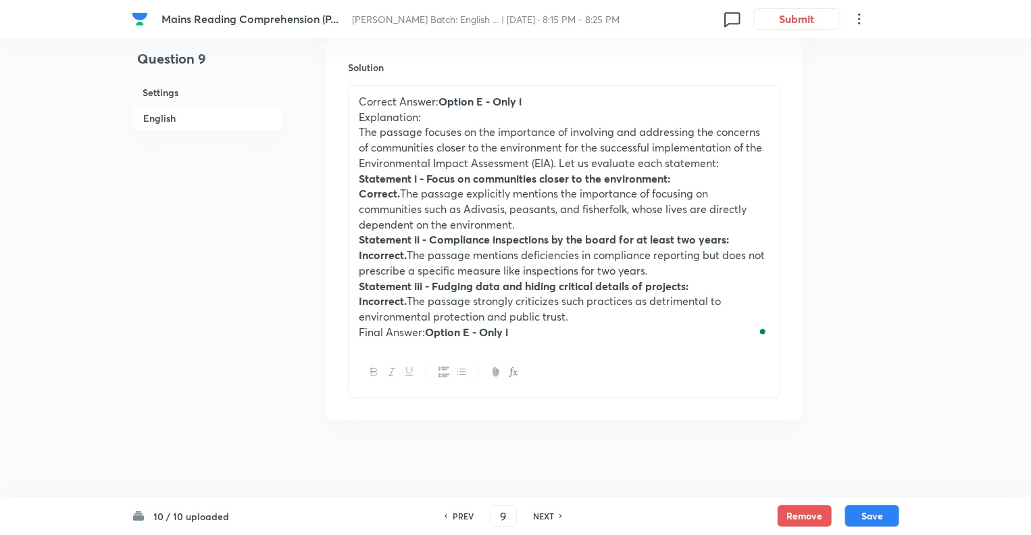
checkbox input "true"
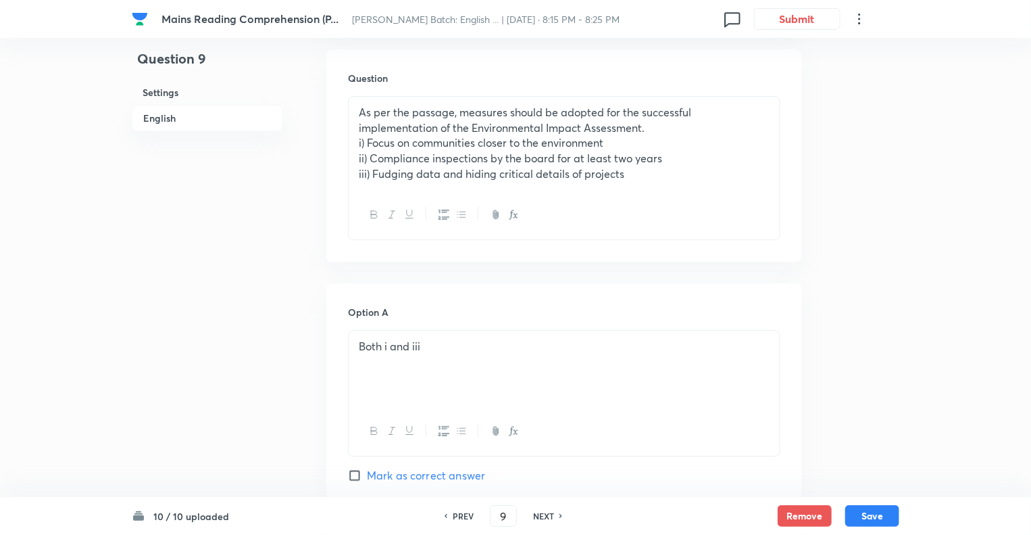
scroll to position [1703, 0]
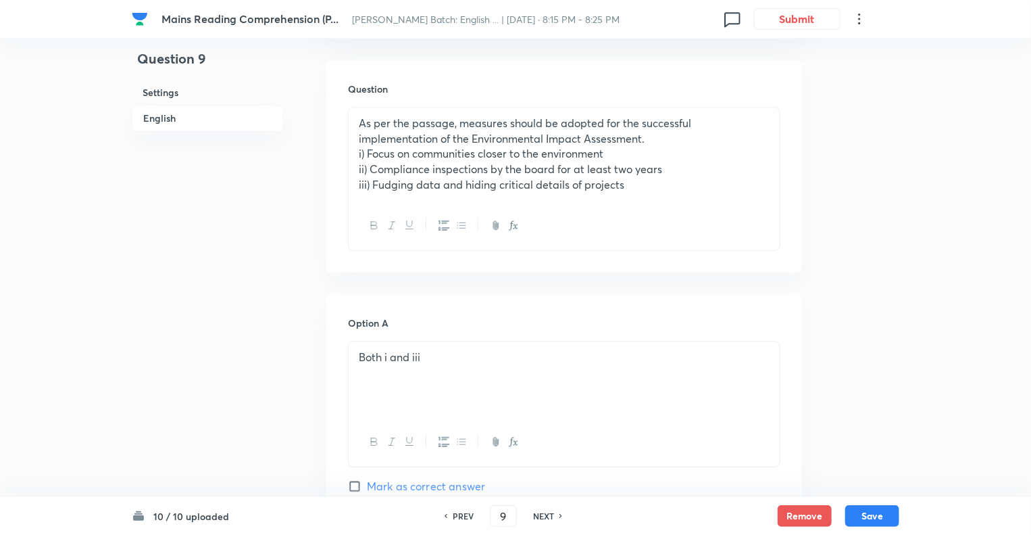
click at [626, 186] on p "iii) Fudging data and hiding critical details of projects" at bounding box center [564, 185] width 411 height 16
click at [663, 166] on p "ii) Compliance inspections by the board for at least two years" at bounding box center [564, 170] width 411 height 16
click at [610, 155] on p "i) Focus on communities closer to the environment" at bounding box center [564, 154] width 411 height 16
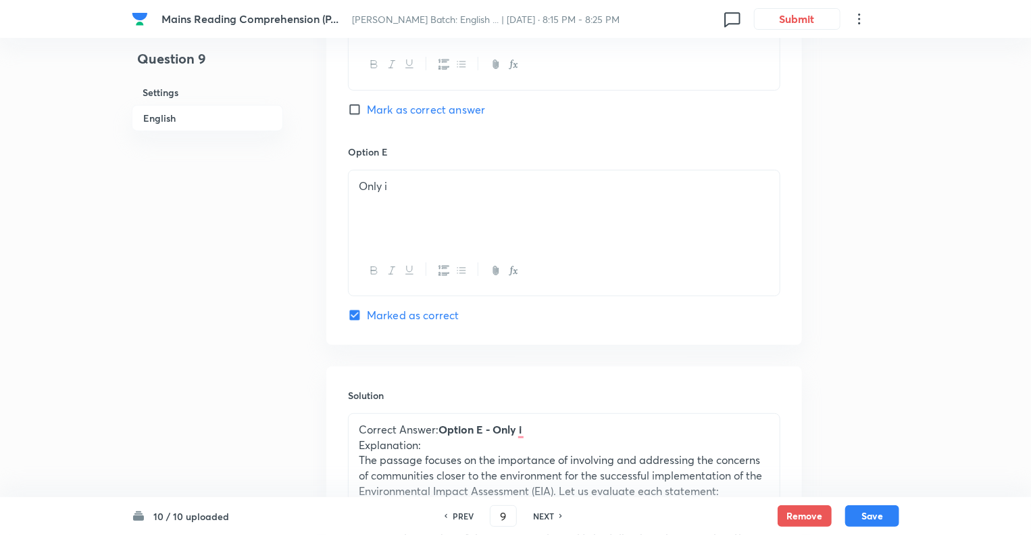
scroll to position [2700, 0]
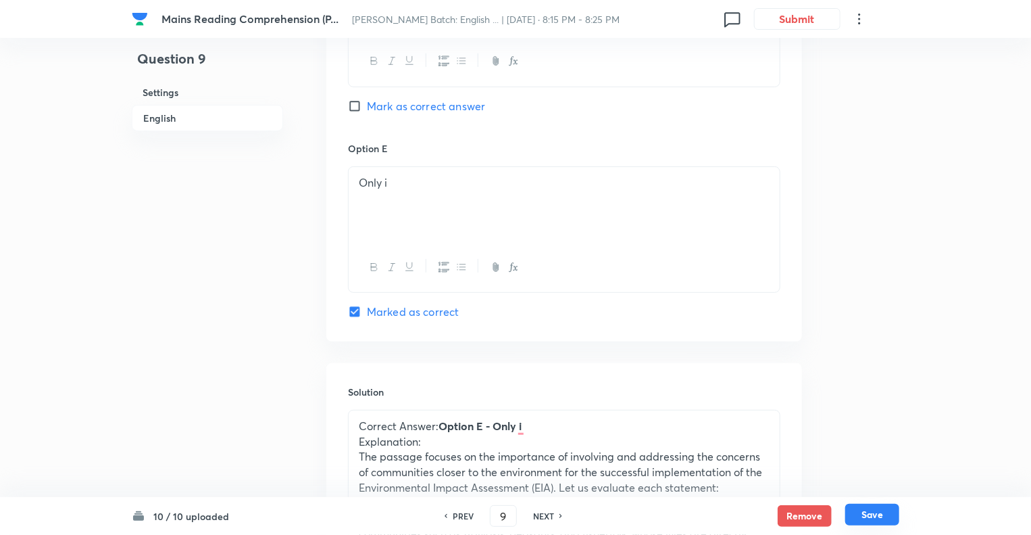
click at [878, 510] on button "Save" at bounding box center [872, 514] width 54 height 22
type input "10"
checkbox input "false"
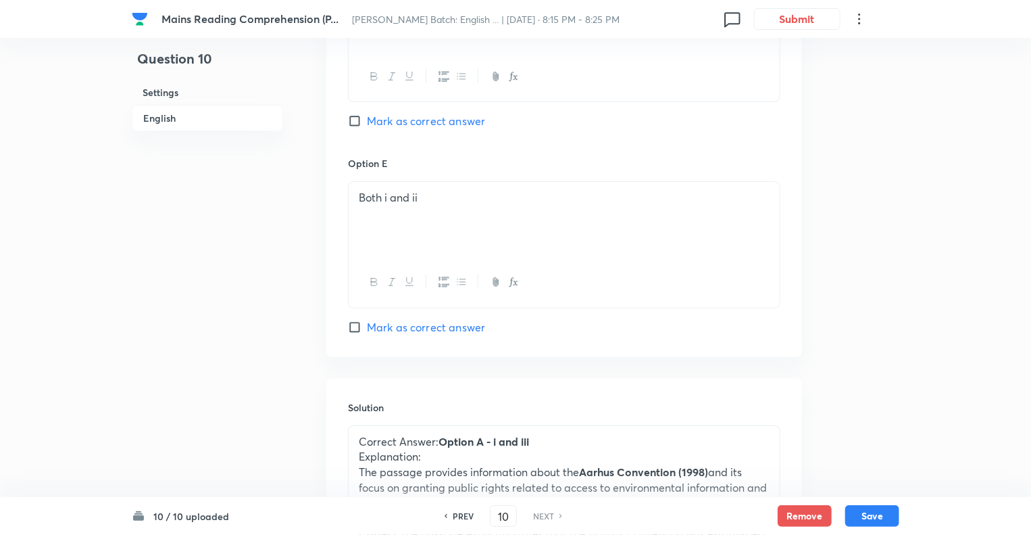
scroll to position [1557, 0]
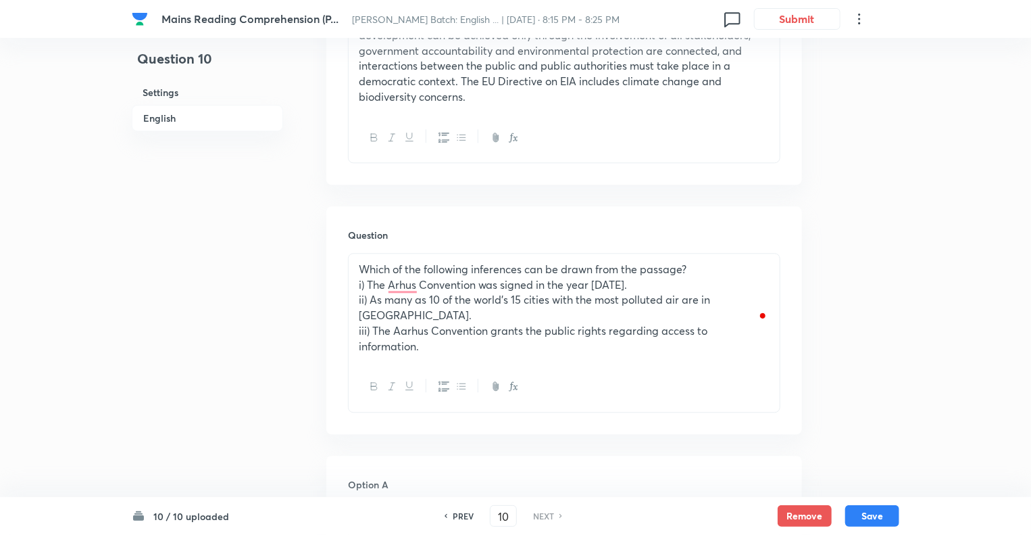
click at [574, 323] on p "iii) The Aarhus Convention grants the public rights regarding access to informa…" at bounding box center [564, 338] width 411 height 30
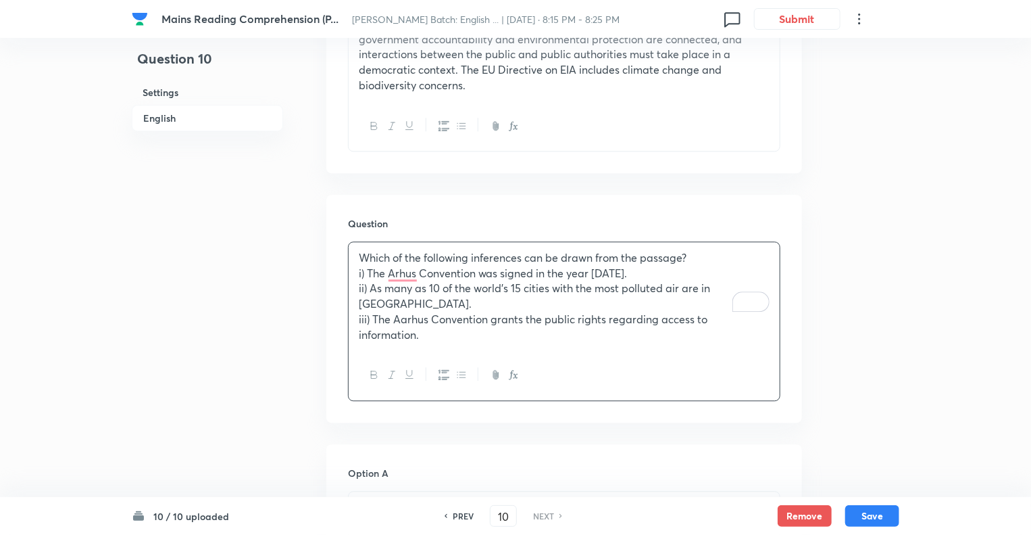
scroll to position [1572, 0]
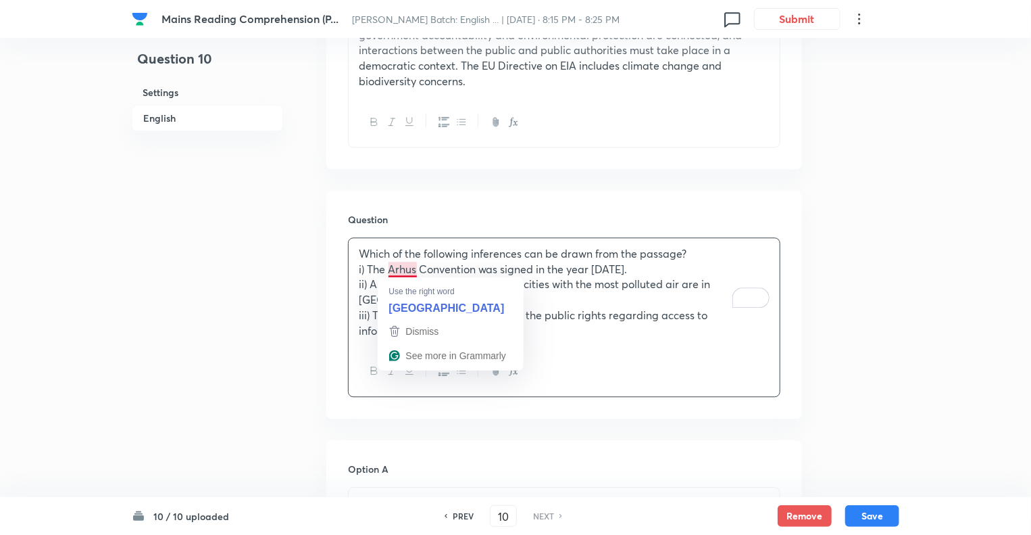
click at [395, 269] on p "i) The Arhus Convention was signed in the year 1998." at bounding box center [564, 270] width 411 height 16
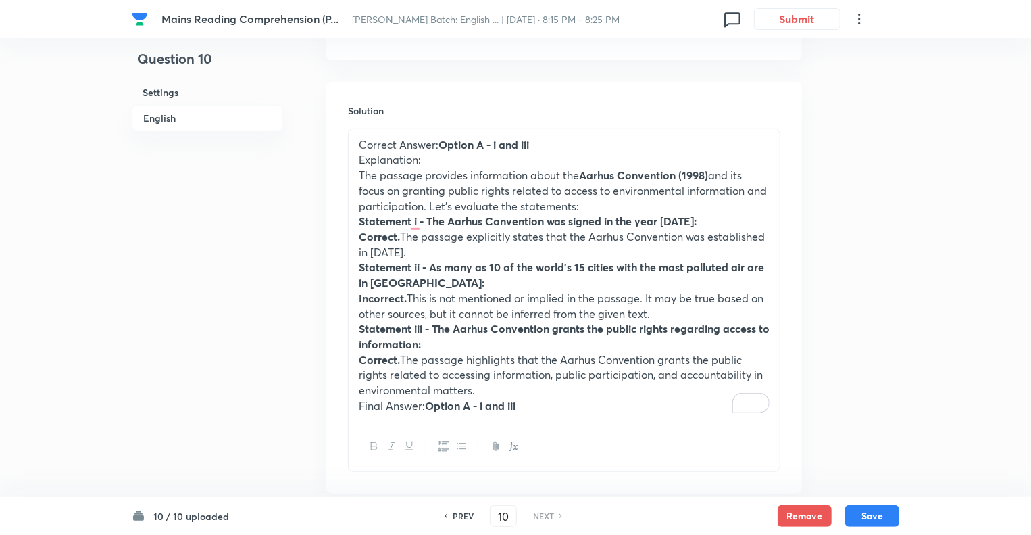
scroll to position [3040, 0]
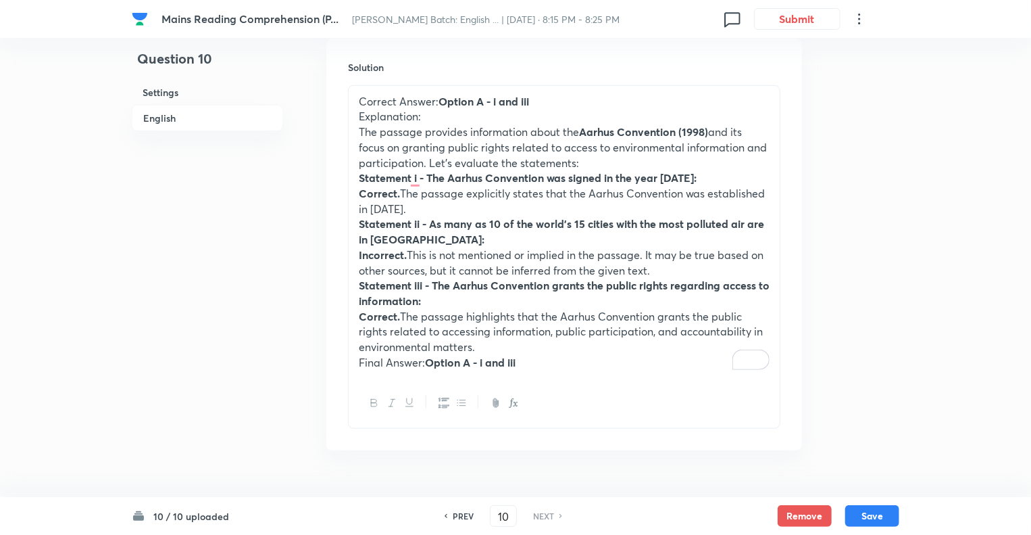
click at [492, 94] on strong "Option A - i and iii" at bounding box center [484, 101] width 91 height 14
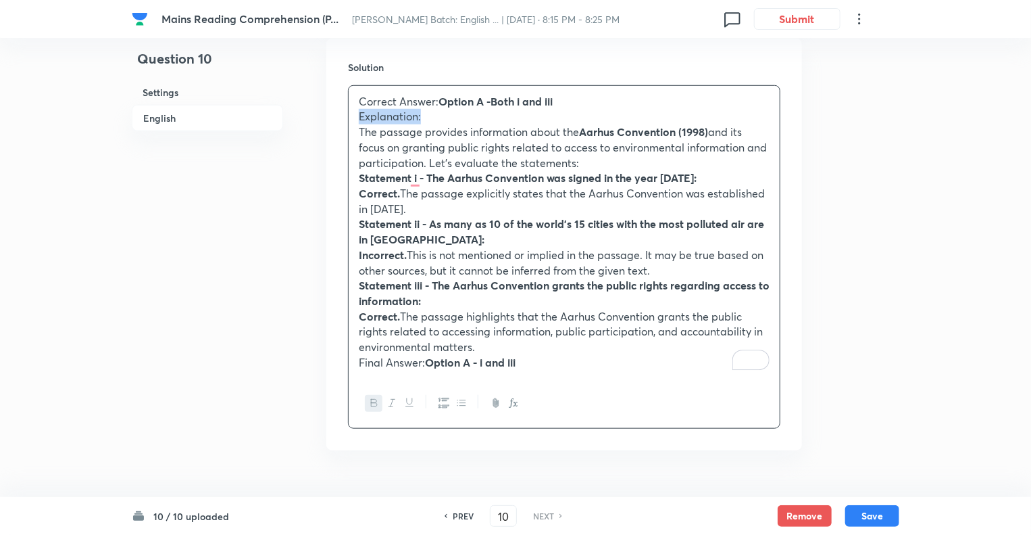
drag, startPoint x: 427, startPoint y: 86, endPoint x: 347, endPoint y: 86, distance: 80.4
click at [347, 86] on div "Solution Correct Answer: Option A -Both i and iii Explanation: The passage prov…" at bounding box center [564, 245] width 476 height 412
click at [368, 395] on button "button" at bounding box center [374, 403] width 18 height 17
click at [571, 339] on div "Correct Answer: Option A -Both i and iii Explanation: The passage provides info…" at bounding box center [564, 232] width 431 height 293
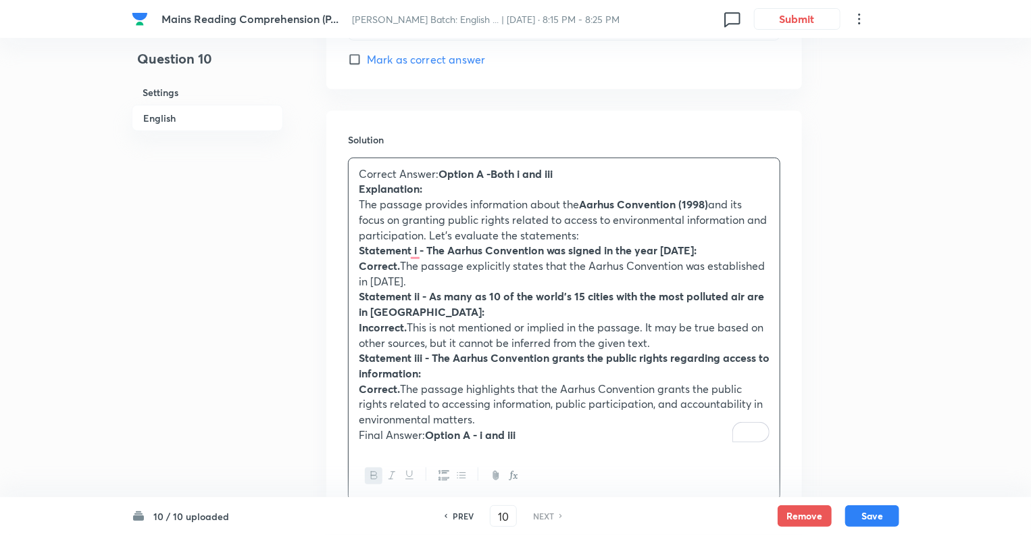
scroll to position [2997, 0]
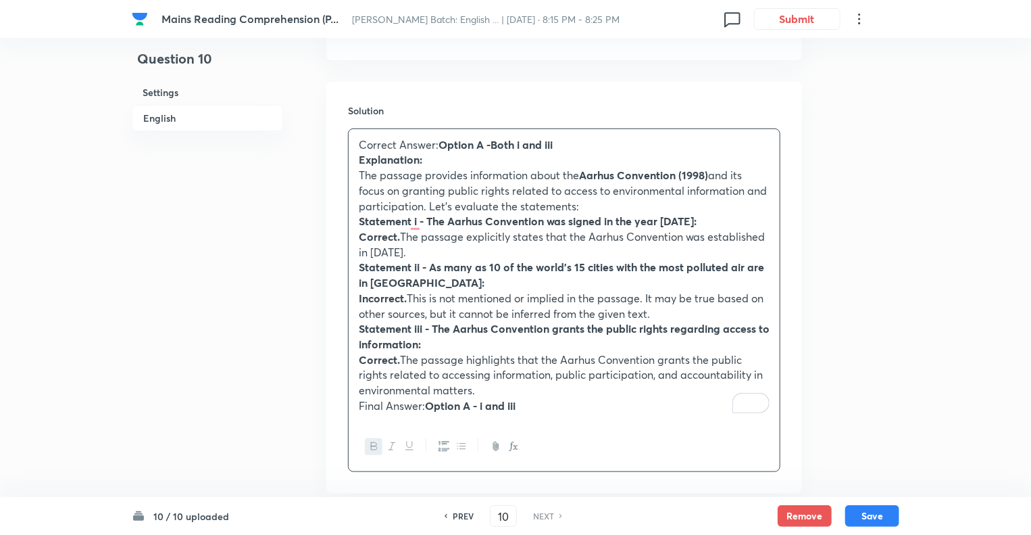
click at [430, 173] on p "The passage provides information about the Aarhus Convention (1998) and its foc…" at bounding box center [564, 191] width 411 height 46
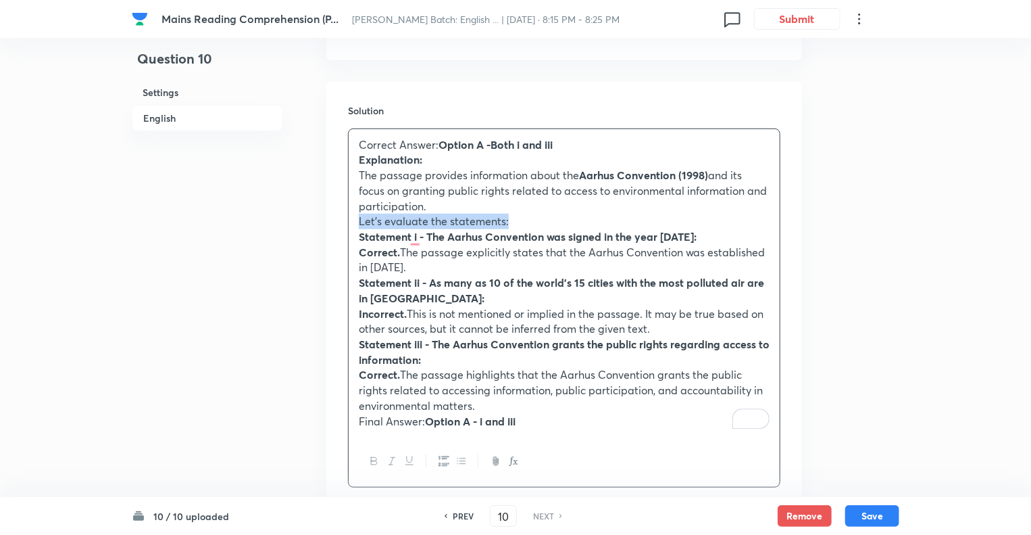
click at [370, 453] on button "button" at bounding box center [374, 461] width 18 height 17
click at [557, 397] on div "Correct Answer: Option A -Both i and iii Explanation: The passage provides info…" at bounding box center [564, 283] width 431 height 308
click at [480, 414] on strong "Option A - i and iii" at bounding box center [470, 421] width 91 height 14
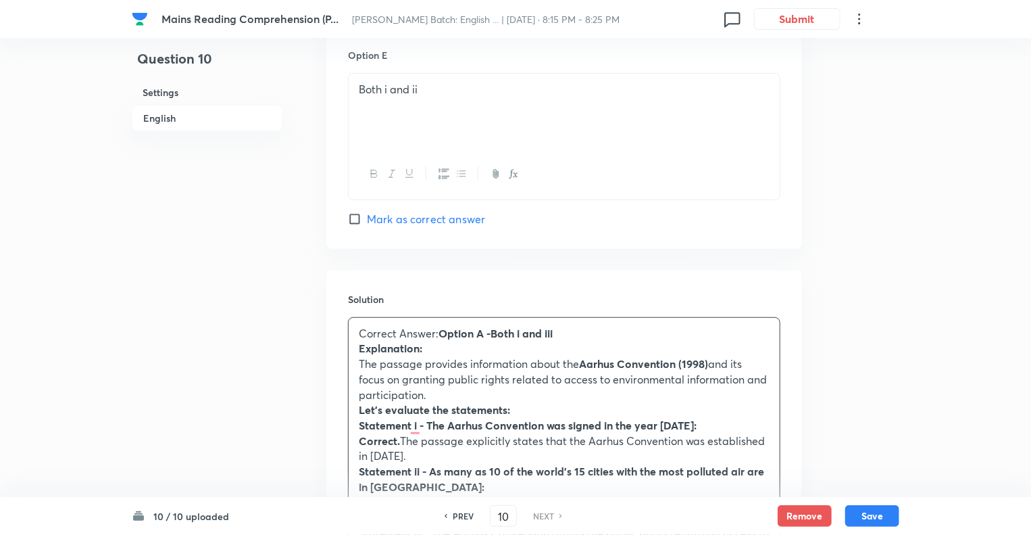
scroll to position [3055, 0]
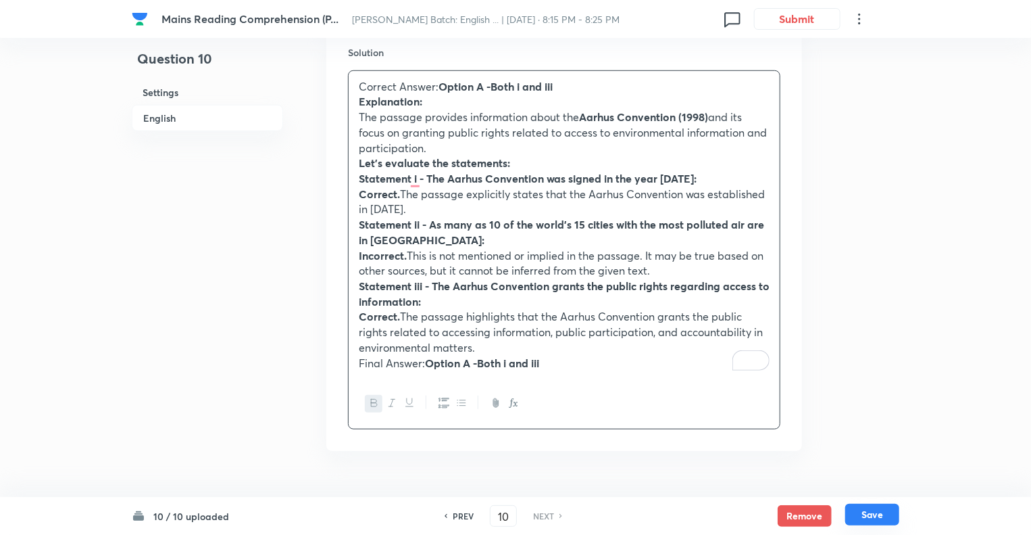
click at [871, 520] on button "Save" at bounding box center [872, 514] width 54 height 22
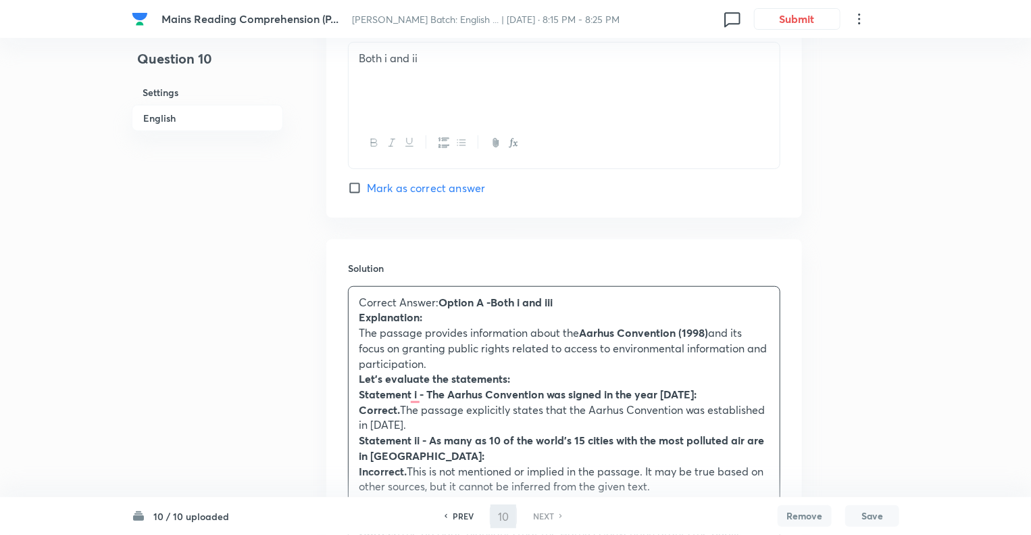
checkbox input "true"
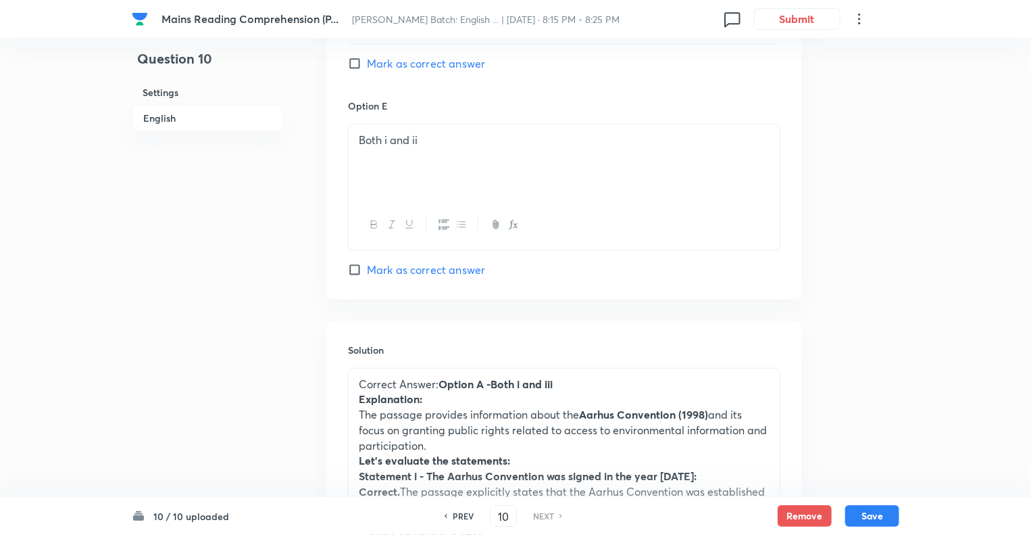
scroll to position [3055, 0]
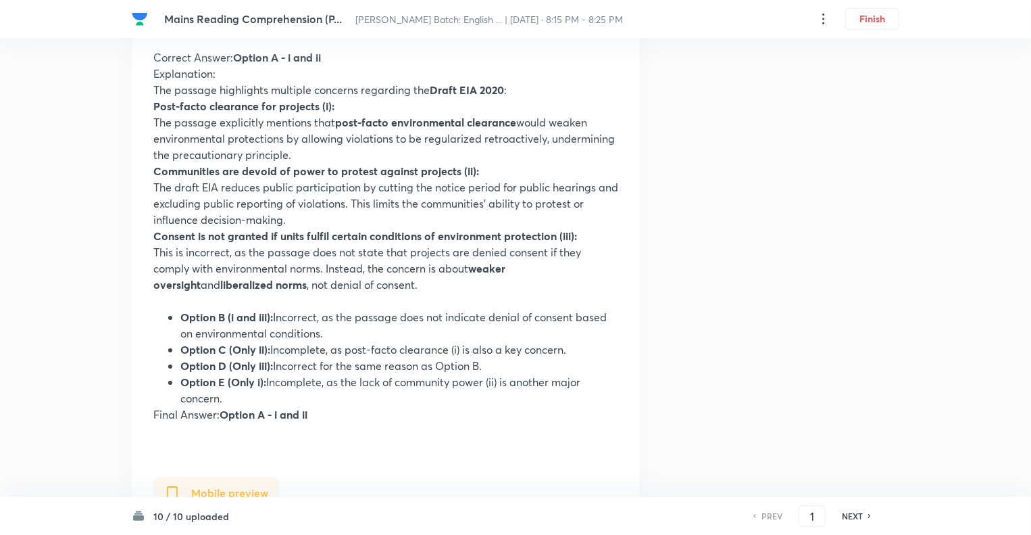
scroll to position [2054, 0]
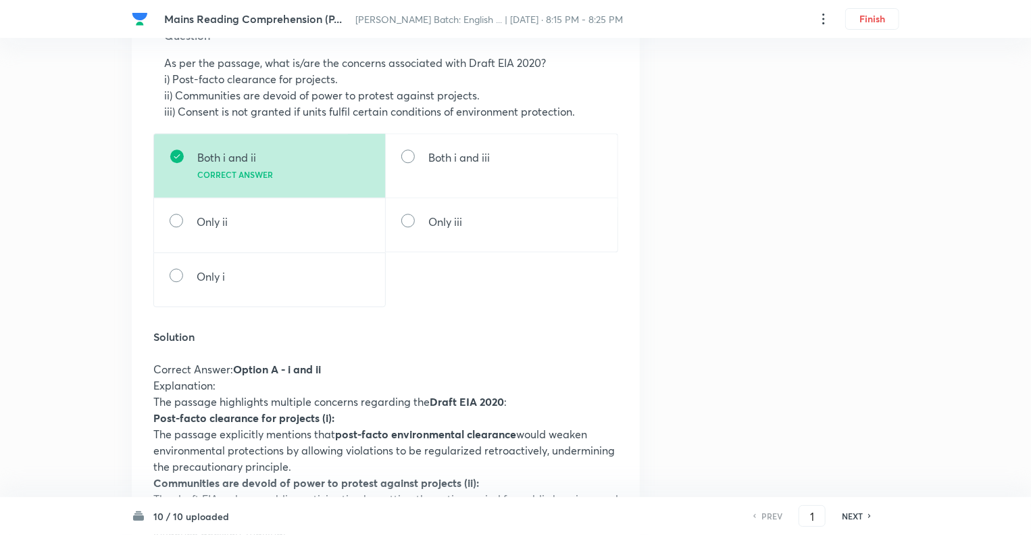
scroll to position [1703, 0]
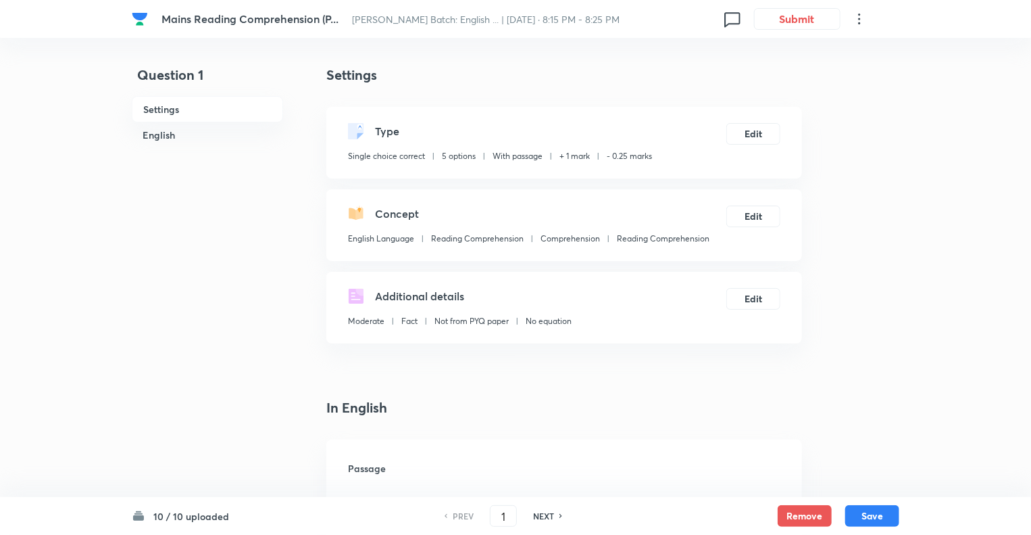
checkbox input "true"
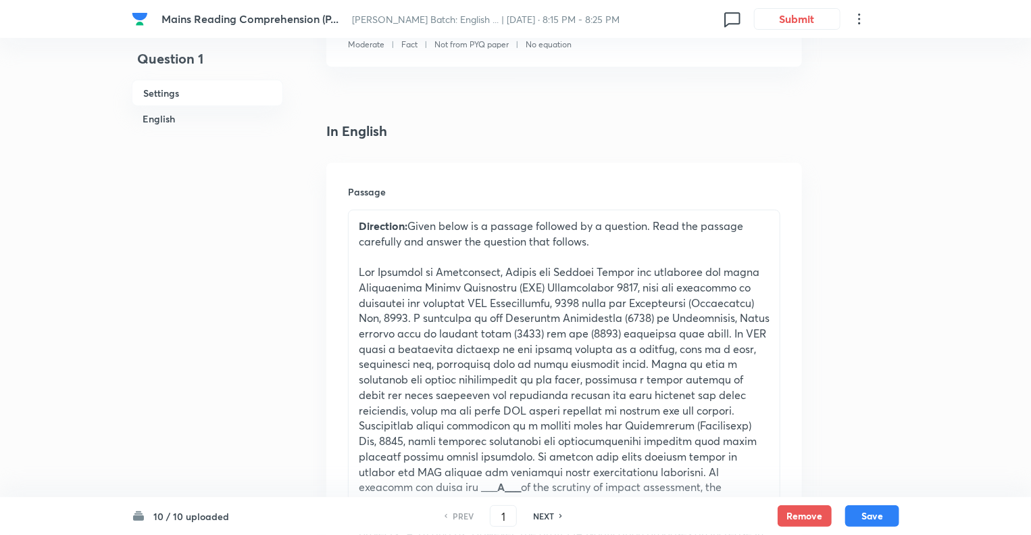
scroll to position [201, 0]
